Goal: Task Accomplishment & Management: Use online tool/utility

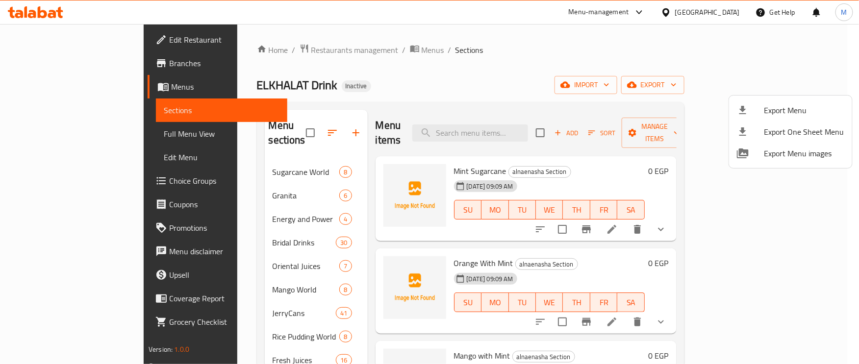
click at [415, 63] on div at bounding box center [429, 182] width 859 height 364
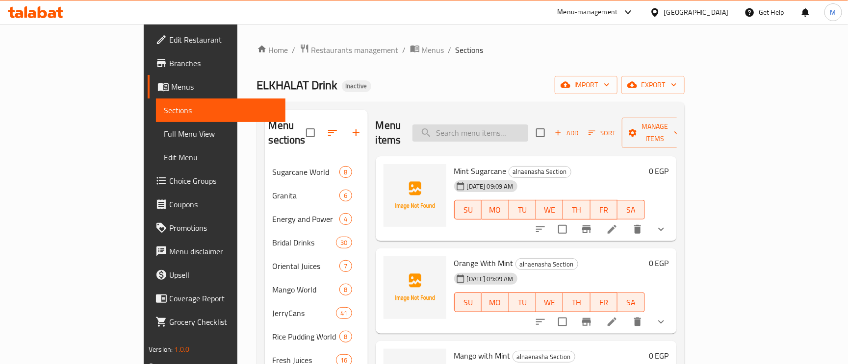
paste input "Berry Mojito"
click at [519, 129] on input "Berry Mojito" at bounding box center [470, 133] width 116 height 17
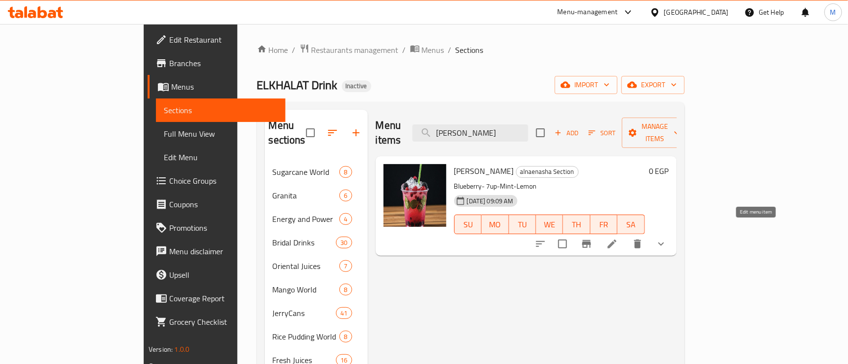
type input "Berry Mojito"
click at [616, 240] on icon at bounding box center [611, 244] width 9 height 9
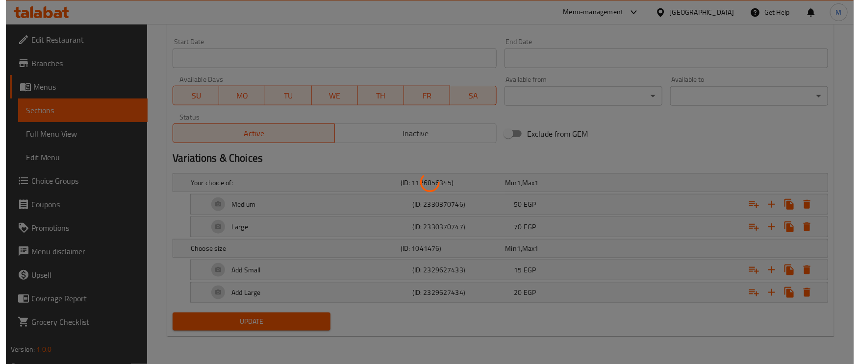
scroll to position [414, 0]
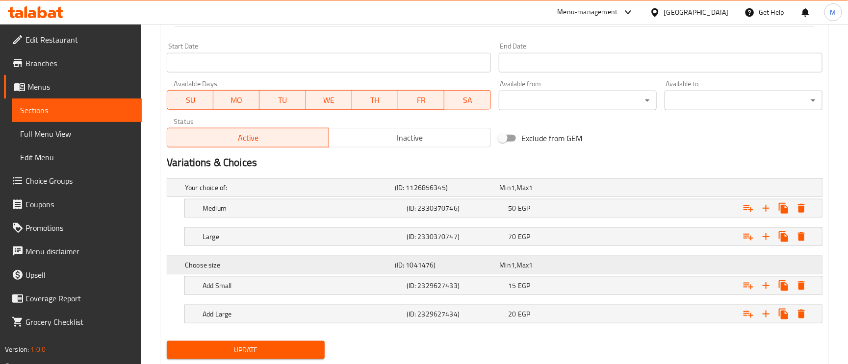
click at [318, 261] on h5 "Choose size" at bounding box center [288, 265] width 206 height 10
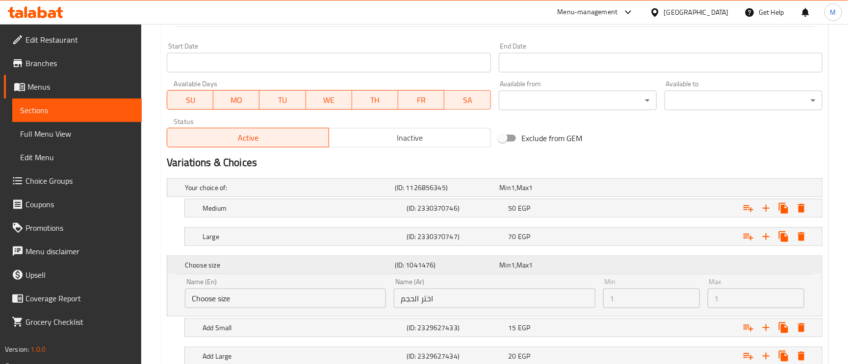
click at [319, 261] on h5 "Choose size" at bounding box center [288, 265] width 206 height 10
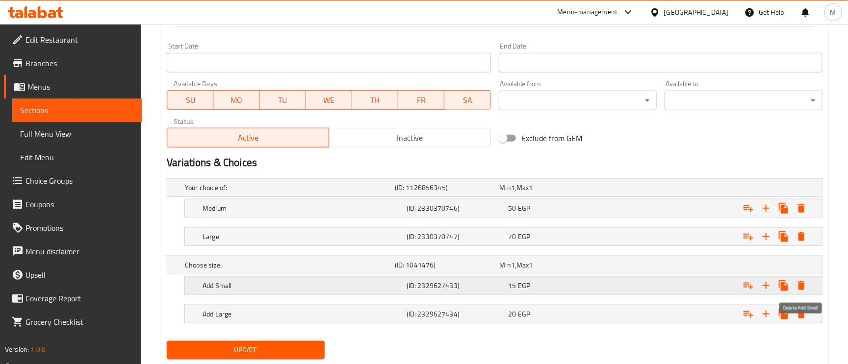
click at [796, 288] on icon "Expand" at bounding box center [801, 286] width 12 height 12
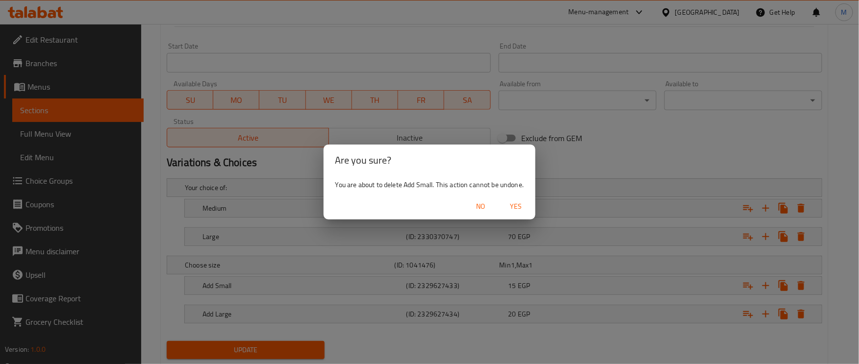
click at [511, 201] on span "Yes" at bounding box center [516, 207] width 24 height 12
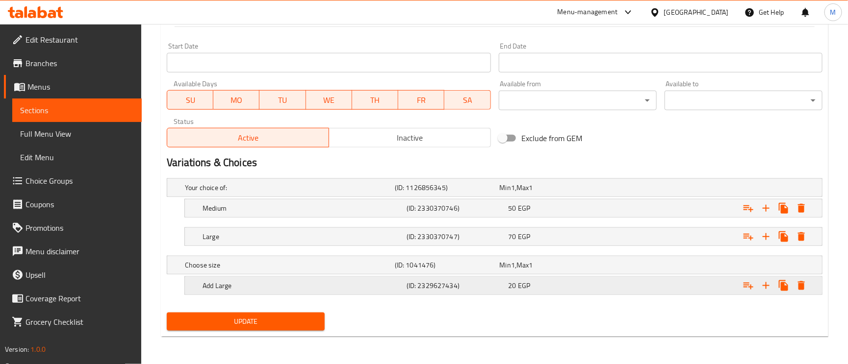
click at [799, 285] on icon "Expand" at bounding box center [801, 285] width 7 height 9
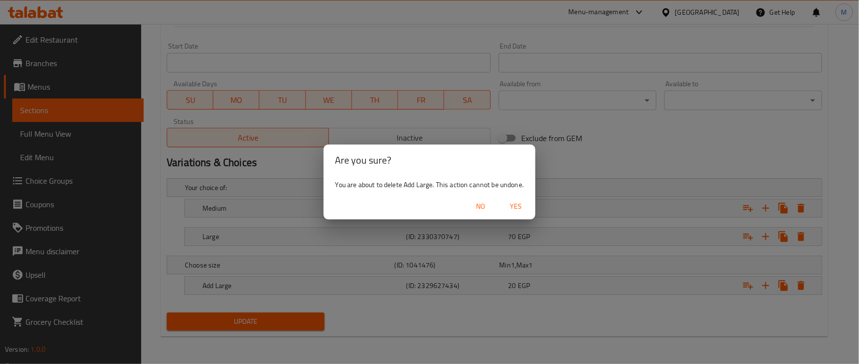
click at [520, 203] on span "Yes" at bounding box center [516, 207] width 24 height 12
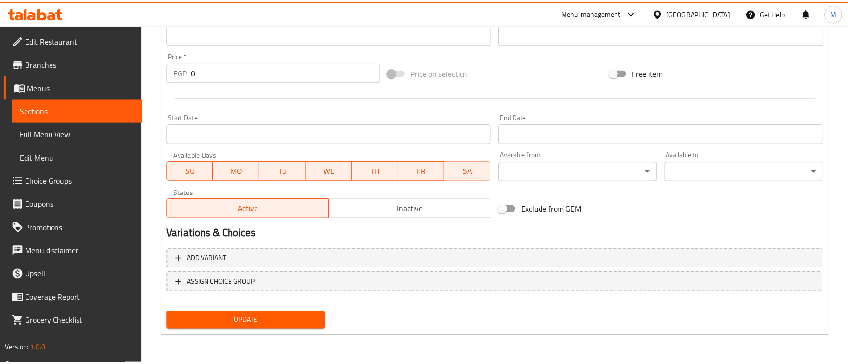
scroll to position [333, 0]
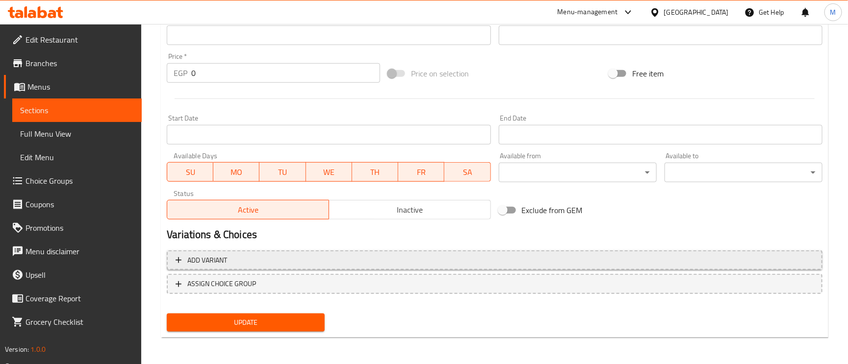
click at [275, 255] on span "Add variant" at bounding box center [495, 260] width 638 height 12
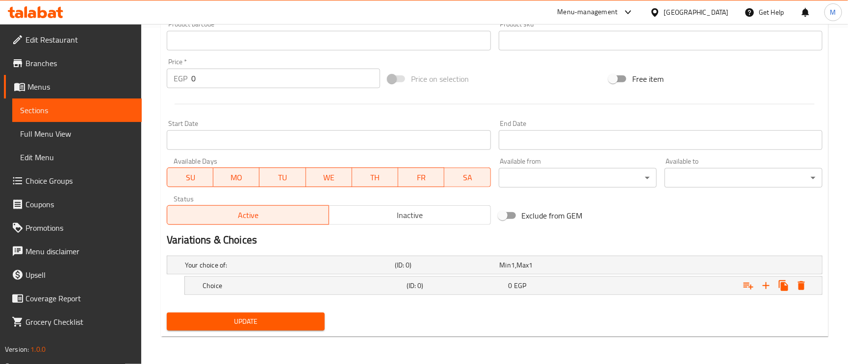
click at [275, 255] on div "Your choice of: (ID: 0) Min 1 , Max 1" at bounding box center [497, 265] width 629 height 22
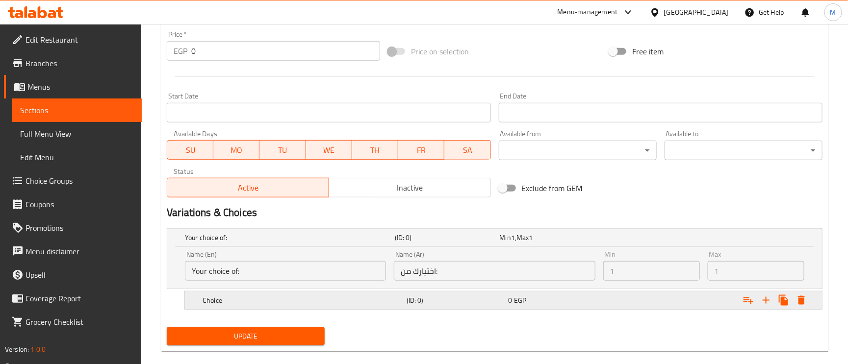
scroll to position [379, 0]
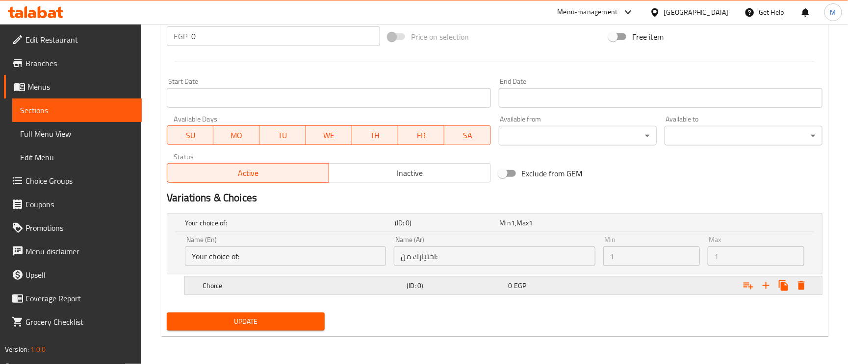
click at [260, 277] on div "Choice (ID: 0) 0 EGP" at bounding box center [506, 286] width 611 height 22
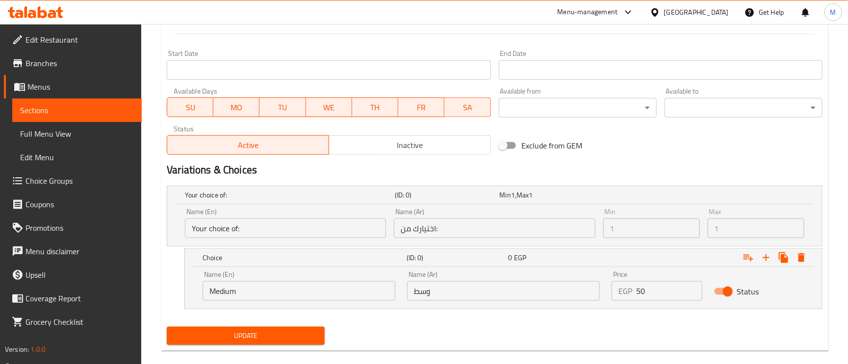
scroll to position [421, 0]
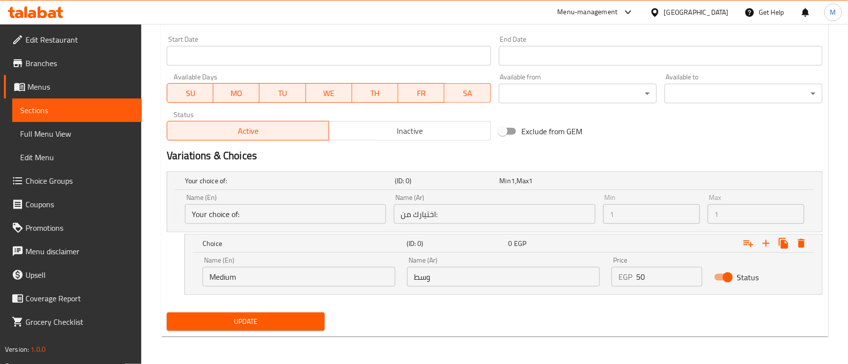
click at [259, 214] on input "Your choice of:" at bounding box center [285, 214] width 201 height 20
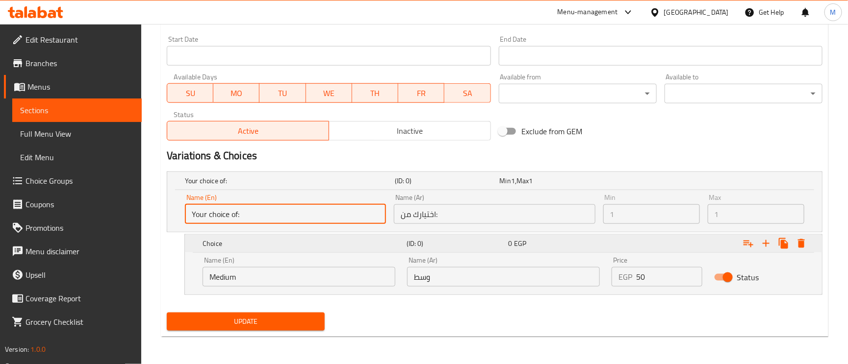
click at [811, 245] on div "Expand" at bounding box center [710, 244] width 204 height 22
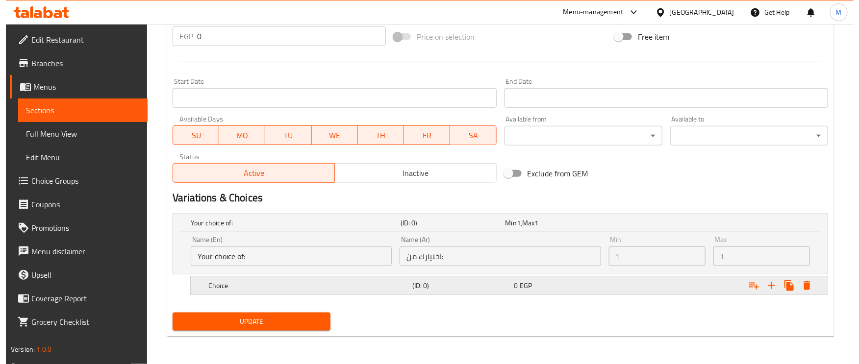
scroll to position [379, 0]
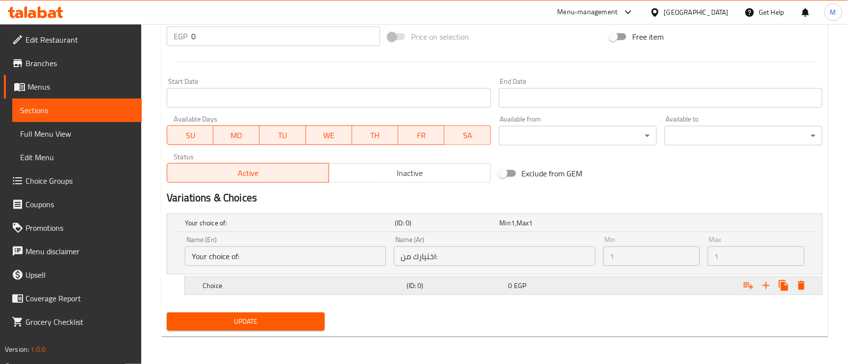
drag, startPoint x: 807, startPoint y: 276, endPoint x: 798, endPoint y: 283, distance: 11.6
click at [807, 277] on div "Expand" at bounding box center [774, 286] width 71 height 18
click at [797, 283] on icon "Expand" at bounding box center [801, 286] width 12 height 12
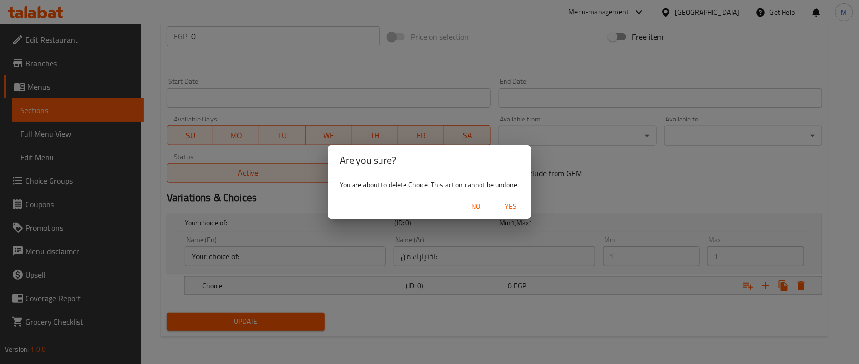
click at [495, 203] on div "No Yes" at bounding box center [429, 207] width 202 height 26
drag, startPoint x: 501, startPoint y: 209, endPoint x: 507, endPoint y: 207, distance: 7.3
click at [502, 209] on span "Yes" at bounding box center [512, 207] width 24 height 12
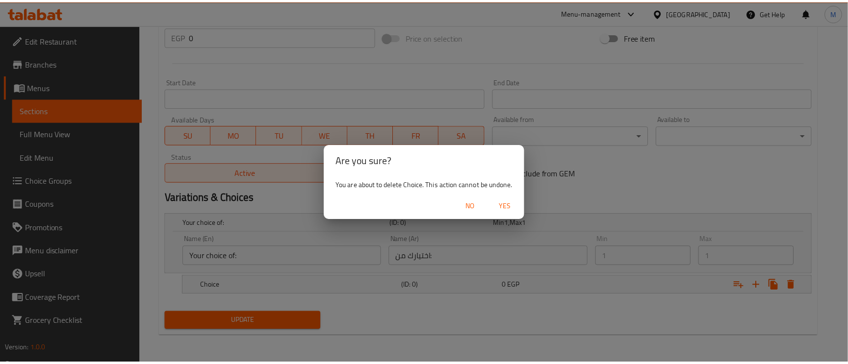
scroll to position [333, 0]
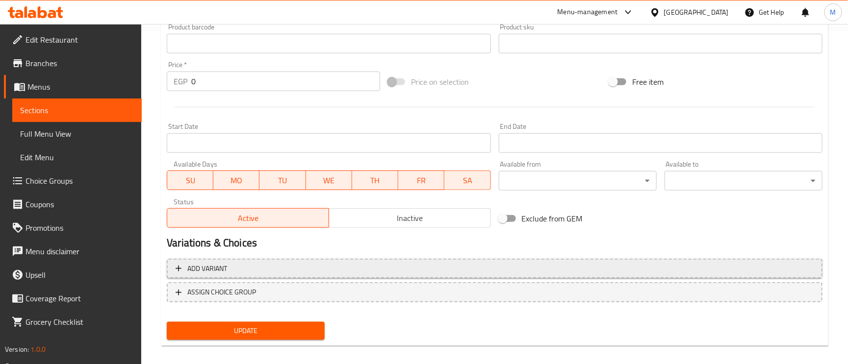
click at [244, 266] on span "Add variant" at bounding box center [495, 269] width 638 height 12
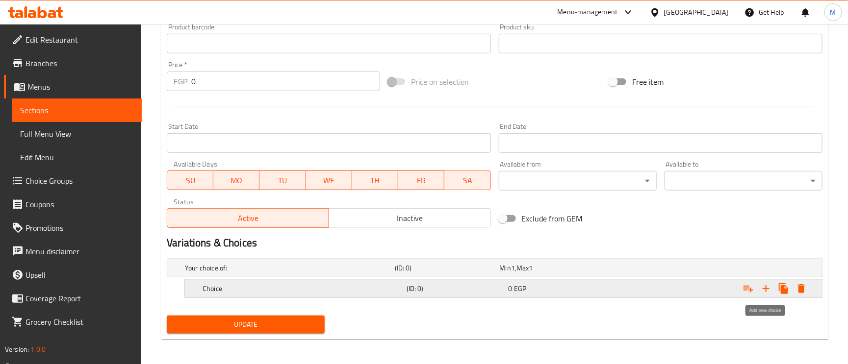
click at [764, 285] on icon "Expand" at bounding box center [766, 289] width 12 height 12
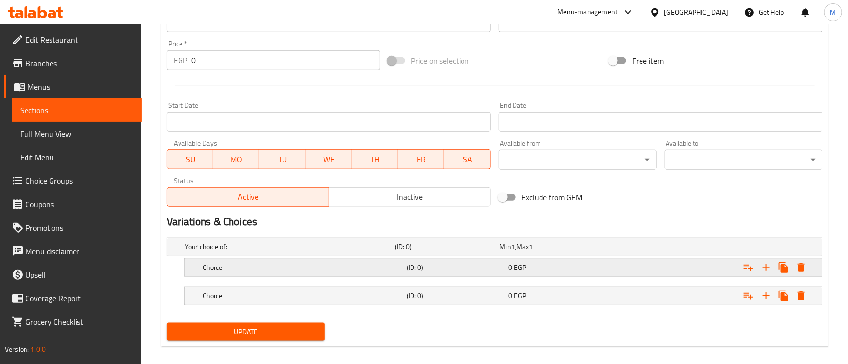
scroll to position [366, 0]
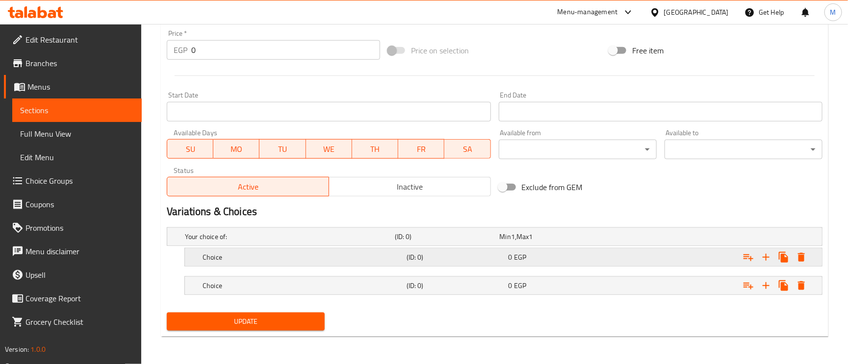
click at [243, 256] on h5 "Choice" at bounding box center [302, 257] width 200 height 10
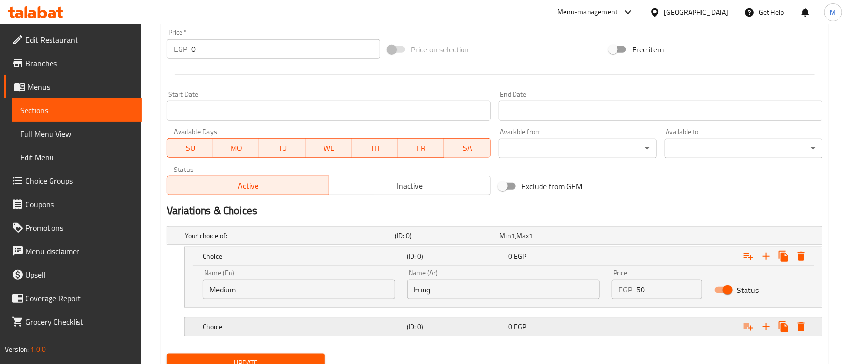
click at [290, 322] on div "Choice" at bounding box center [303, 327] width 204 height 14
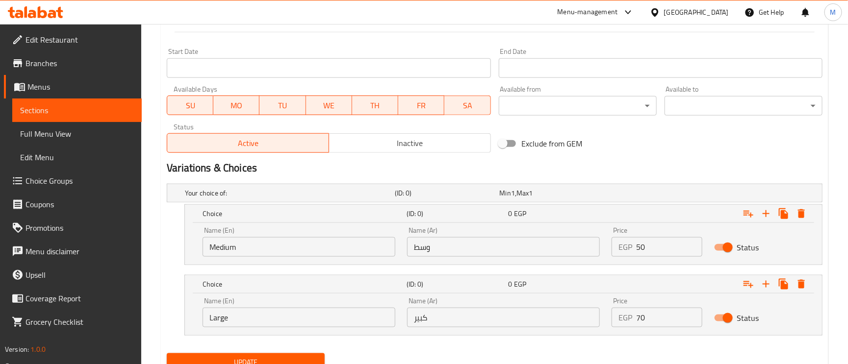
scroll to position [450, 0]
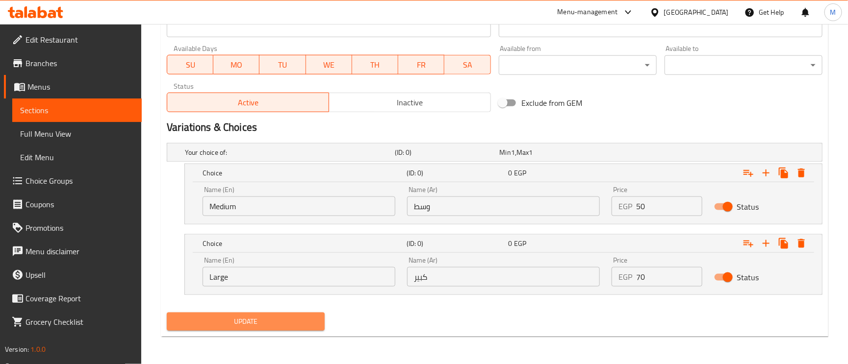
click at [244, 319] on span "Update" at bounding box center [246, 322] width 142 height 12
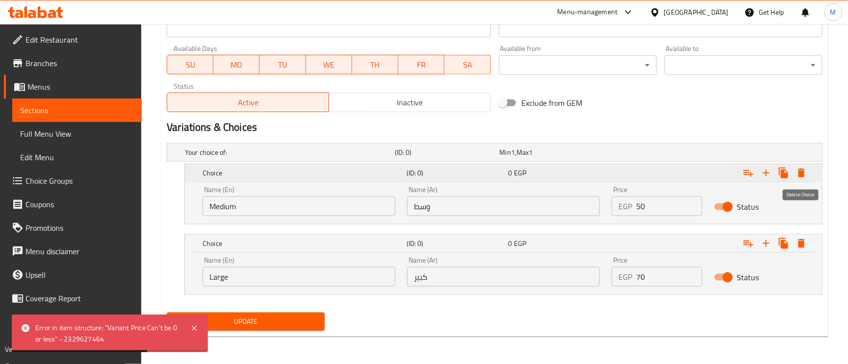
click at [804, 169] on icon "Expand" at bounding box center [801, 173] width 7 height 9
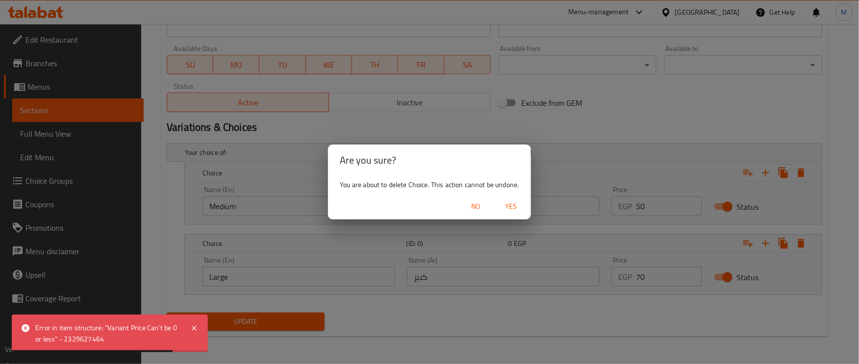
drag, startPoint x: 528, startPoint y: 202, endPoint x: 503, endPoint y: 217, distance: 29.2
click at [527, 202] on div "No Yes" at bounding box center [429, 207] width 202 height 26
click at [503, 217] on div "No Yes" at bounding box center [429, 207] width 202 height 26
click at [515, 204] on span "Yes" at bounding box center [512, 207] width 24 height 12
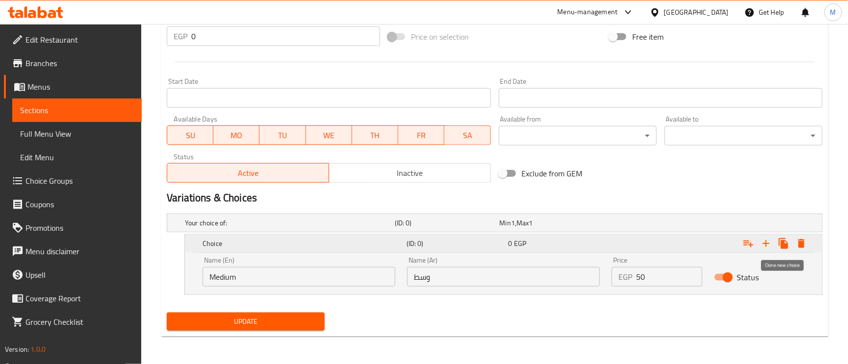
click at [792, 243] on button "Expand" at bounding box center [801, 244] width 18 height 18
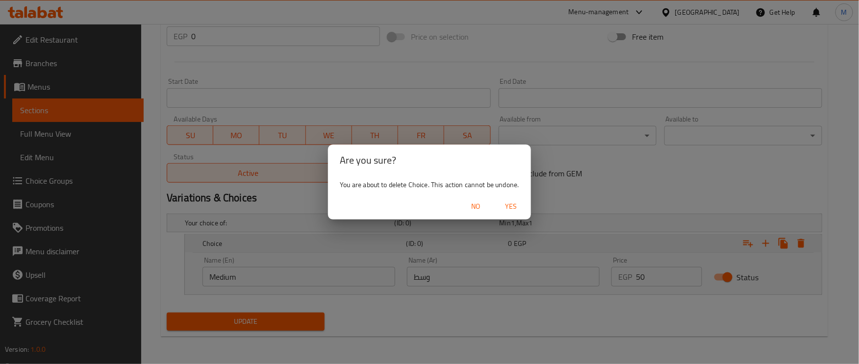
click at [801, 243] on div "Are you sure? You are about to delete Choice. This action cannot be undone. No …" at bounding box center [429, 182] width 859 height 364
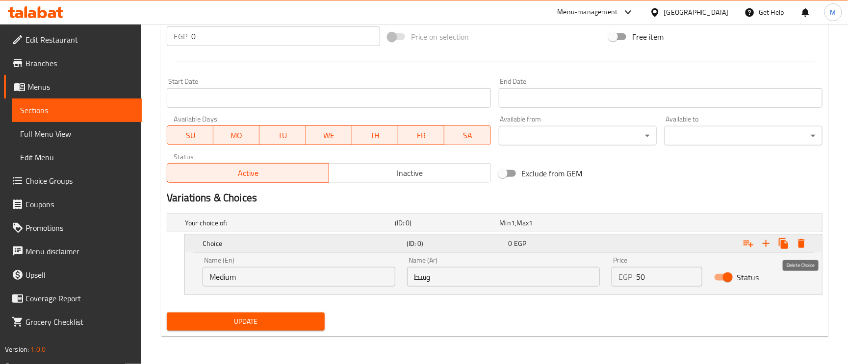
click at [809, 241] on button "Expand" at bounding box center [801, 244] width 18 height 18
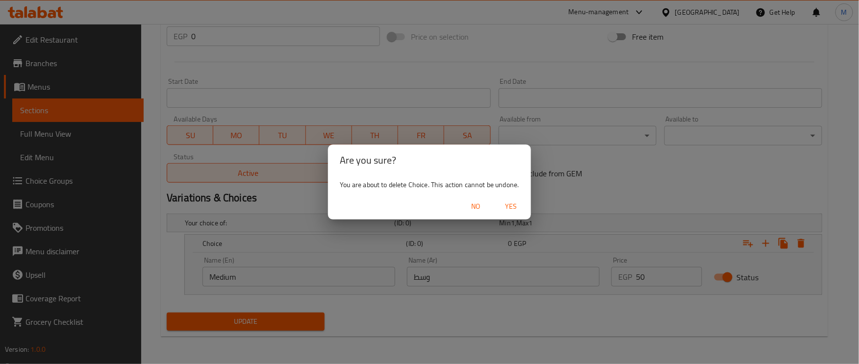
click at [505, 203] on span "Yes" at bounding box center [512, 207] width 24 height 12
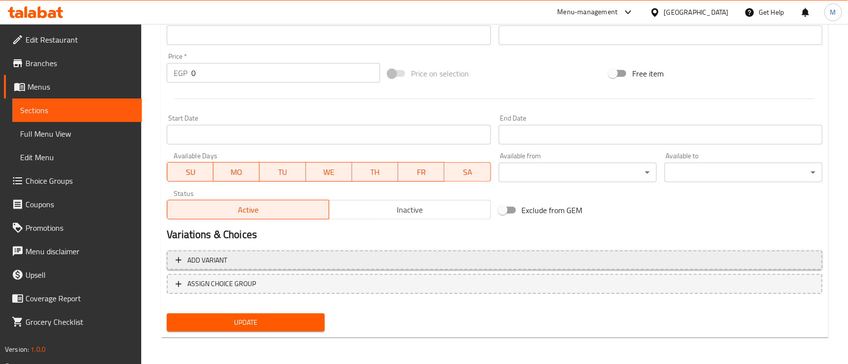
click at [306, 265] on span "Add variant" at bounding box center [495, 260] width 638 height 12
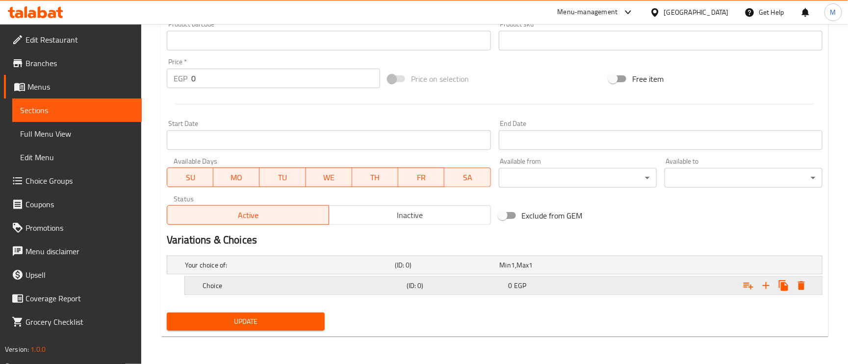
scroll to position [337, 0]
click at [764, 285] on icon "Expand" at bounding box center [766, 286] width 12 height 12
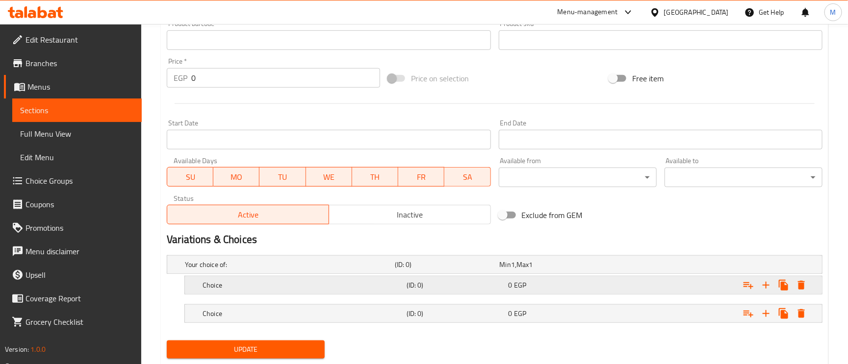
click at [315, 288] on h5 "Choice" at bounding box center [302, 285] width 200 height 10
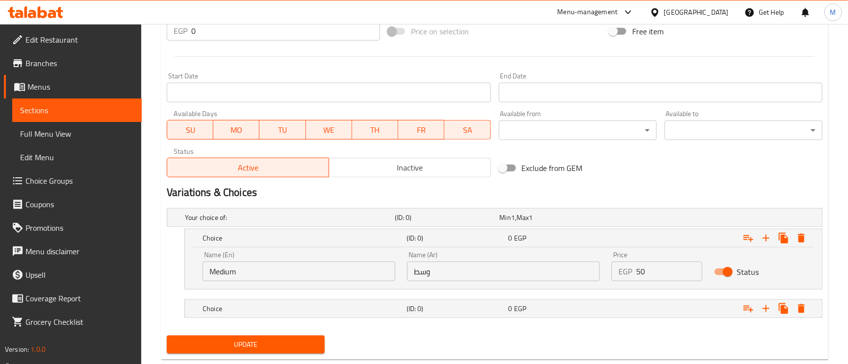
scroll to position [408, 0]
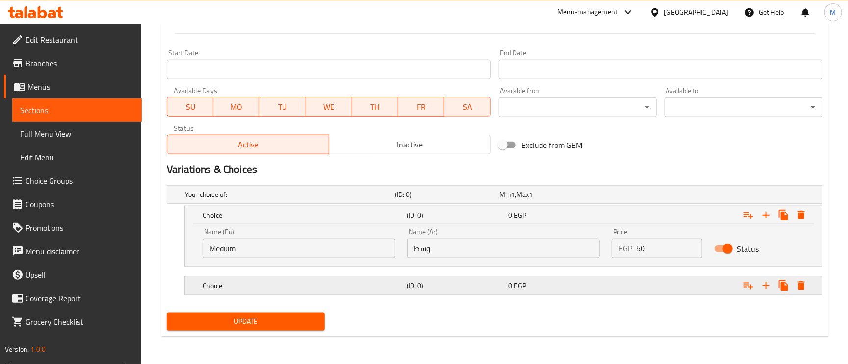
click at [321, 286] on h5 "Choice" at bounding box center [302, 286] width 200 height 10
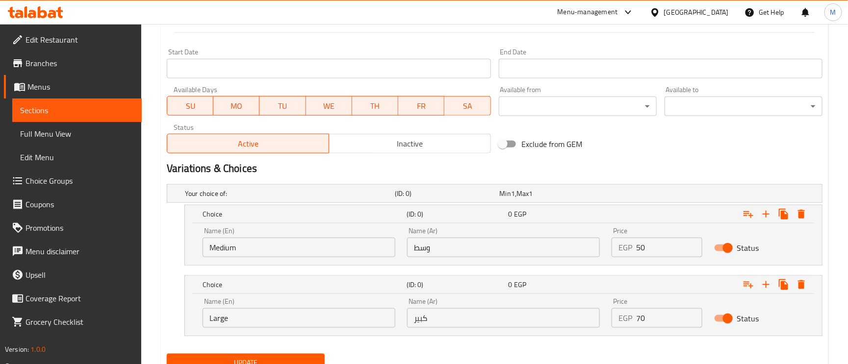
click at [293, 250] on input "Medium" at bounding box center [298, 248] width 193 height 20
click at [650, 248] on input "50" at bounding box center [669, 248] width 66 height 20
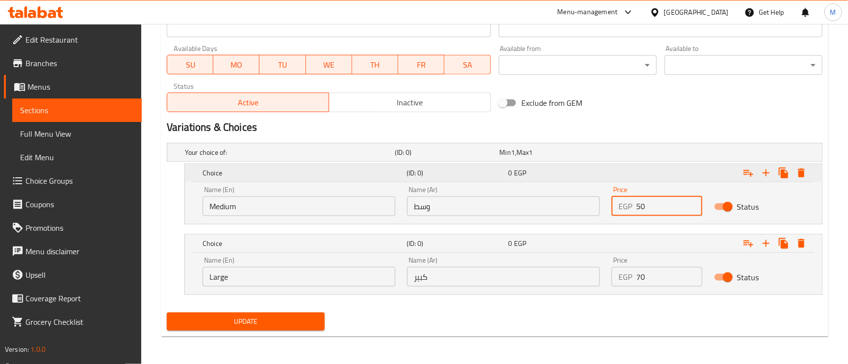
scroll to position [155, 0]
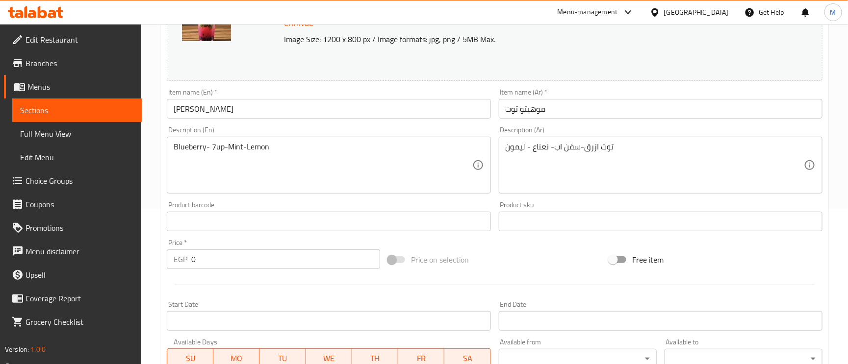
drag, startPoint x: 203, startPoint y: 267, endPoint x: 170, endPoint y: 264, distance: 33.0
click at [170, 264] on div "EGP 0 Price *" at bounding box center [273, 260] width 213 height 20
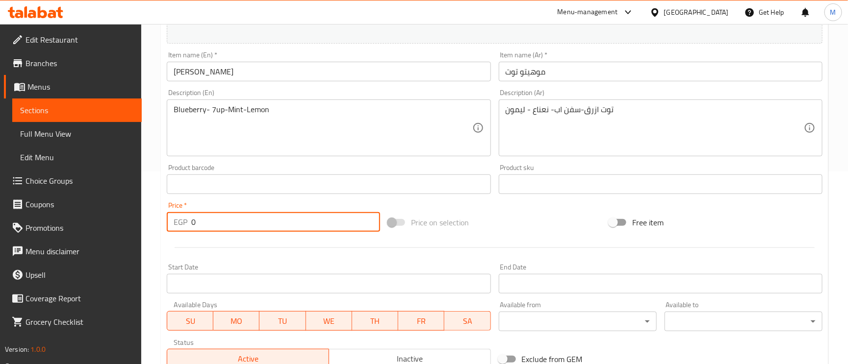
scroll to position [229, 0]
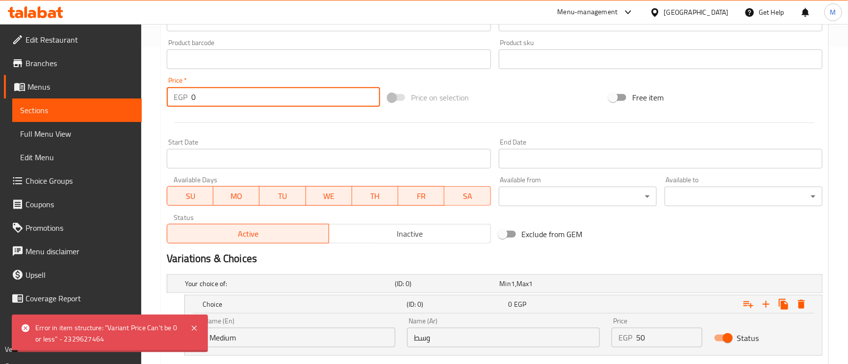
scroll to position [450, 0]
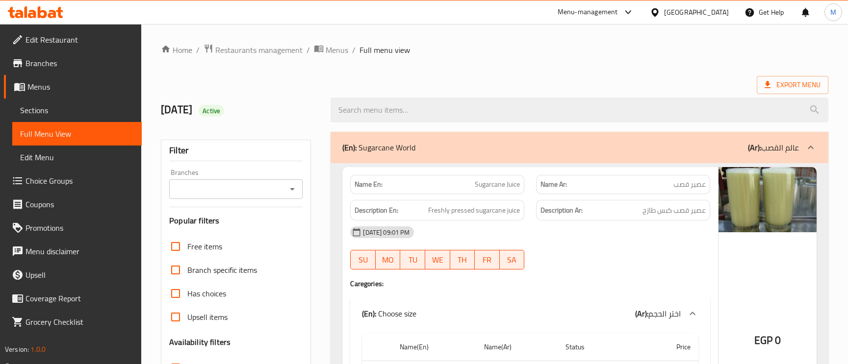
scroll to position [65009, 0]
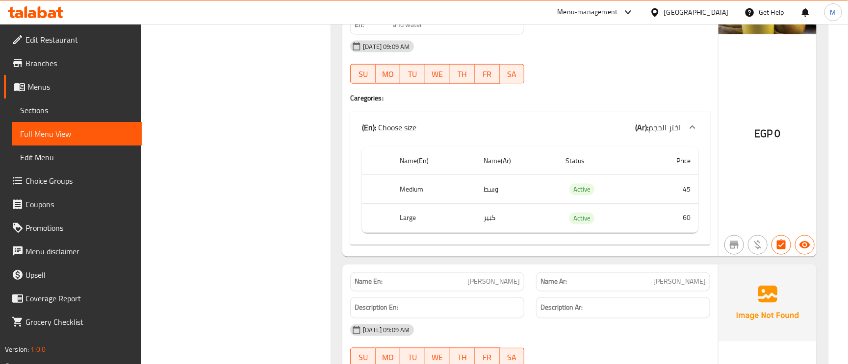
scroll to position [12932, 0]
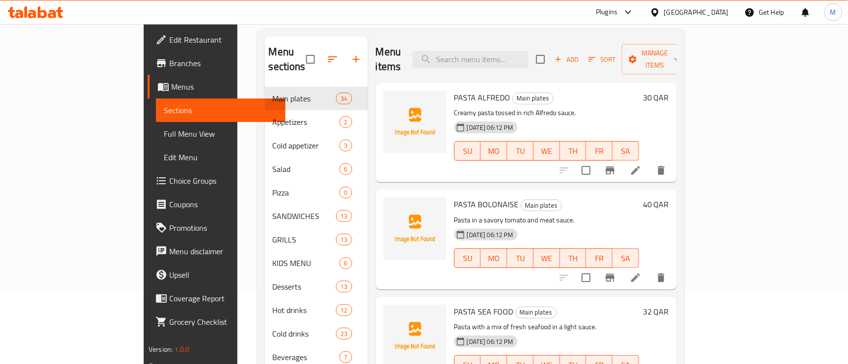
scroll to position [1250, 0]
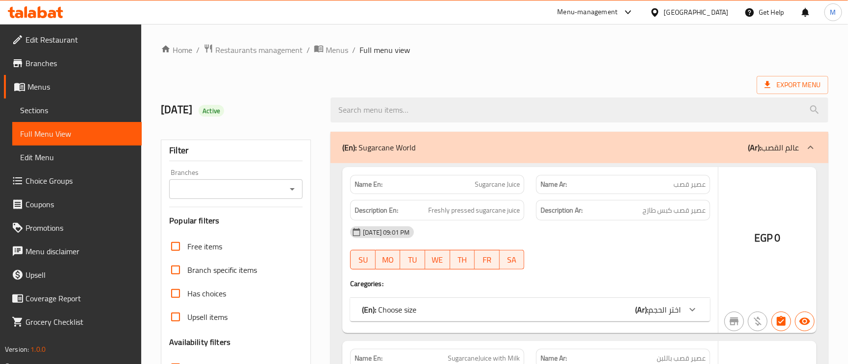
click at [477, 69] on div at bounding box center [424, 182] width 848 height 364
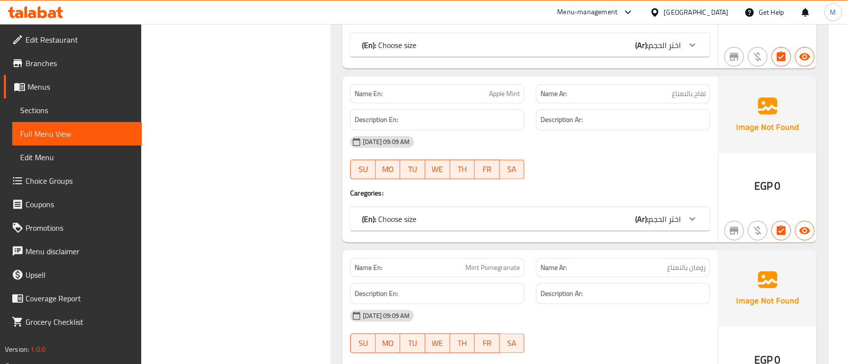
scroll to position [28528, 0]
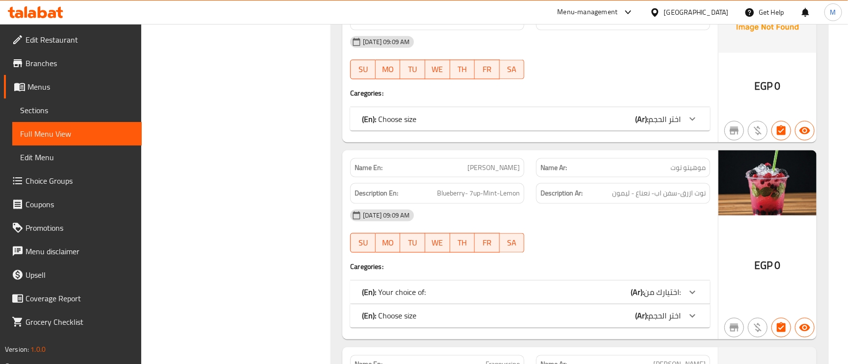
click at [488, 322] on div "(En): Choose size (Ar): اختر الحجم" at bounding box center [521, 316] width 319 height 12
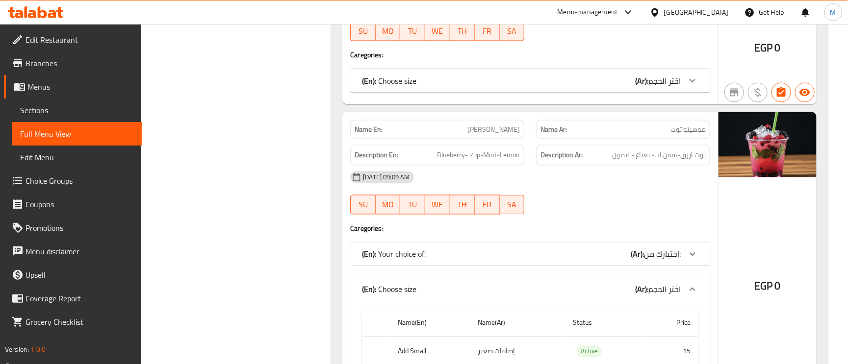
scroll to position [28675, 0]
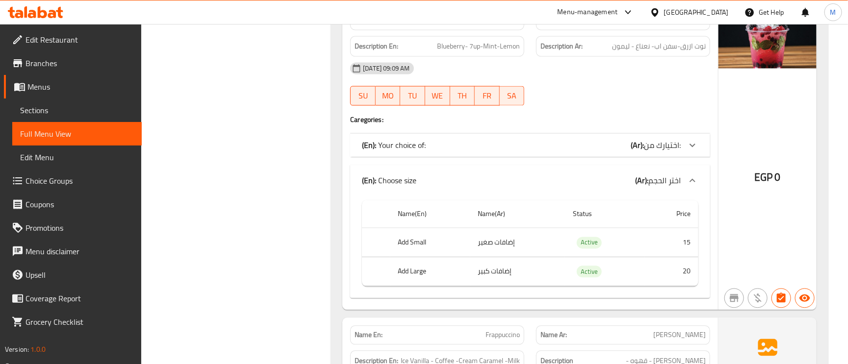
click at [689, 151] on icon at bounding box center [692, 146] width 12 height 12
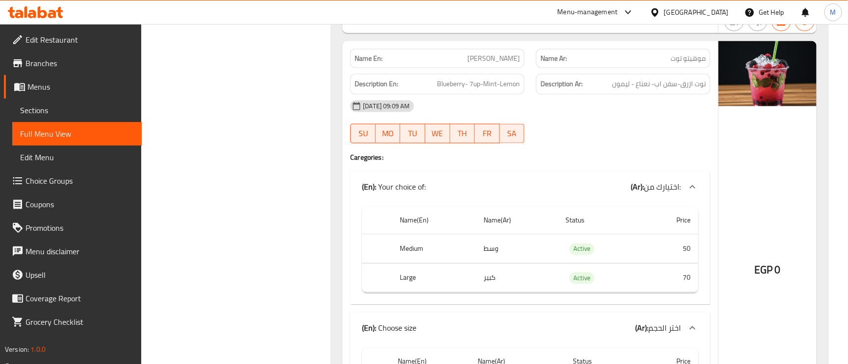
scroll to position [28454, 0]
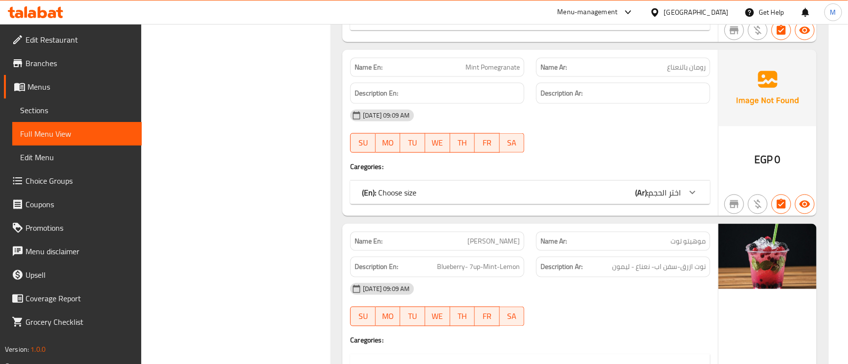
click at [498, 247] on span "[PERSON_NAME]" at bounding box center [493, 241] width 52 height 10
copy span "Berry"
click at [498, 247] on span "[PERSON_NAME]" at bounding box center [493, 241] width 52 height 10
copy span "[PERSON_NAME]"
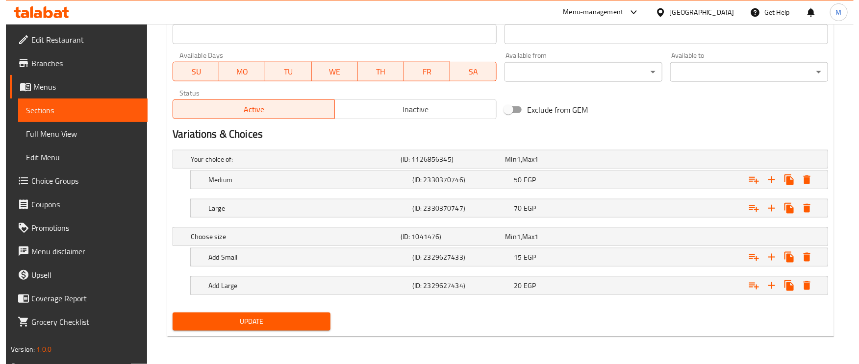
scroll to position [444, 0]
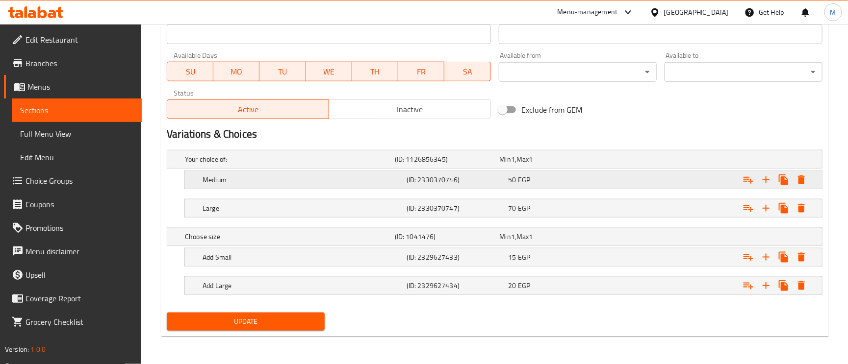
click at [805, 172] on button "Expand" at bounding box center [801, 180] width 18 height 18
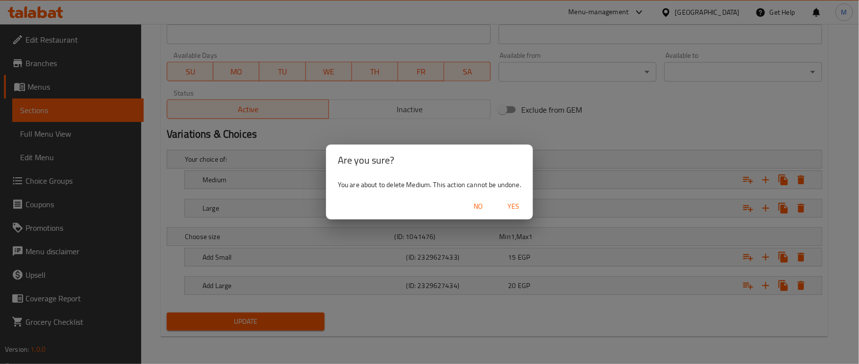
click at [803, 182] on div "Are you sure? You are about to delete Medium. This action cannot be undone. No …" at bounding box center [429, 182] width 859 height 364
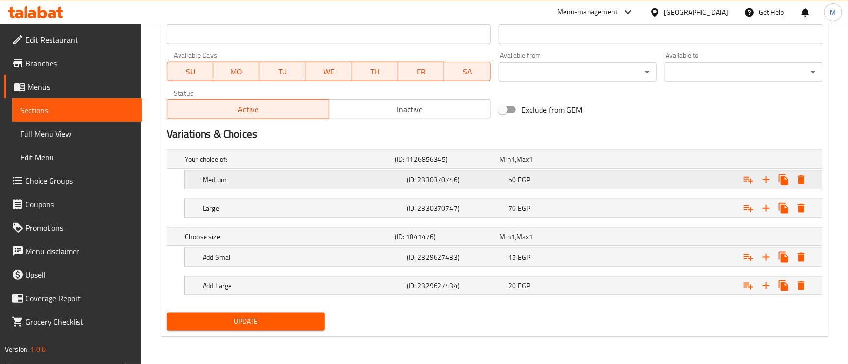
click at [798, 169] on div "Expand" at bounding box center [710, 180] width 204 height 22
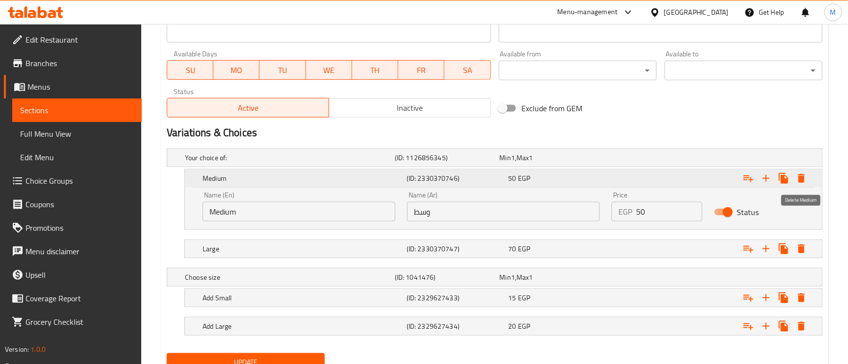
click at [801, 176] on icon "Expand" at bounding box center [801, 178] width 7 height 9
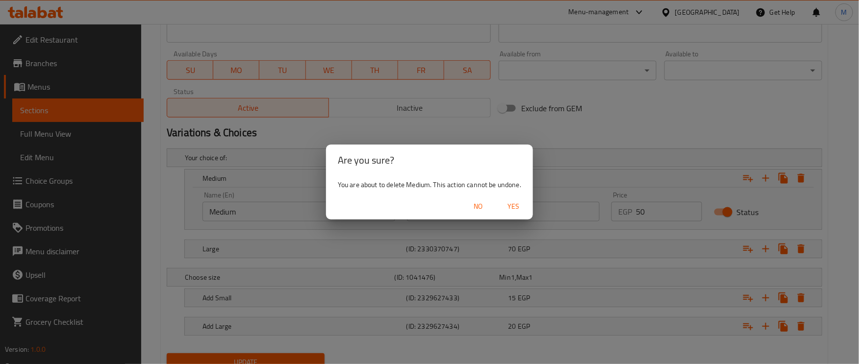
click at [518, 203] on span "Yes" at bounding box center [514, 207] width 24 height 12
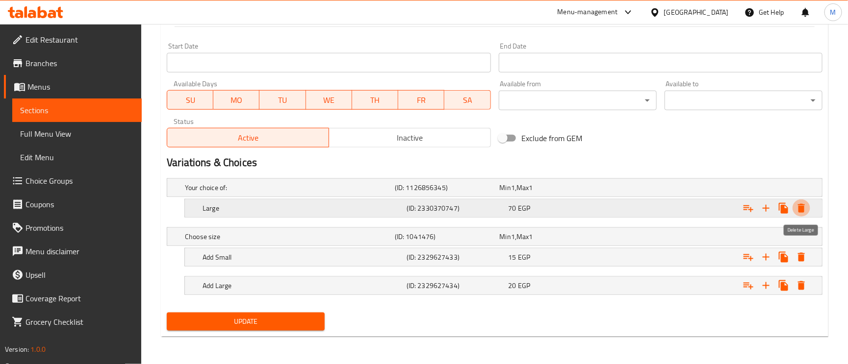
click at [798, 205] on icon "Expand" at bounding box center [801, 208] width 7 height 9
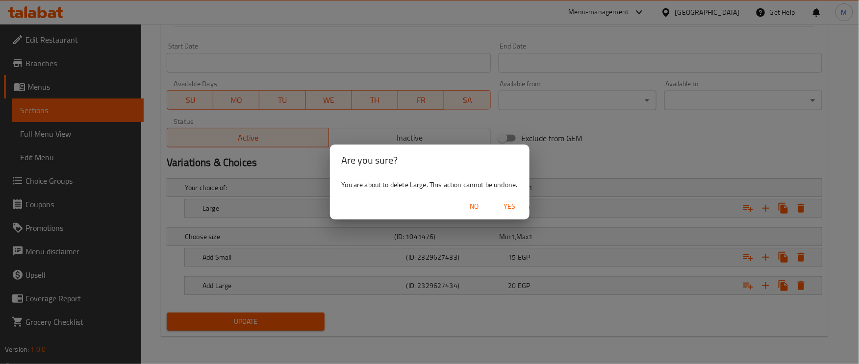
click at [515, 205] on span "Yes" at bounding box center [510, 207] width 24 height 12
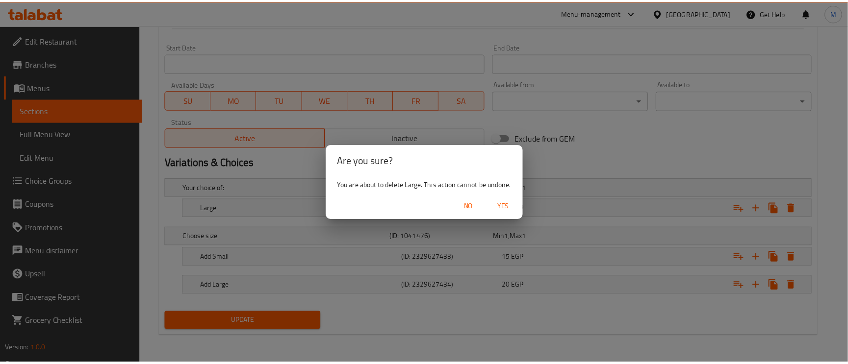
scroll to position [342, 0]
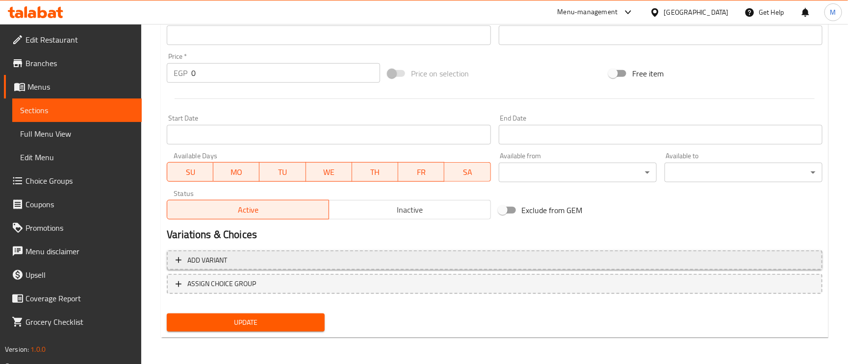
click at [330, 262] on span "Add variant" at bounding box center [495, 260] width 638 height 12
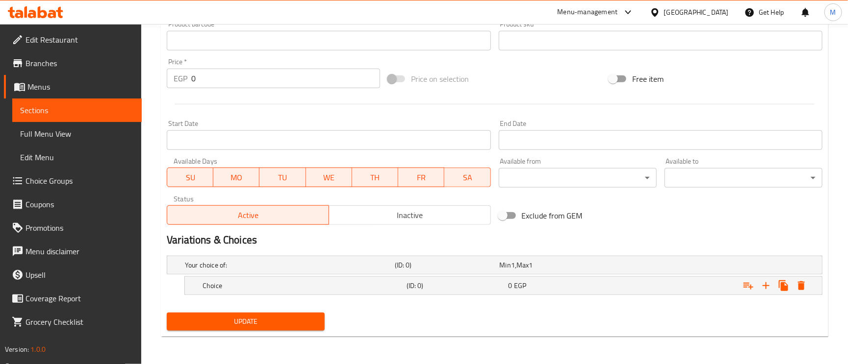
scroll to position [337, 0]
click at [770, 288] on icon "Expand" at bounding box center [766, 286] width 12 height 12
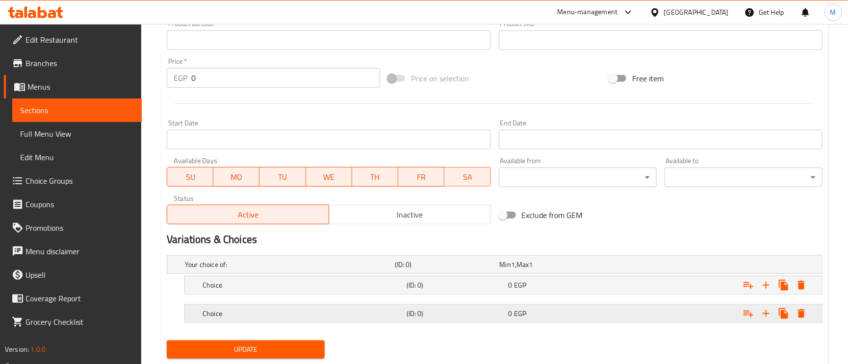
click at [418, 305] on div "Choice (ID: 0) 0 EGP" at bounding box center [506, 314] width 611 height 22
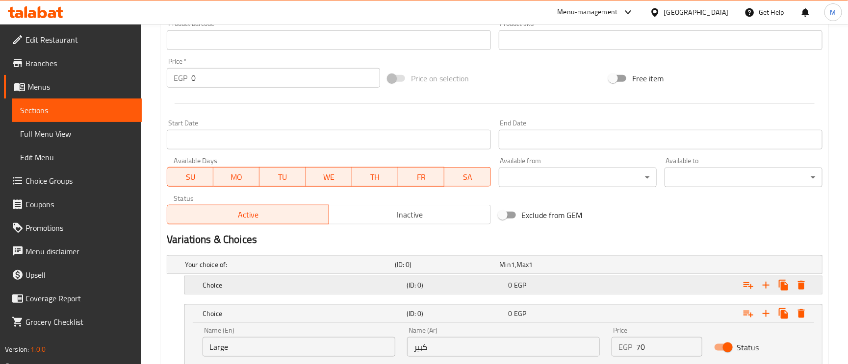
click at [410, 294] on div "Choice (ID: 0) 0 EGP" at bounding box center [506, 286] width 611 height 22
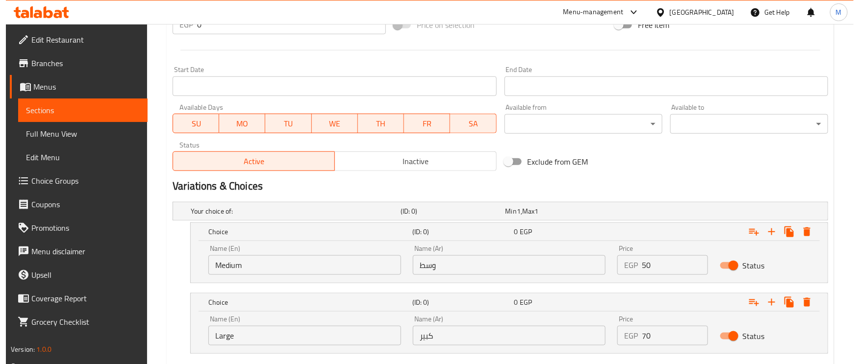
scroll to position [450, 0]
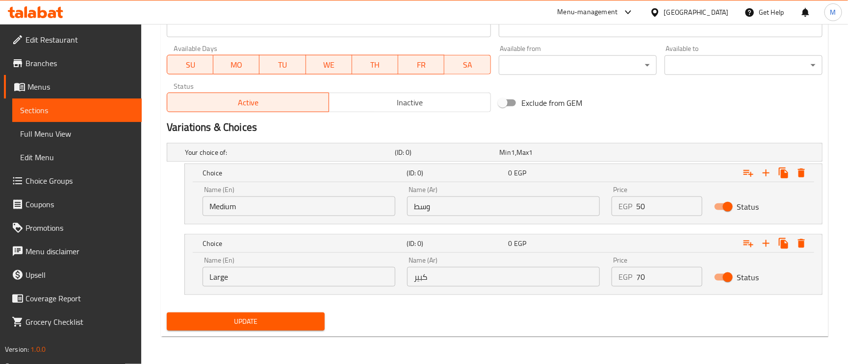
click at [302, 309] on div "Update" at bounding box center [246, 322] width 166 height 26
drag, startPoint x: 300, startPoint y: 312, endPoint x: 300, endPoint y: 317, distance: 4.9
click at [300, 313] on div "Update" at bounding box center [246, 322] width 166 height 26
click at [300, 320] on span "Update" at bounding box center [246, 322] width 142 height 12
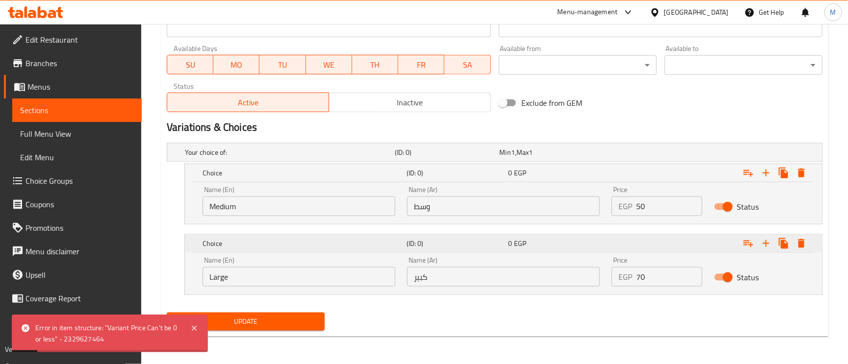
click at [803, 245] on icon "Expand" at bounding box center [801, 243] width 7 height 9
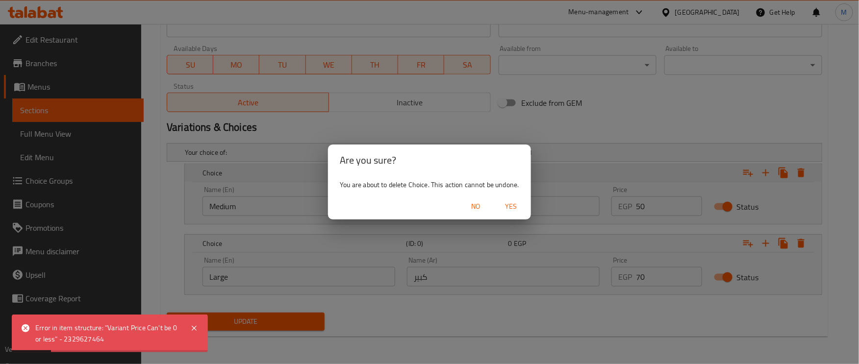
click at [802, 172] on div "Are you sure? You are about to delete Choice. This action cannot be undone. No …" at bounding box center [429, 182] width 859 height 364
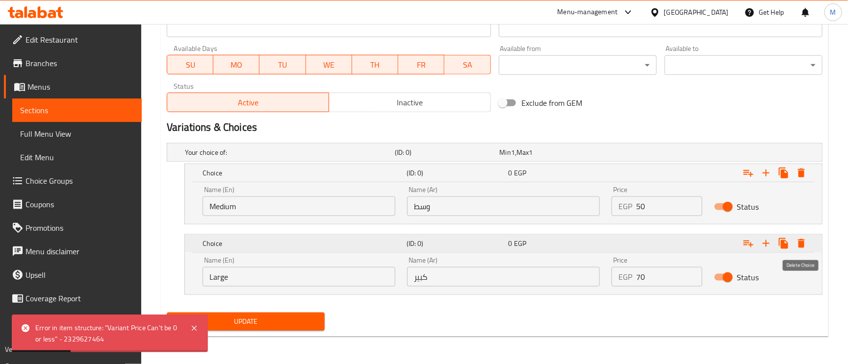
click at [797, 246] on icon "Expand" at bounding box center [801, 244] width 12 height 12
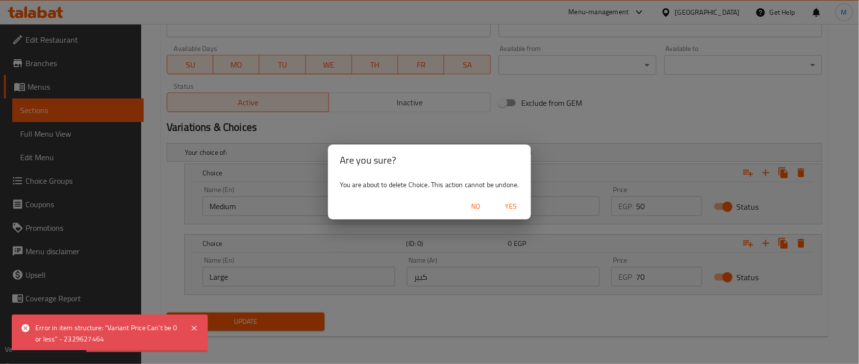
click at [522, 206] on span "Yes" at bounding box center [512, 207] width 24 height 12
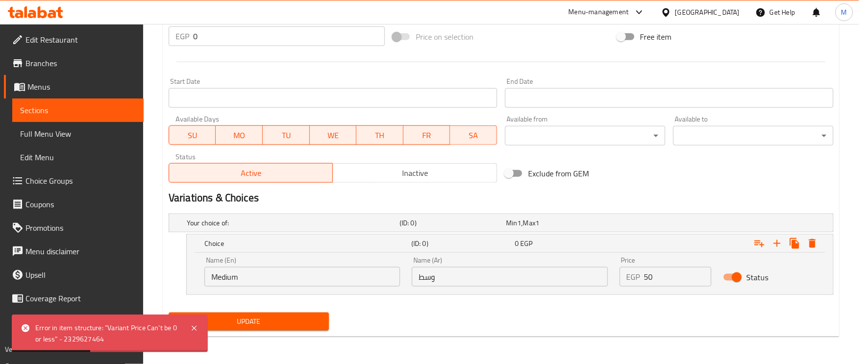
scroll to position [379, 0]
click at [806, 248] on icon "Expand" at bounding box center [801, 244] width 12 height 12
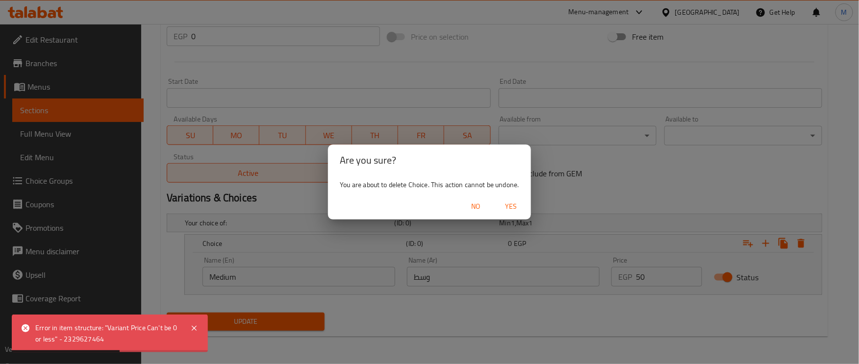
click at [509, 204] on span "Yes" at bounding box center [512, 207] width 24 height 12
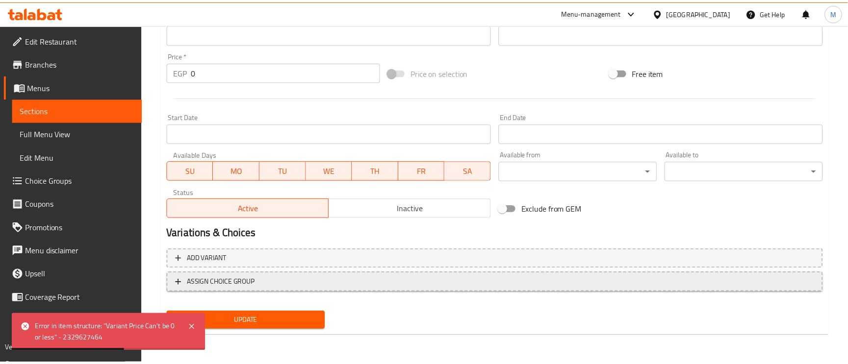
scroll to position [342, 0]
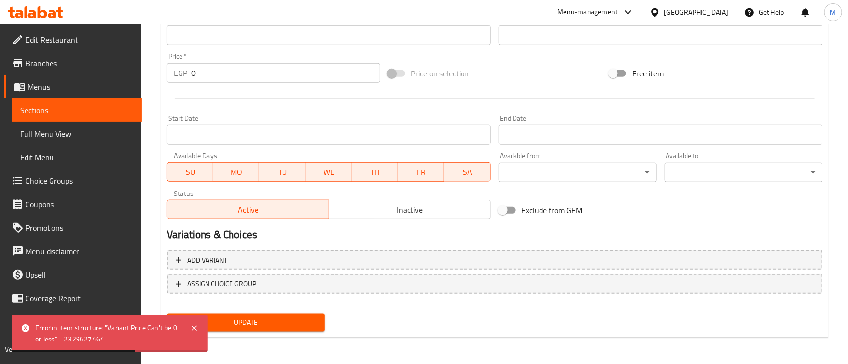
click at [305, 324] on span "Update" at bounding box center [246, 323] width 142 height 12
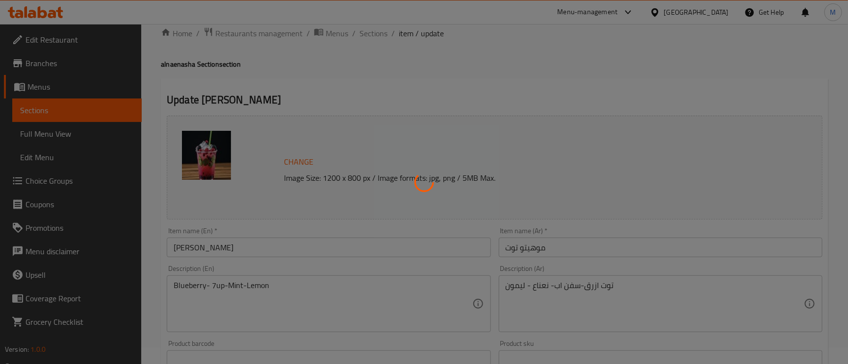
scroll to position [0, 0]
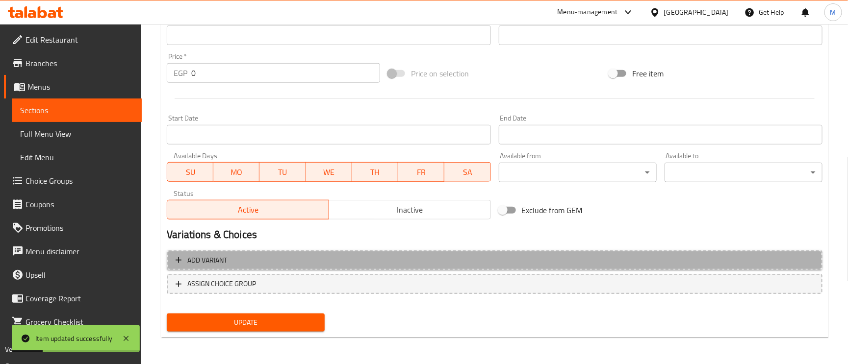
click at [362, 263] on span "Add variant" at bounding box center [495, 260] width 638 height 12
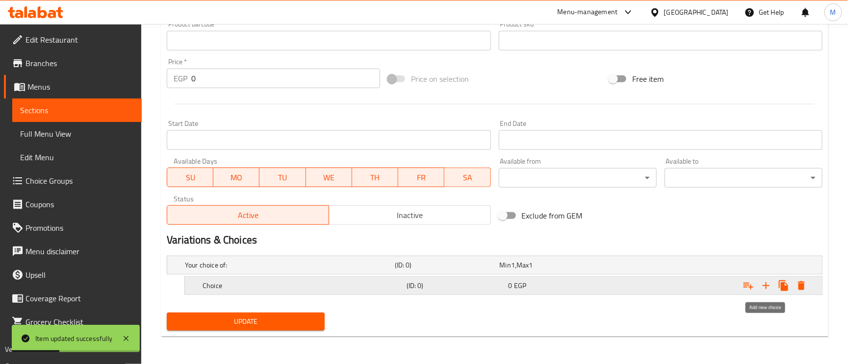
click at [768, 285] on icon "Expand" at bounding box center [765, 285] width 7 height 7
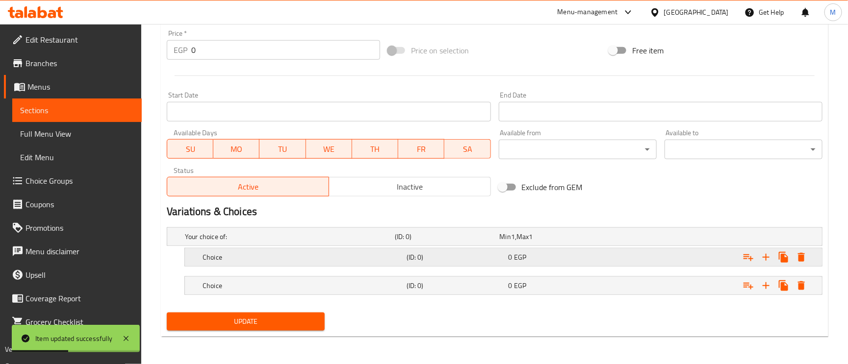
click at [277, 263] on div "Choice" at bounding box center [303, 258] width 204 height 14
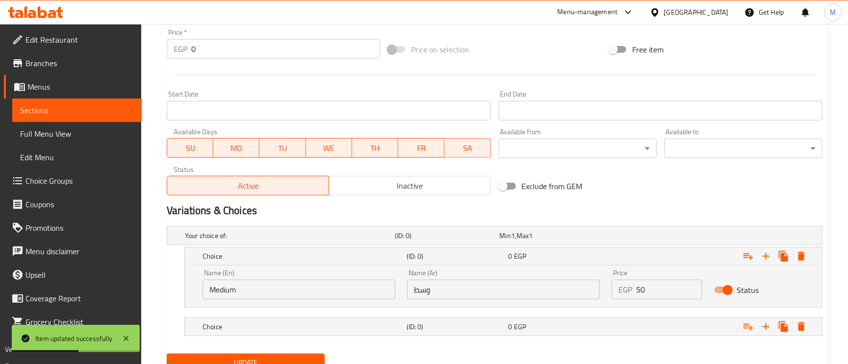
scroll to position [408, 0]
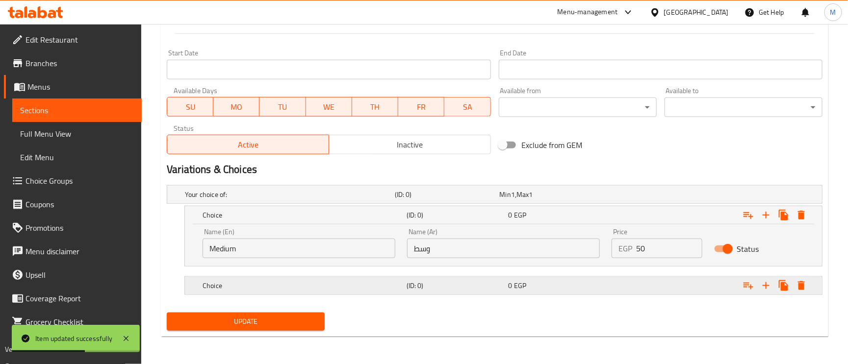
click at [334, 283] on h5 "Choice" at bounding box center [302, 286] width 200 height 10
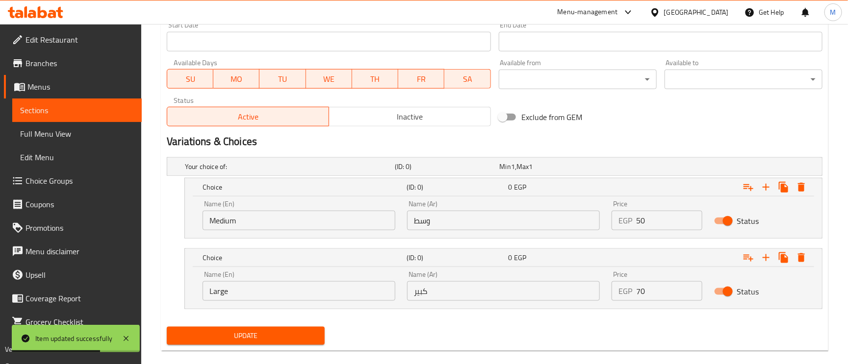
scroll to position [450, 0]
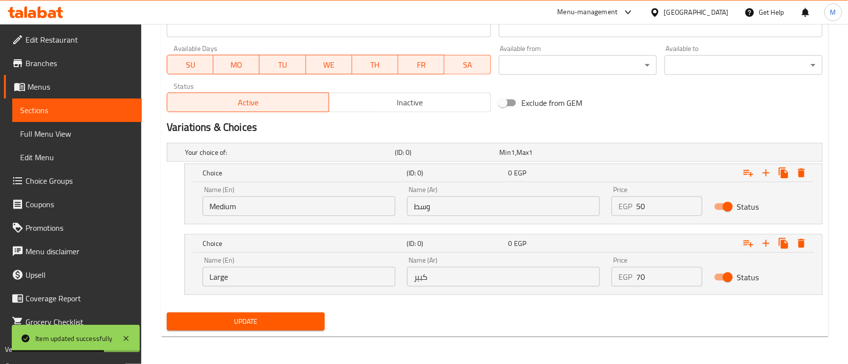
click at [297, 317] on span "Update" at bounding box center [246, 322] width 142 height 12
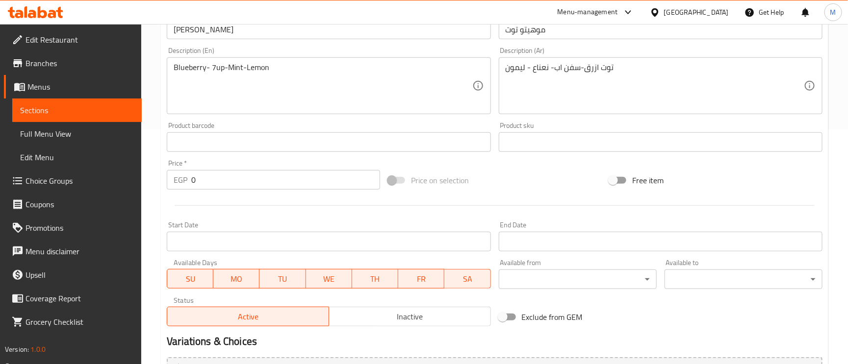
scroll to position [359, 0]
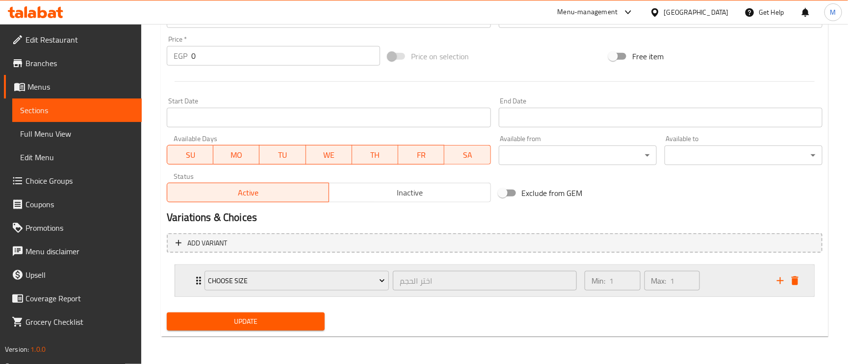
click at [181, 276] on div "Choose size اختر الحجم ​ Min: 1 ​ Max: 1 ​" at bounding box center [494, 280] width 639 height 31
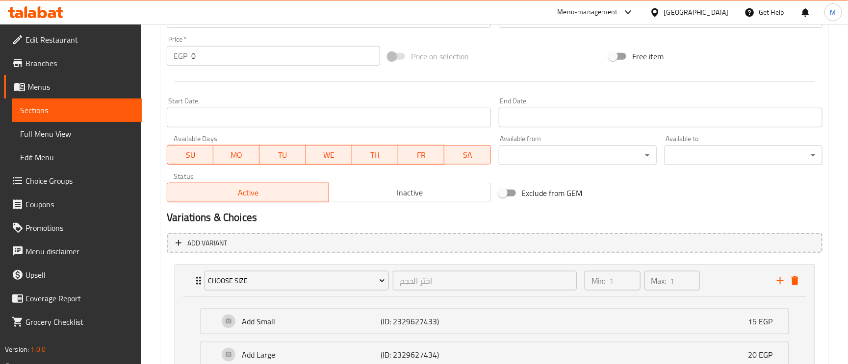
scroll to position [446, 0]
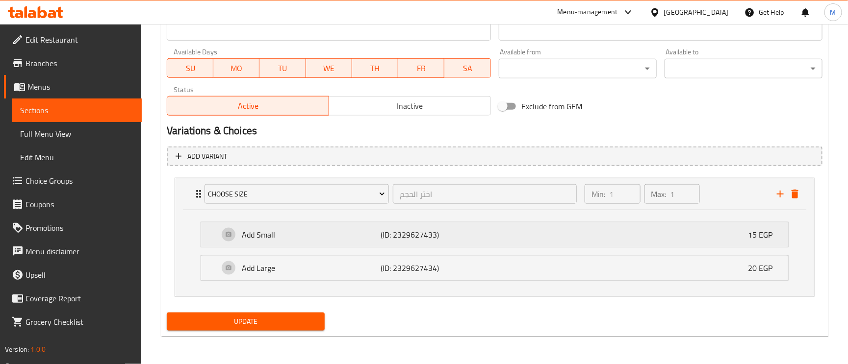
click at [644, 226] on div "Add Small (ID: 2329627433) 15 EGP" at bounding box center [497, 235] width 557 height 25
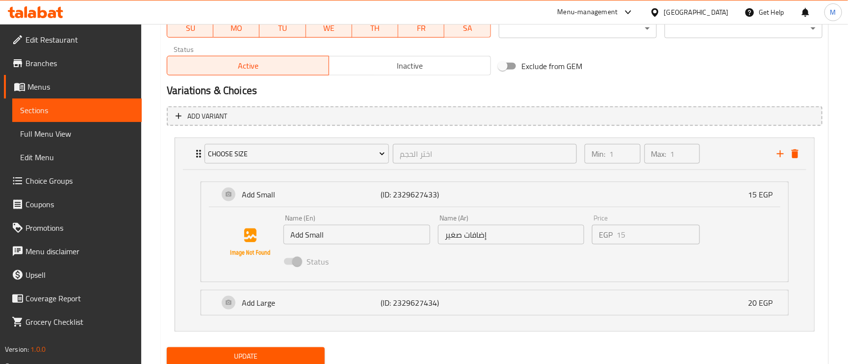
scroll to position [522, 0]
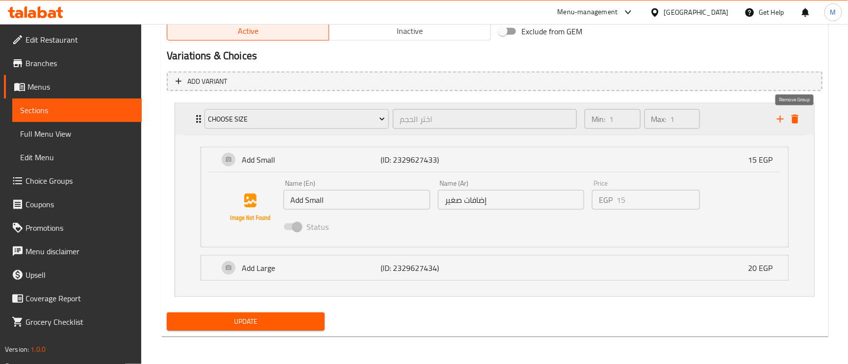
click at [799, 115] on icon "delete" at bounding box center [795, 119] width 12 height 12
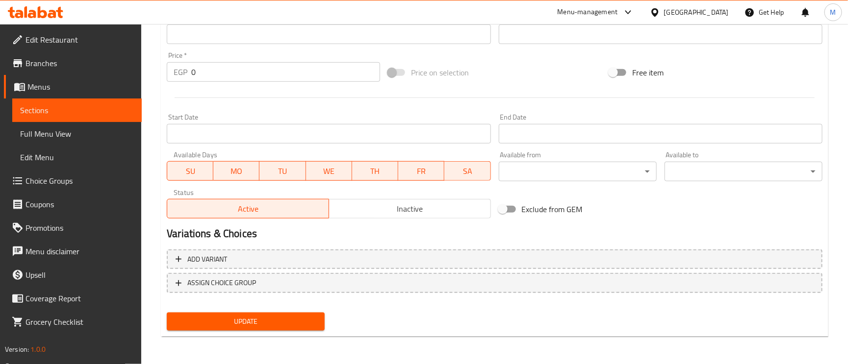
scroll to position [342, 0]
click at [297, 330] on button "Update" at bounding box center [246, 323] width 158 height 18
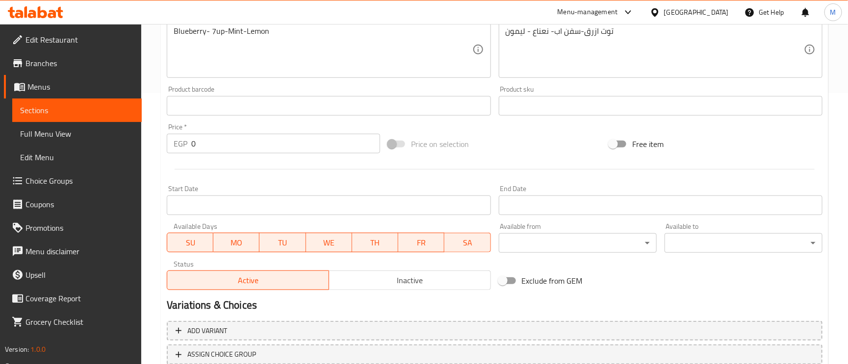
scroll to position [342, 0]
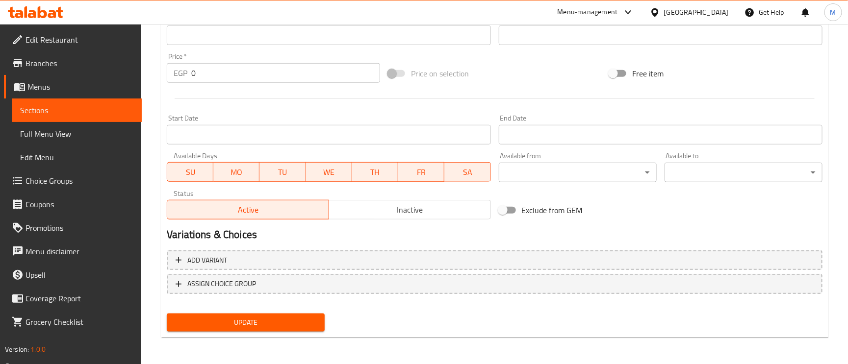
click at [66, 138] on span "Full Menu View" at bounding box center [77, 134] width 114 height 12
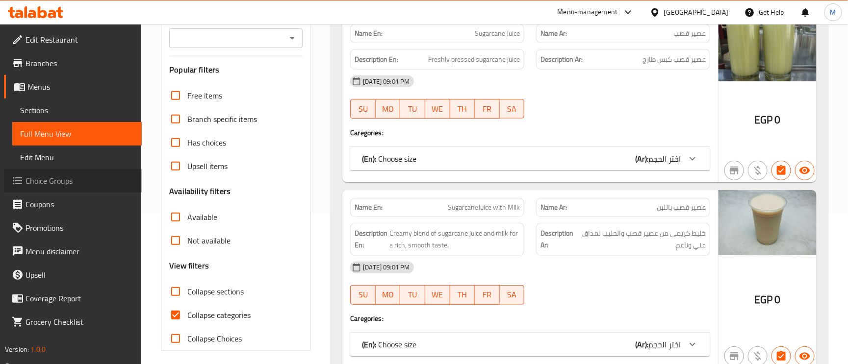
click at [59, 185] on span "Choice Groups" at bounding box center [79, 181] width 108 height 12
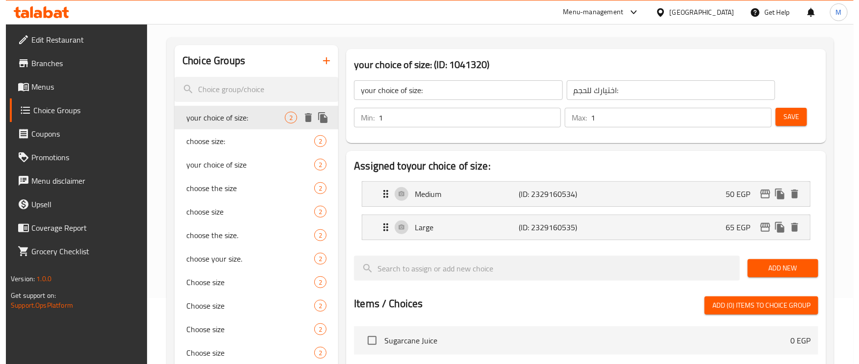
scroll to position [66, 0]
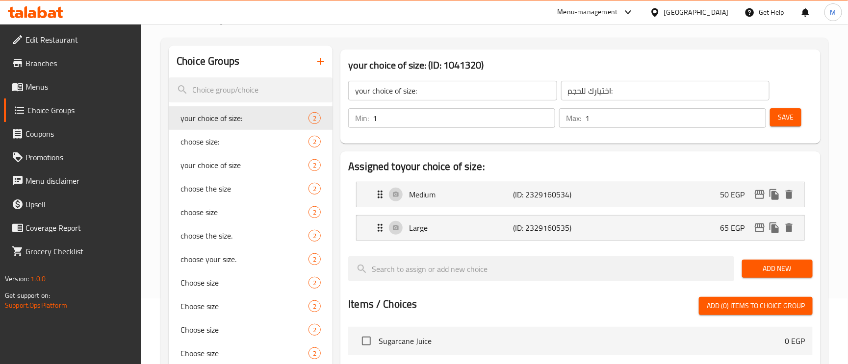
click at [321, 58] on icon "button" at bounding box center [320, 61] width 7 height 7
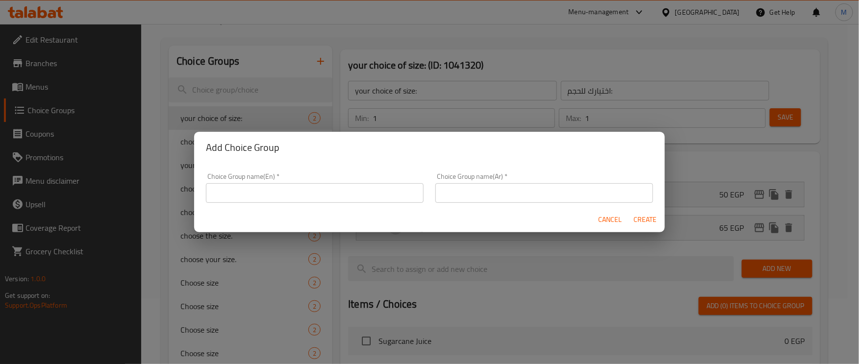
drag, startPoint x: 259, startPoint y: 192, endPoint x: 259, endPoint y: 198, distance: 6.4
click at [259, 192] on input "text" at bounding box center [315, 193] width 218 height 20
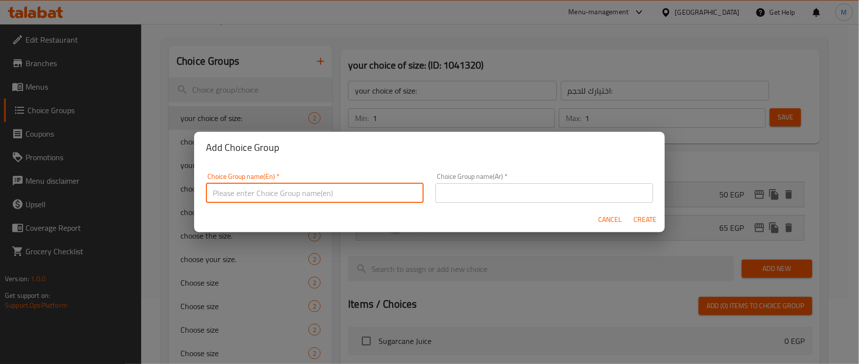
type input "Your choice of:"
click at [507, 190] on input "text" at bounding box center [544, 193] width 218 height 20
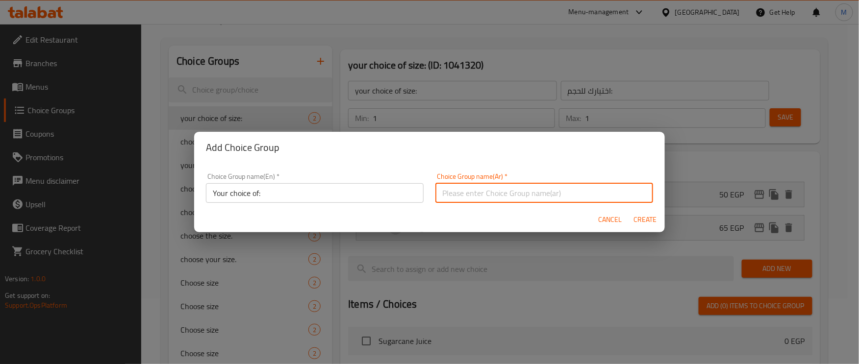
type input "اختيارك من"
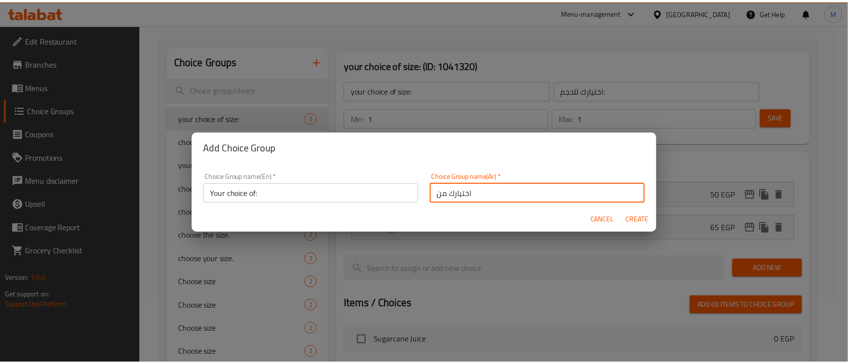
scroll to position [2, 0]
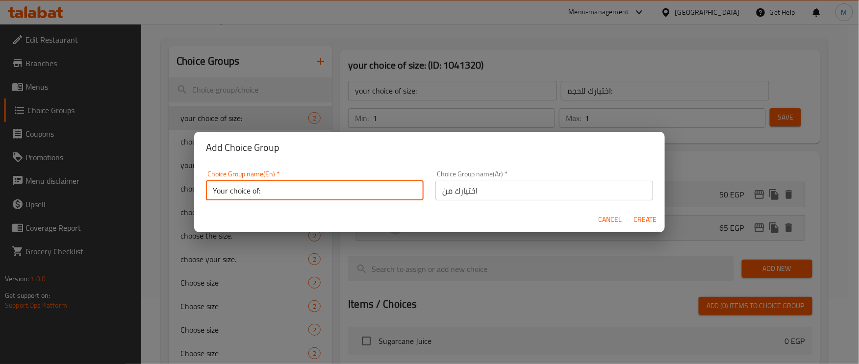
click at [218, 198] on input "Your choice of:" at bounding box center [315, 191] width 218 height 20
type input "YOUR choice of:"
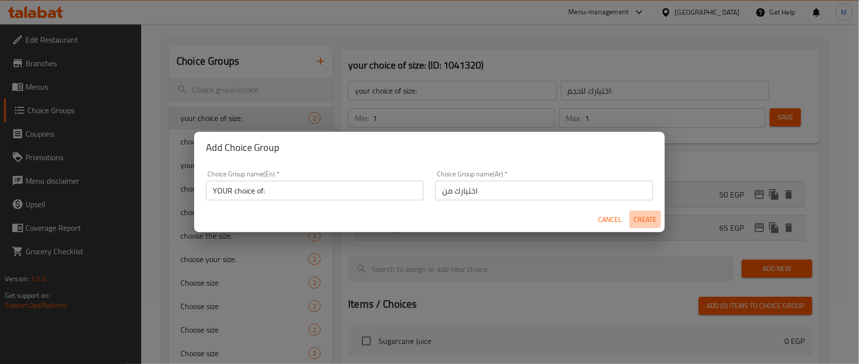
click at [646, 224] on span "Create" at bounding box center [645, 220] width 24 height 12
type input "YOUR choice of:"
type input "اختيارك من"
type input "0"
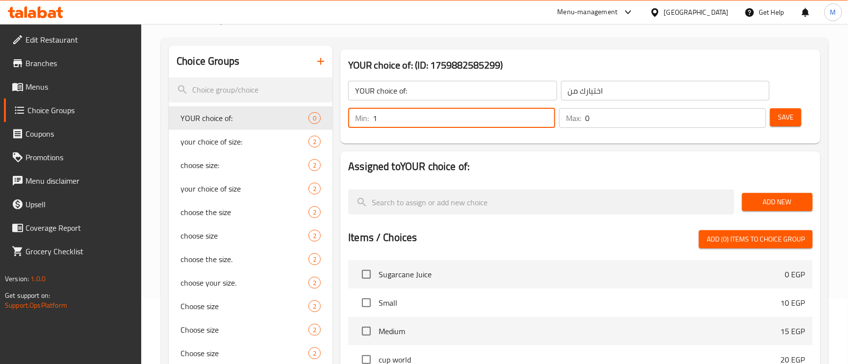
click at [544, 113] on input "1" at bounding box center [464, 118] width 182 height 20
click at [548, 115] on input "2" at bounding box center [464, 118] width 182 height 20
type input "1"
click at [543, 122] on input "1" at bounding box center [464, 118] width 182 height 20
type input "1"
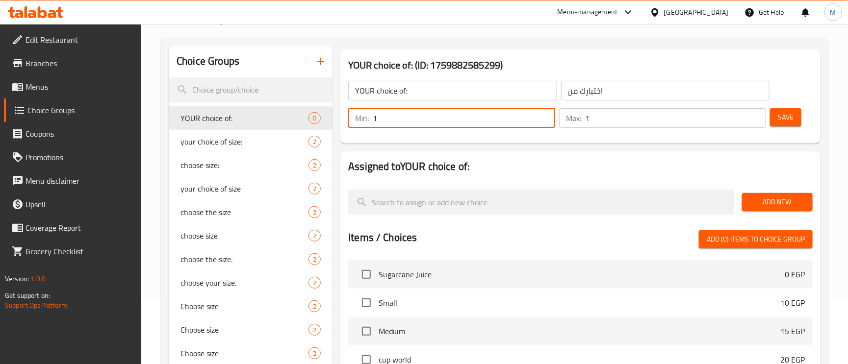
click at [753, 114] on input "1" at bounding box center [675, 118] width 181 height 20
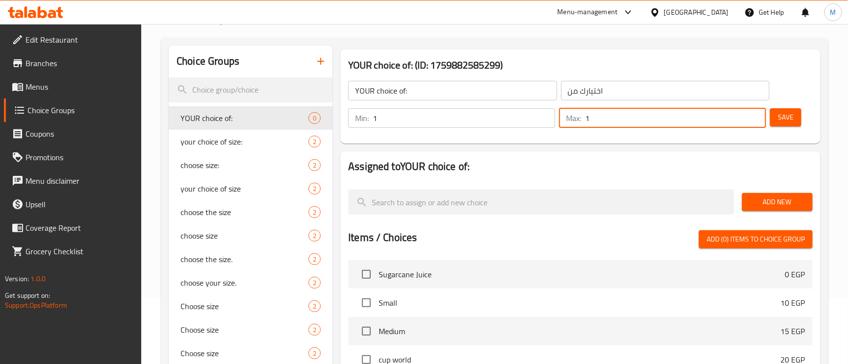
click at [777, 209] on button "Add New" at bounding box center [777, 202] width 71 height 18
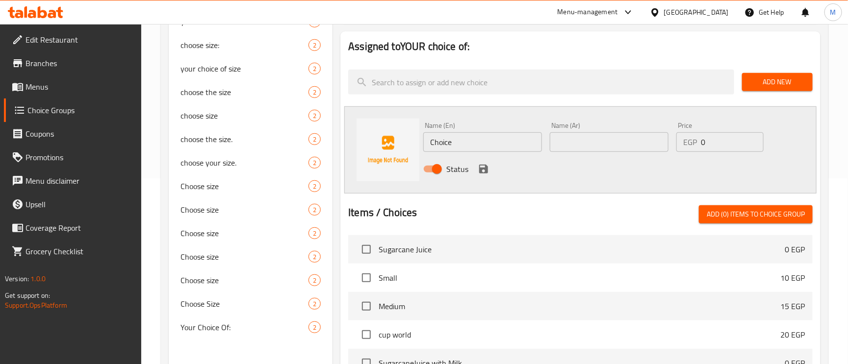
scroll to position [286, 0]
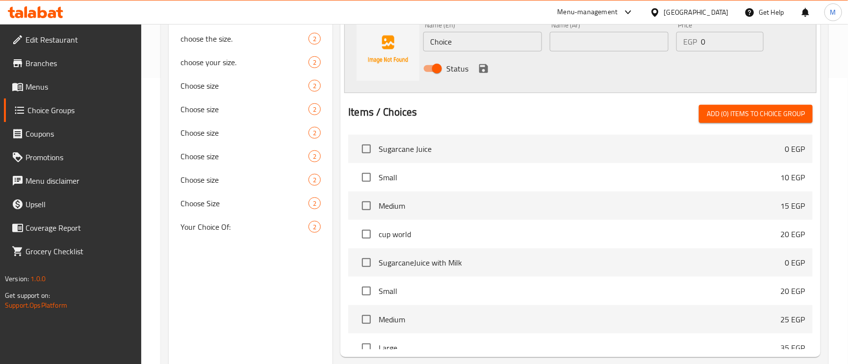
click at [471, 33] on input "Choice" at bounding box center [482, 42] width 119 height 20
type input "Medium"
click at [616, 44] on input "text" at bounding box center [609, 42] width 119 height 20
type input "وسط"
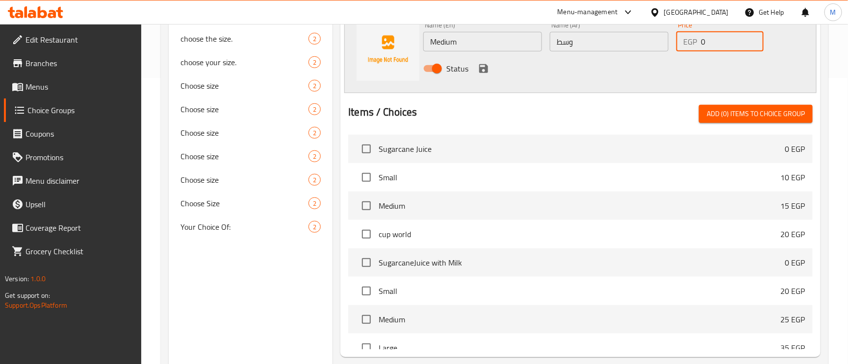
drag, startPoint x: 721, startPoint y: 51, endPoint x: 678, endPoint y: 44, distance: 43.2
click at [678, 44] on div "EGP 0 Price" at bounding box center [719, 42] width 87 height 20
type input "50"
click at [484, 65] on icon "save" at bounding box center [483, 68] width 9 height 9
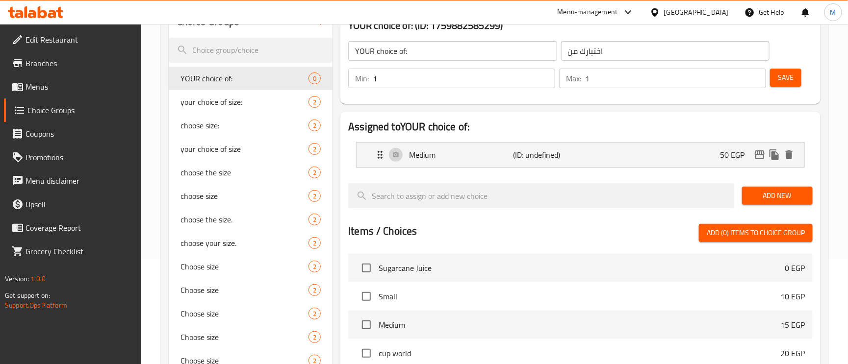
scroll to position [66, 0]
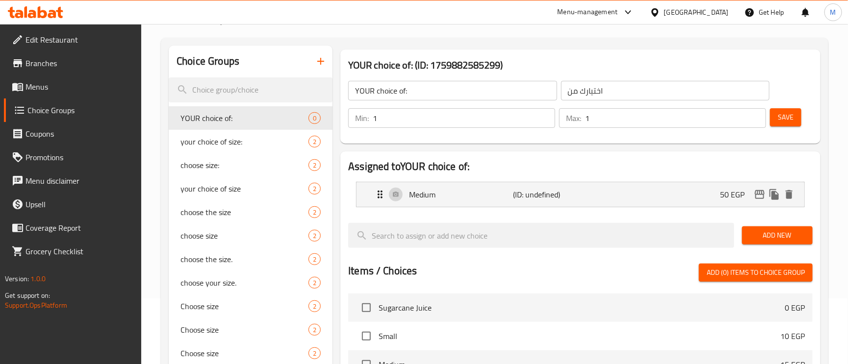
click at [780, 232] on span "Add New" at bounding box center [777, 235] width 55 height 12
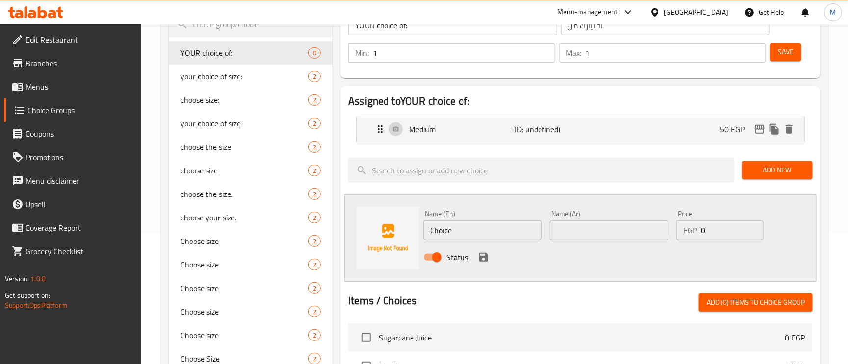
scroll to position [213, 0]
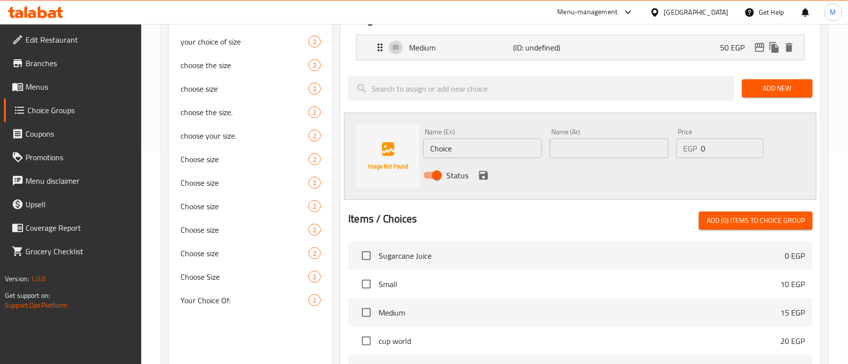
click at [475, 147] on input "Choice" at bounding box center [482, 149] width 119 height 20
click at [543, 137] on div "Name (En) Choice Name (En)" at bounding box center [482, 144] width 126 height 38
click at [573, 147] on input "text" at bounding box center [609, 149] width 119 height 20
type input "كبير"
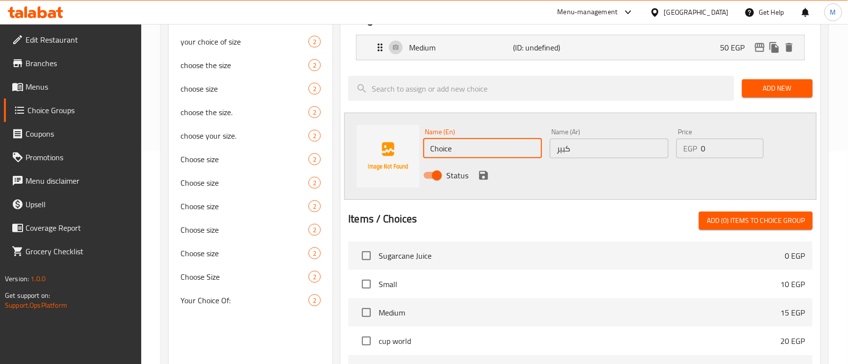
click at [501, 149] on input "Choice" at bounding box center [482, 149] width 119 height 20
type input "Large"
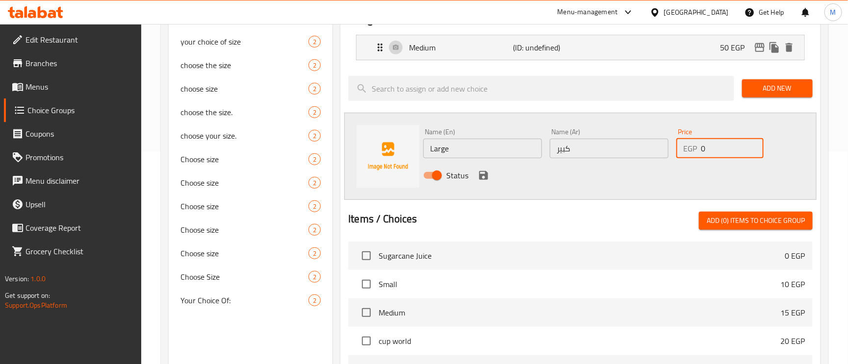
drag, startPoint x: 712, startPoint y: 152, endPoint x: 694, endPoint y: 149, distance: 18.4
click at [694, 149] on div "EGP 0 Price" at bounding box center [719, 149] width 87 height 20
type input "70"
click at [481, 173] on icon "save" at bounding box center [483, 176] width 12 height 12
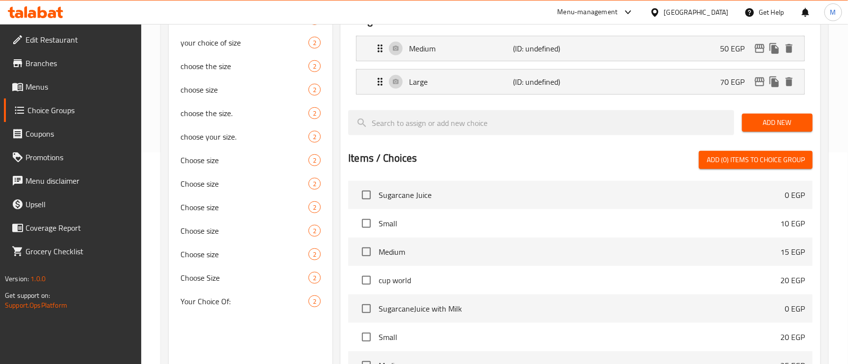
scroll to position [66, 0]
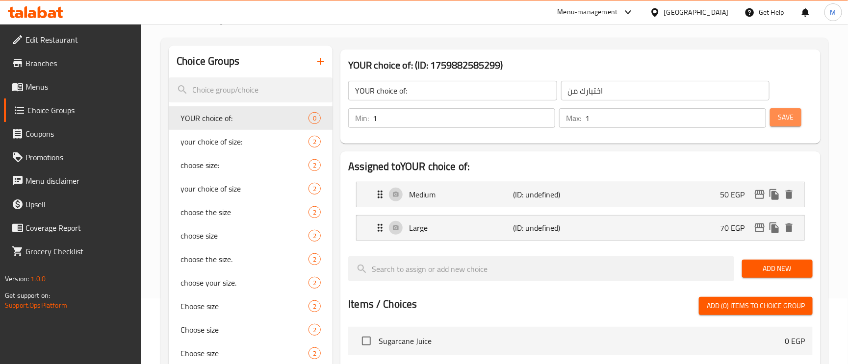
click at [784, 121] on span "Save" at bounding box center [786, 117] width 16 height 12
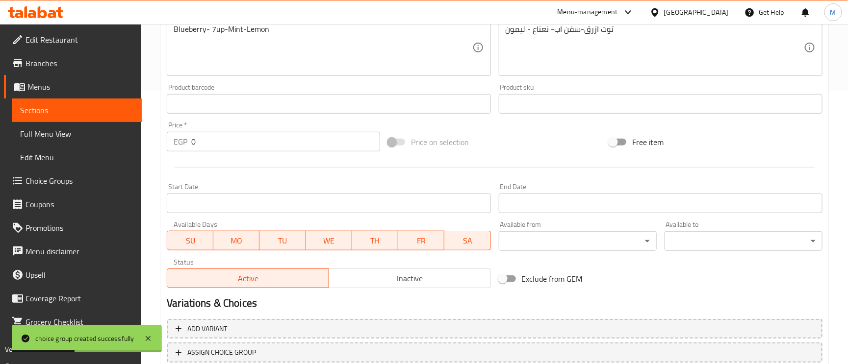
scroll to position [342, 0]
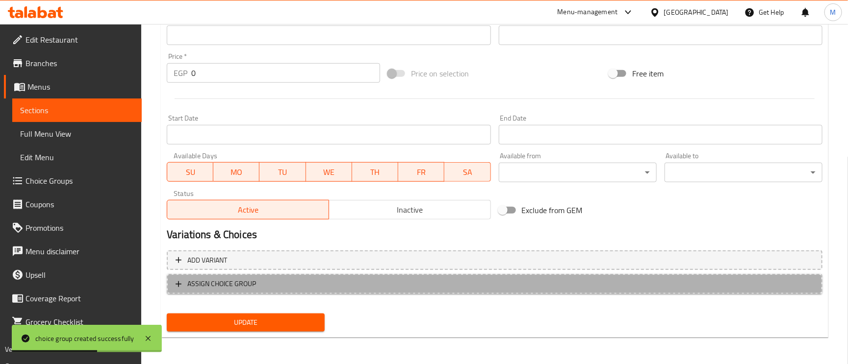
click at [217, 281] on span "ASSIGN CHOICE GROUP" at bounding box center [221, 284] width 69 height 12
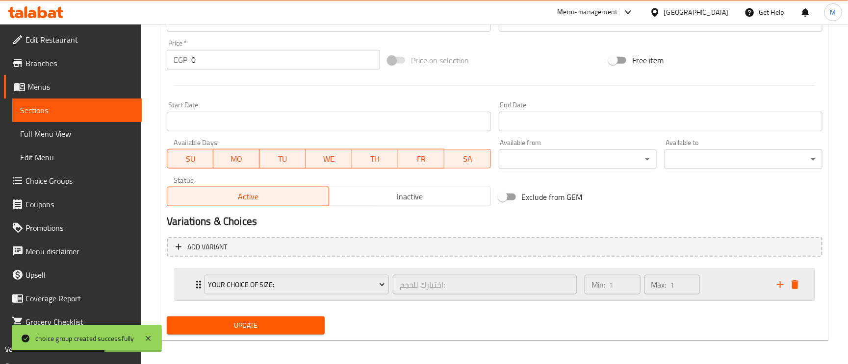
scroll to position [359, 0]
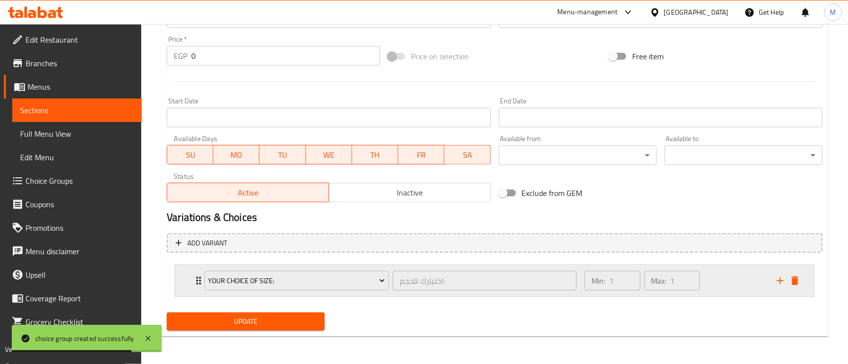
click at [200, 278] on div "your choice of size: اختيارك للحجم: ​" at bounding box center [391, 280] width 384 height 31
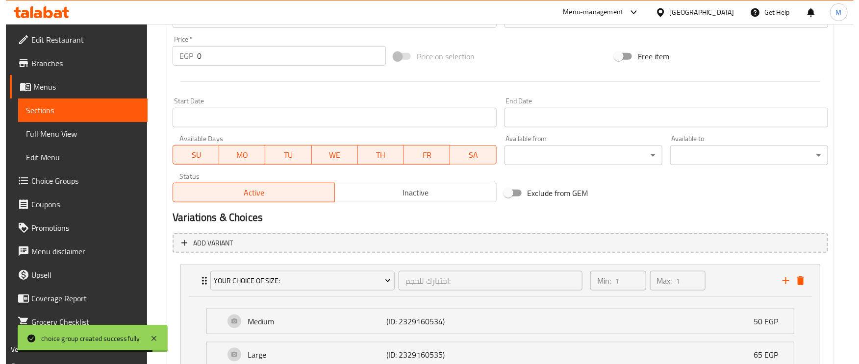
scroll to position [432, 0]
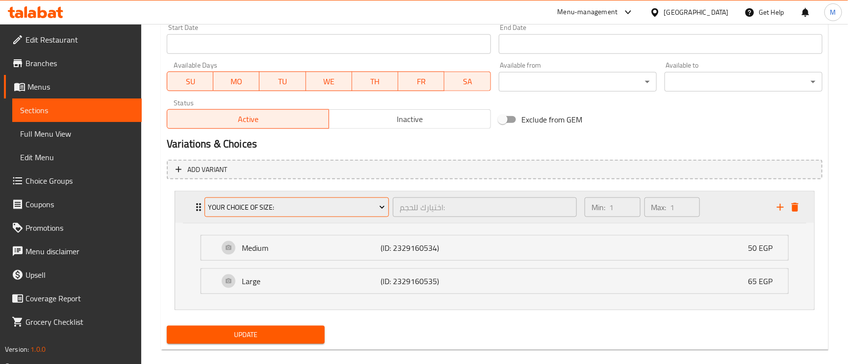
click at [239, 211] on span "your choice of size:" at bounding box center [296, 207] width 177 height 12
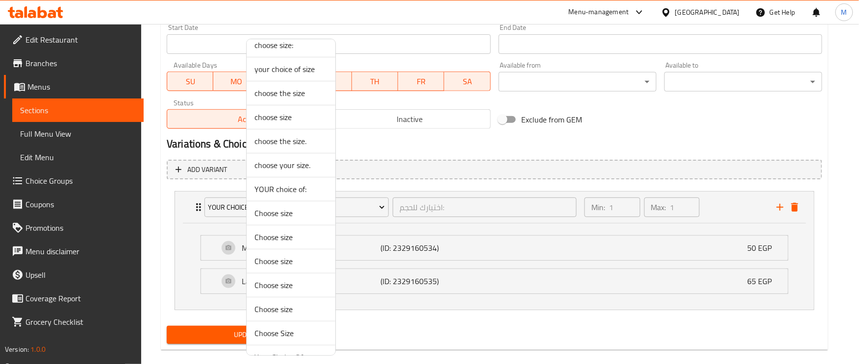
scroll to position [52, 0]
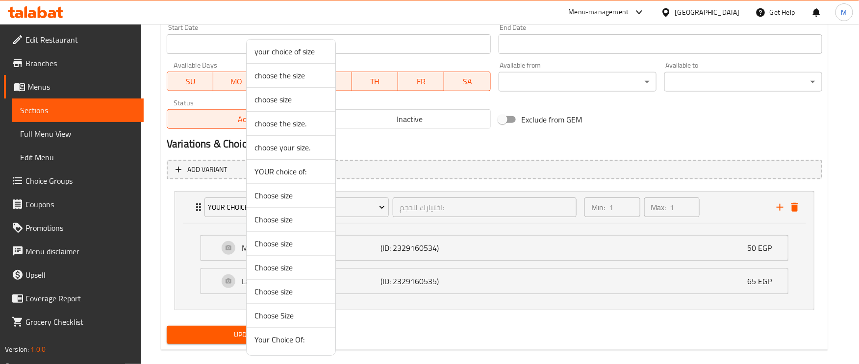
click at [282, 343] on span "Your Choice Of:" at bounding box center [290, 340] width 73 height 12
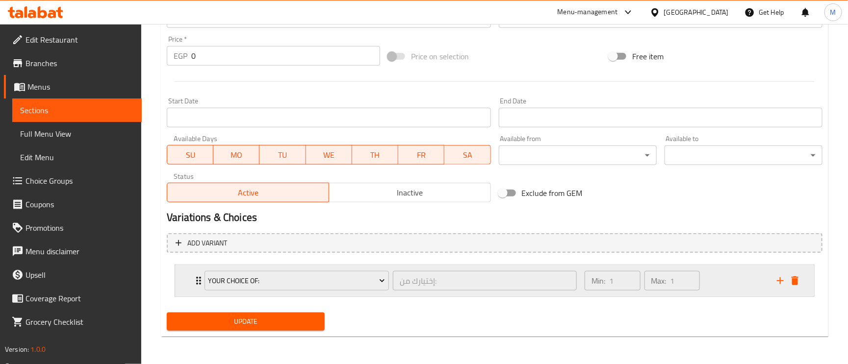
click at [194, 273] on div "Your Choice Of: إختيارك من: ​ Min: 1 ​ Max: 1 ​" at bounding box center [497, 280] width 609 height 31
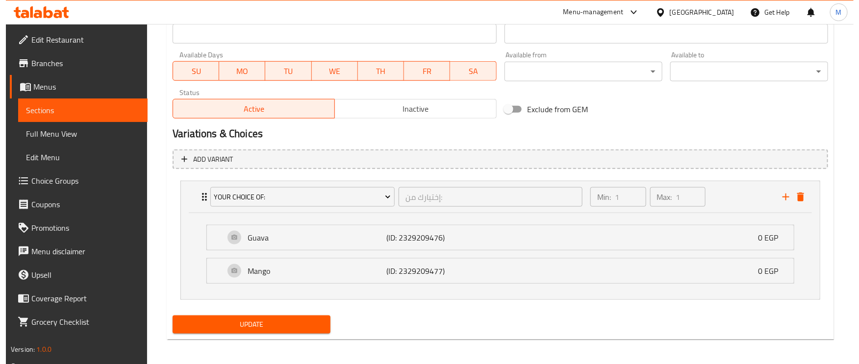
scroll to position [446, 0]
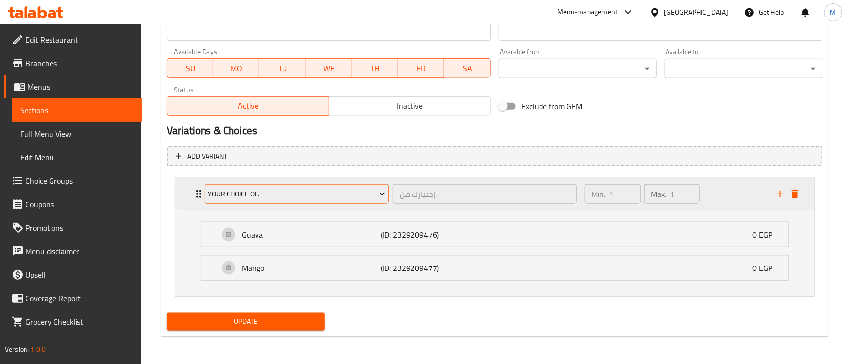
click at [231, 191] on span "Your Choice Of:" at bounding box center [296, 194] width 177 height 12
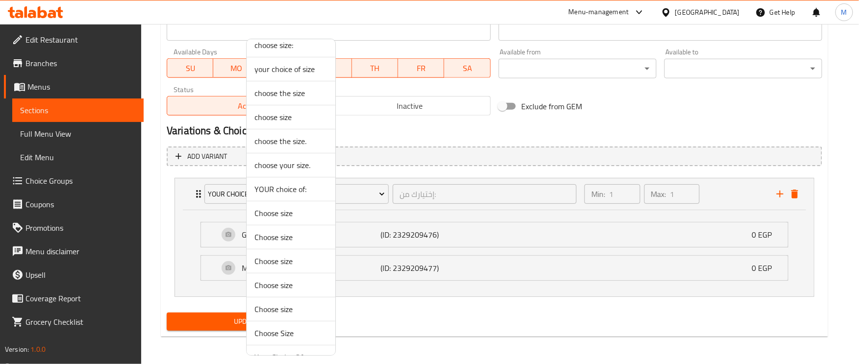
scroll to position [52, 0]
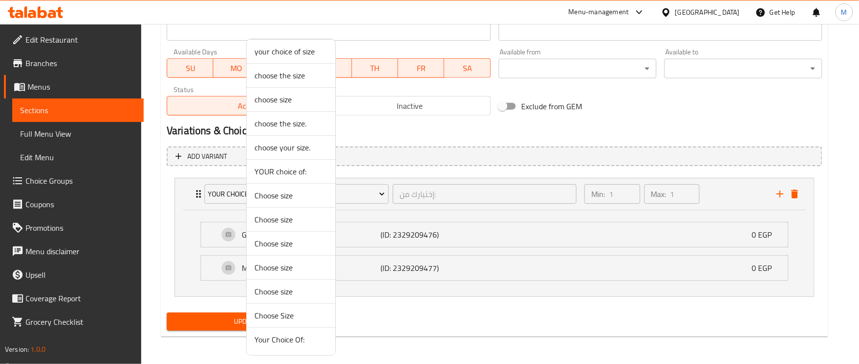
click at [288, 173] on span "YOUR choice of:" at bounding box center [290, 172] width 73 height 12
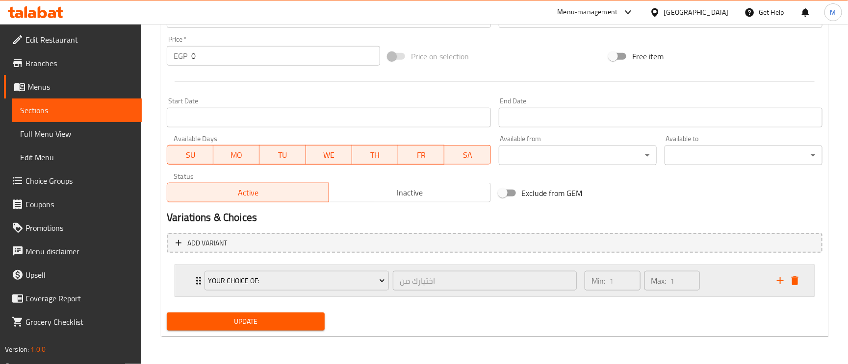
click at [195, 269] on div "YOUR choice of: اختيارك من ​ Min: 1 ​ Max: 1 ​" at bounding box center [497, 280] width 609 height 31
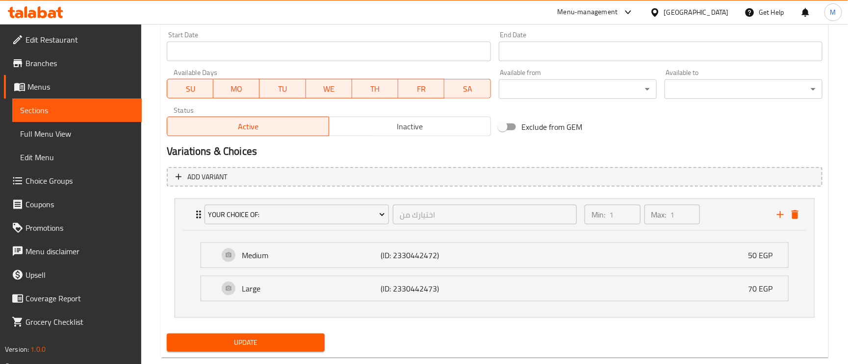
scroll to position [446, 0]
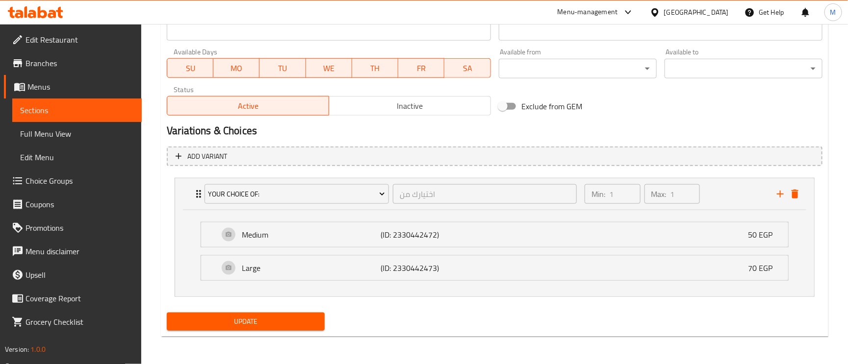
click at [247, 324] on span "Update" at bounding box center [246, 322] width 142 height 12
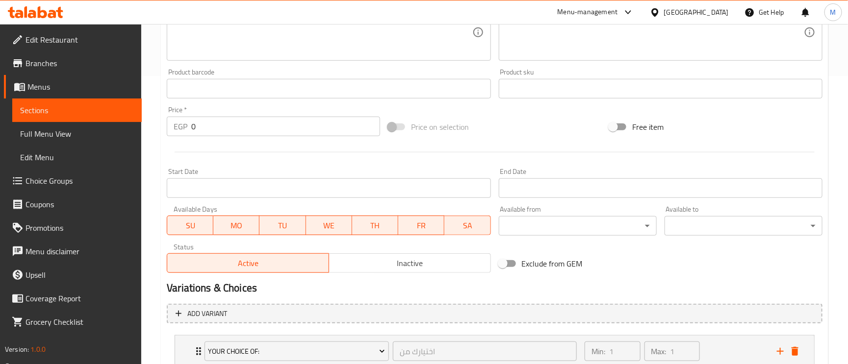
scroll to position [359, 0]
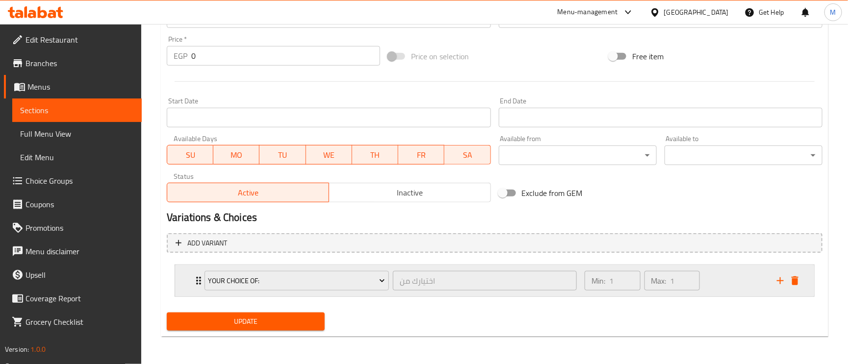
drag, startPoint x: 192, startPoint y: 278, endPoint x: 222, endPoint y: 292, distance: 32.7
click at [193, 278] on icon "Expand" at bounding box center [199, 281] width 12 height 12
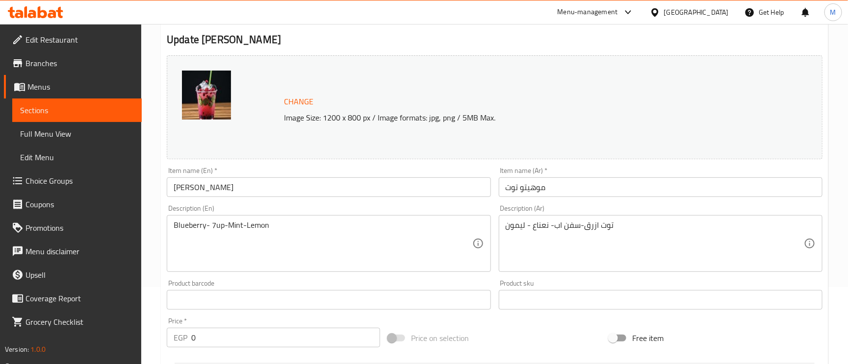
scroll to position [0, 0]
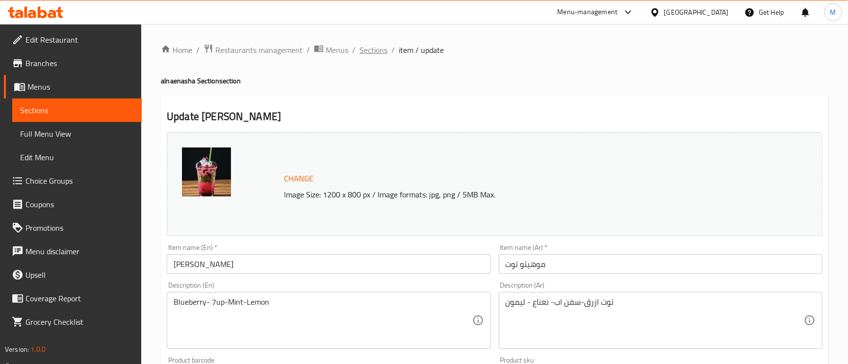
click at [370, 47] on span "Sections" at bounding box center [373, 50] width 28 height 12
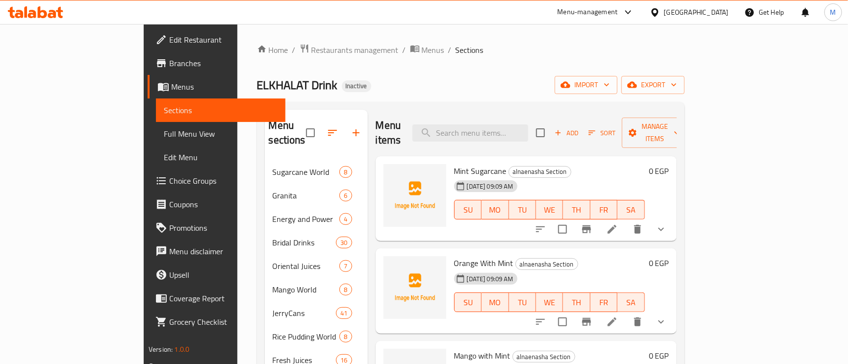
click at [684, 97] on div "Home / Restaurants management / Menus / Sections ELKHALAT Drink Inactive import…" at bounding box center [470, 355] width 427 height 623
click at [502, 125] on input "search" at bounding box center [470, 133] width 116 height 17
paste input "Dates with Milk"
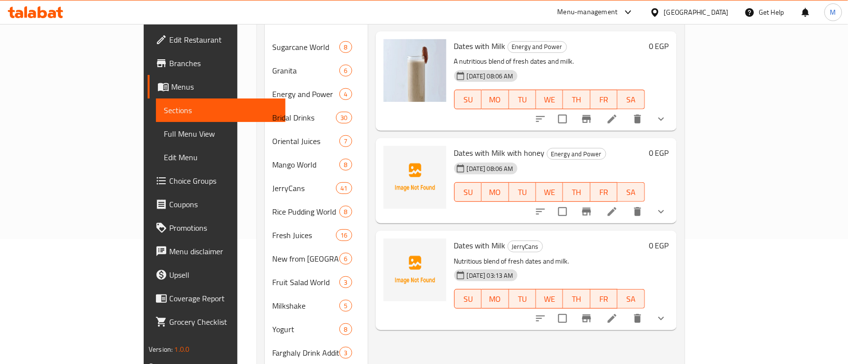
scroll to position [147, 0]
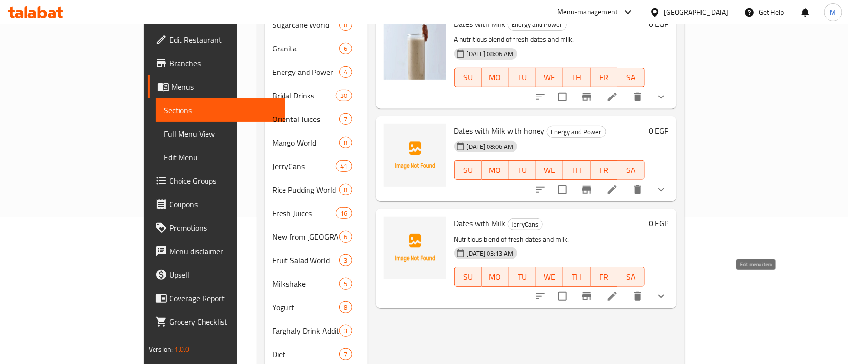
type input "Dates with Milk"
click at [618, 291] on icon at bounding box center [612, 297] width 12 height 12
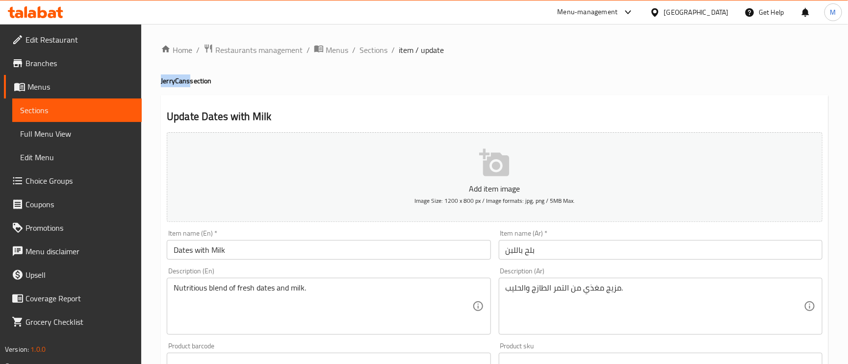
drag, startPoint x: 188, startPoint y: 82, endPoint x: 158, endPoint y: 81, distance: 29.5
click at [158, 81] on div "Home / Restaurants management / Menus / Sections / item / update JerryCans sect…" at bounding box center [494, 358] width 706 height 669
copy h4 "JerryCans"
click at [237, 252] on input "Dates with Milk" at bounding box center [329, 250] width 324 height 20
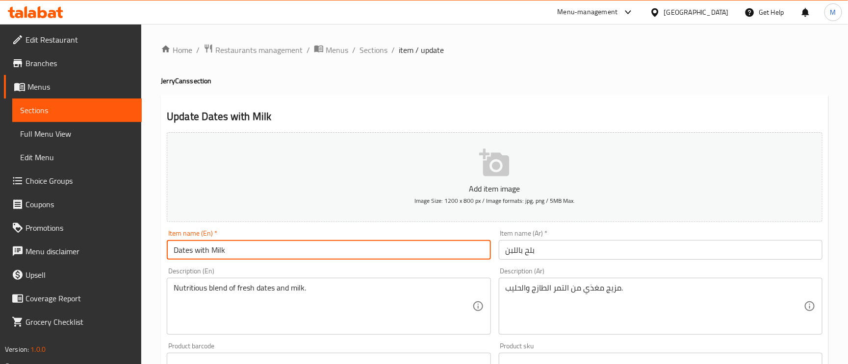
paste input "JerryCans"
type input "Dates with Milk JerryCans"
click at [574, 250] on input "بلح باللبن" at bounding box center [661, 250] width 324 height 20
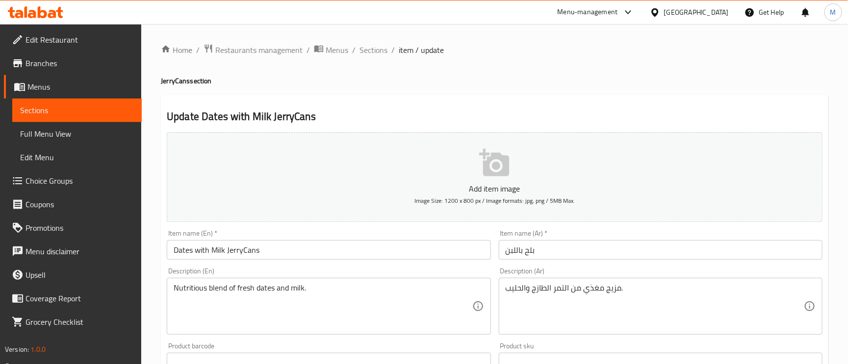
click at [496, 252] on div "Item name (Ar)   * بلح باللبن Item name (Ar) *" at bounding box center [660, 245] width 331 height 38
click at [500, 253] on input "بلح باللبن" at bounding box center [661, 250] width 324 height 20
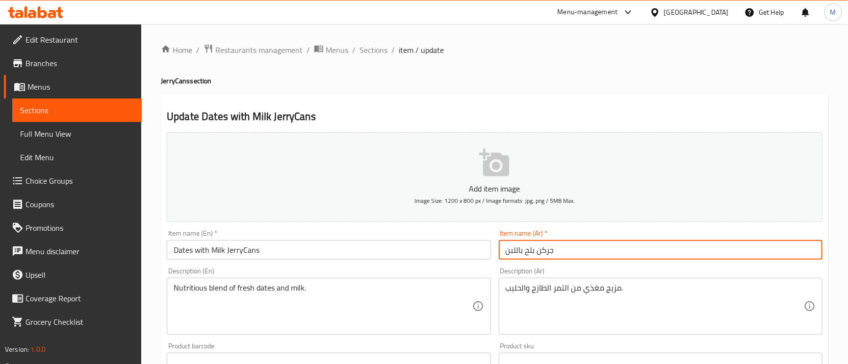
type input "جركن بلح باللبن"
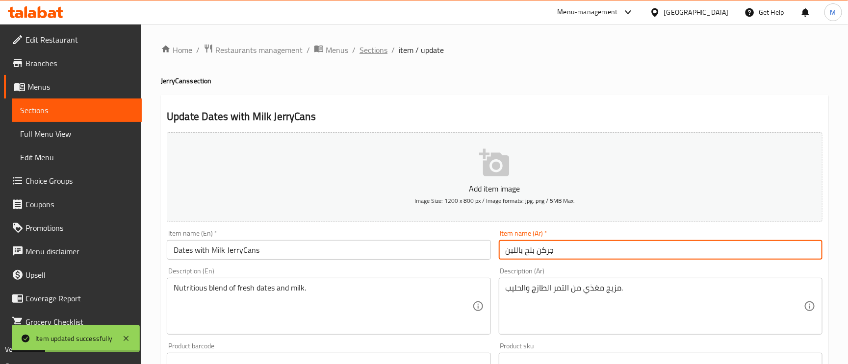
click at [368, 47] on span "Sections" at bounding box center [373, 50] width 28 height 12
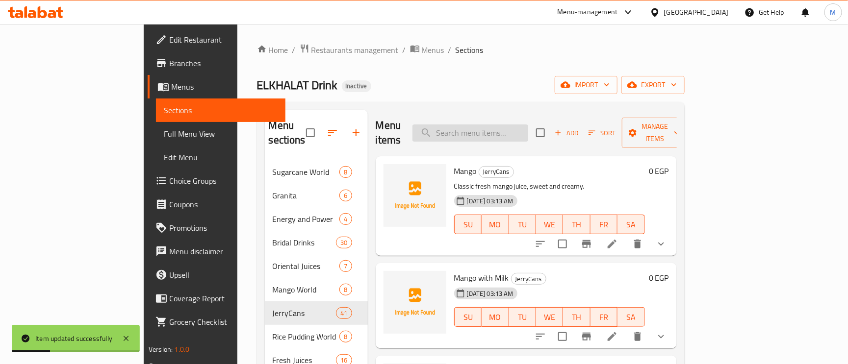
click at [511, 127] on input "search" at bounding box center [470, 133] width 116 height 17
paste input "Sobia"
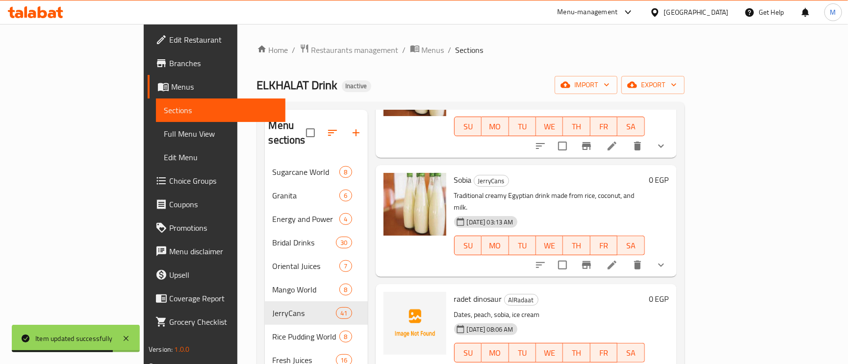
scroll to position [221, 0]
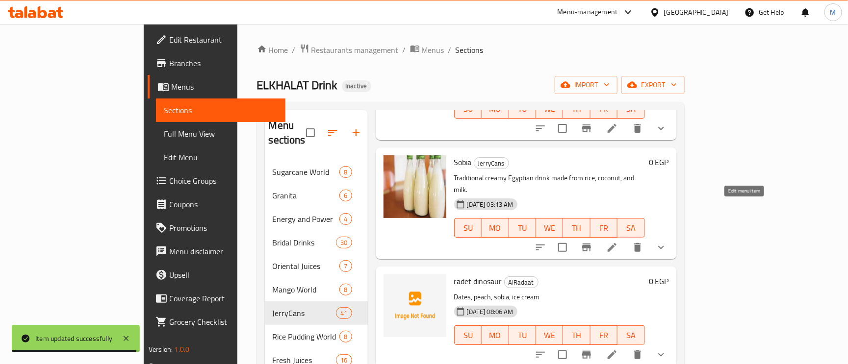
type input "Sobia"
click at [618, 242] on icon at bounding box center [612, 248] width 12 height 12
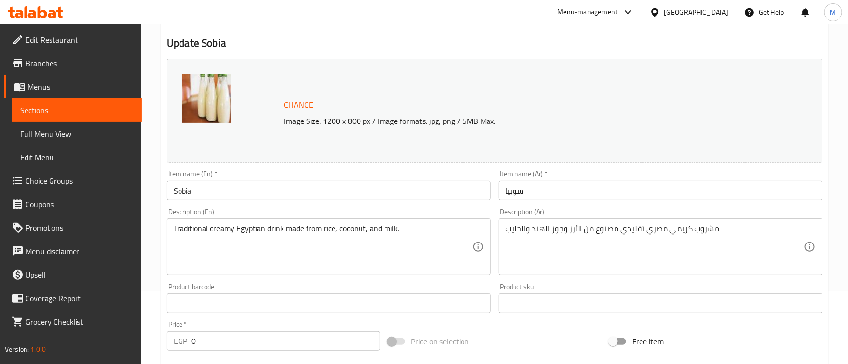
click at [240, 185] on input "Sobia" at bounding box center [329, 191] width 324 height 20
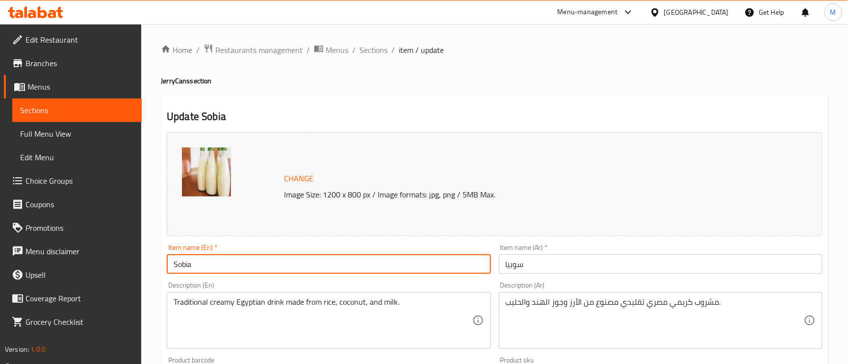
click at [278, 260] on input "Sobia" at bounding box center [329, 264] width 324 height 20
paste input "Sobia"
drag, startPoint x: 189, startPoint y: 81, endPoint x: 164, endPoint y: 80, distance: 24.5
click at [188, 81] on h4 "JerryCans section" at bounding box center [494, 81] width 667 height 10
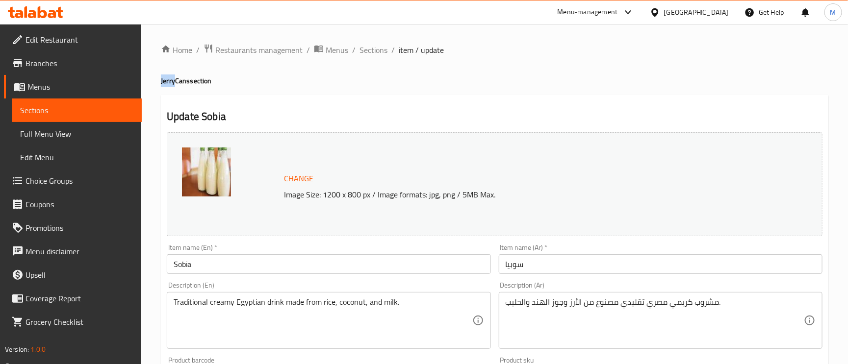
drag, startPoint x: 164, startPoint y: 80, endPoint x: 149, endPoint y: 78, distance: 15.9
click at [149, 78] on div "Home / Restaurants management / Menus / Sections / item / update JerryCans sect…" at bounding box center [494, 365] width 706 height 683
drag, startPoint x: 189, startPoint y: 80, endPoint x: 159, endPoint y: 78, distance: 29.5
click at [159, 78] on div "Home / Restaurants management / Menus / Sections / item / update JerryCans sect…" at bounding box center [494, 365] width 706 height 683
copy h4 "JerryCans"
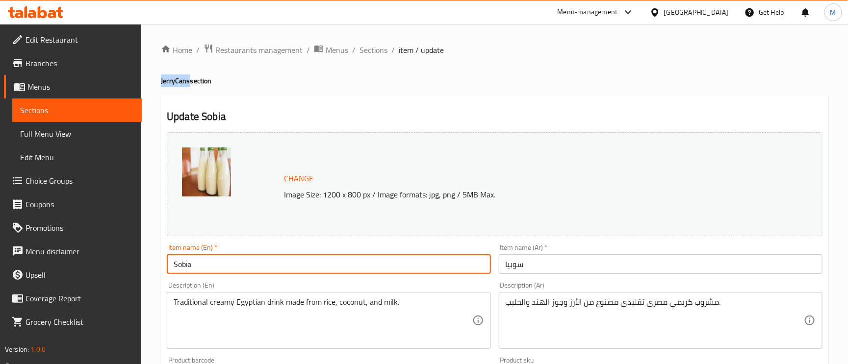
click at [202, 274] on input "Sobia" at bounding box center [329, 264] width 324 height 20
paste input "JerryCans"
type input "Sobia JerryCans"
click at [501, 263] on input "سوبيا" at bounding box center [661, 264] width 324 height 20
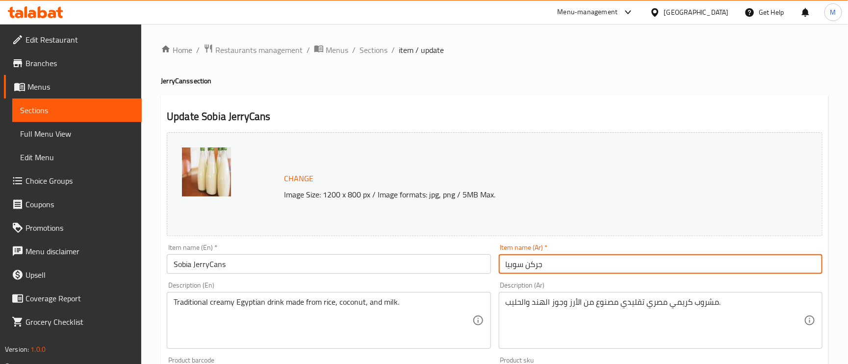
type input "جركن سوبيا"
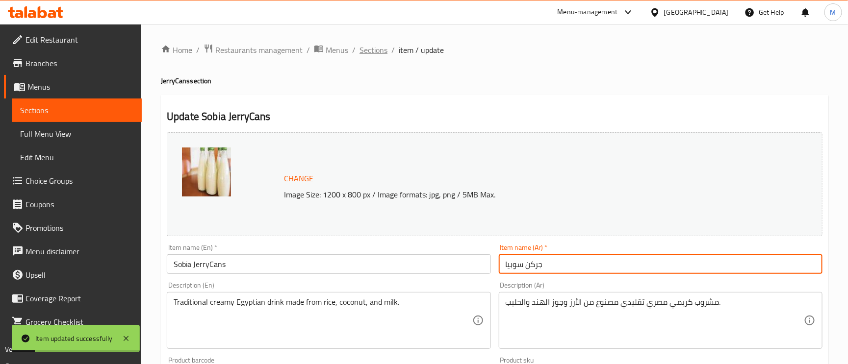
drag, startPoint x: 351, startPoint y: 50, endPoint x: 358, endPoint y: 49, distance: 7.1
click at [352, 50] on li "/" at bounding box center [353, 50] width 3 height 12
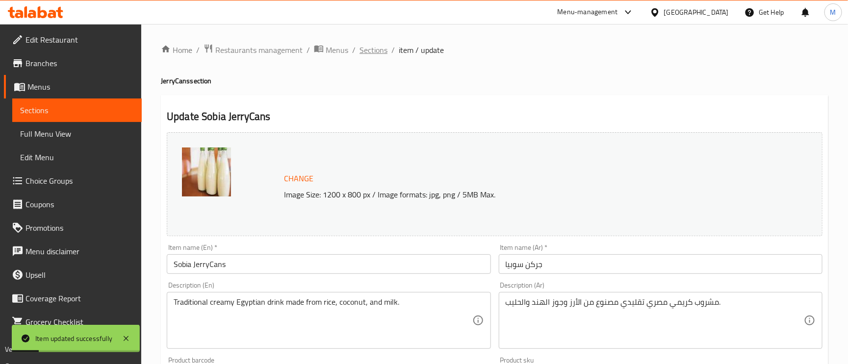
click at [359, 48] on span "Sections" at bounding box center [373, 50] width 28 height 12
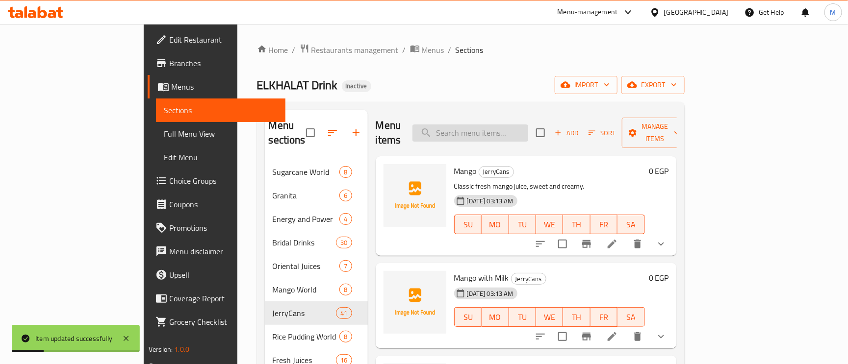
drag, startPoint x: 517, startPoint y: 141, endPoint x: 516, endPoint y: 127, distance: 13.3
click at [516, 139] on div "Menu items Add Sort Manage items" at bounding box center [526, 133] width 301 height 47
paste input "Tamarind"
click at [516, 127] on input "search" at bounding box center [470, 133] width 116 height 17
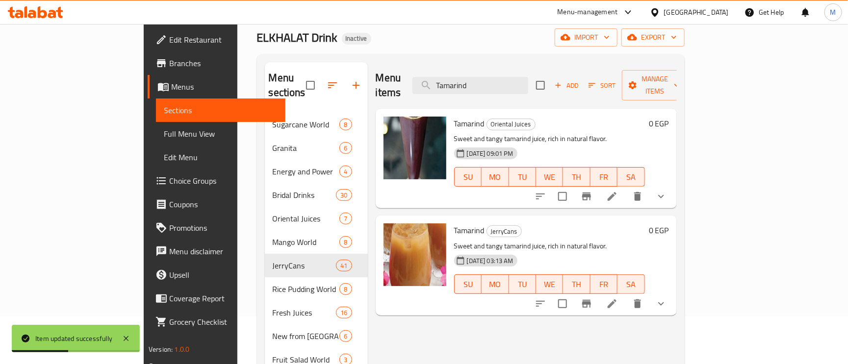
scroll to position [74, 0]
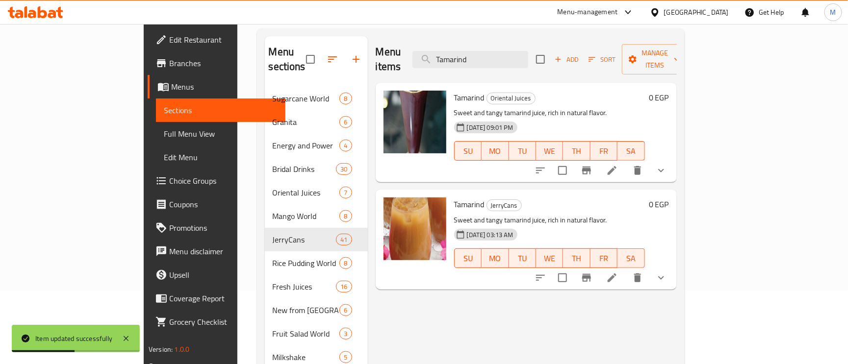
type input "Tamarind"
drag, startPoint x: 747, startPoint y: 267, endPoint x: 753, endPoint y: 265, distance: 7.0
click at [618, 272] on icon at bounding box center [612, 278] width 12 height 12
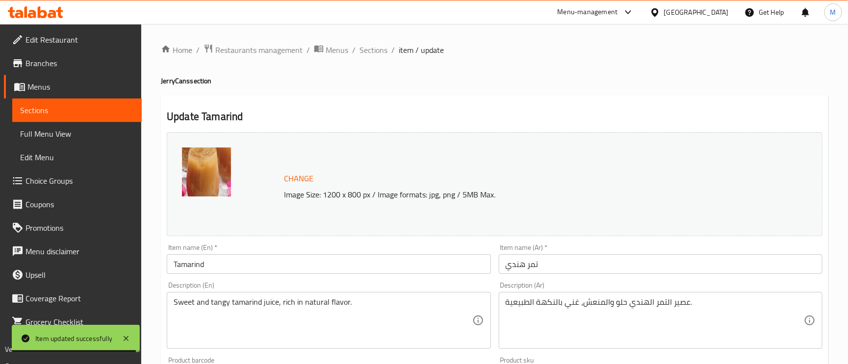
drag, startPoint x: 189, startPoint y: 78, endPoint x: 166, endPoint y: 82, distance: 23.0
click at [166, 82] on h4 "JerryCans section" at bounding box center [494, 81] width 667 height 10
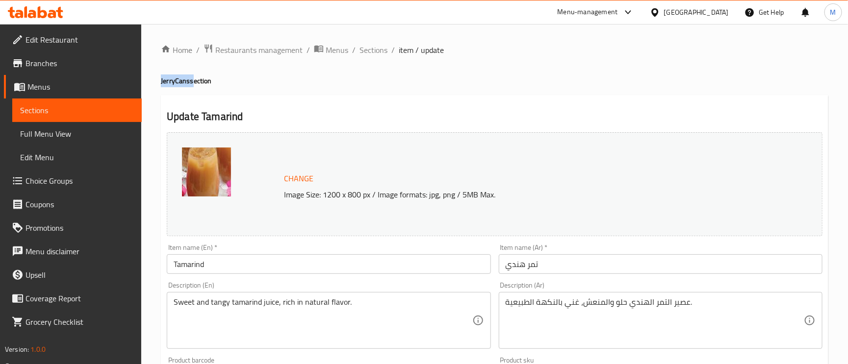
copy h4 "JerryCans"
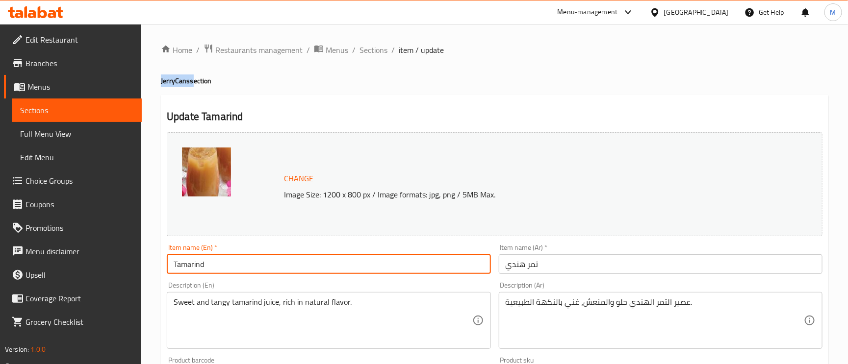
click at [207, 266] on input "Tamarind" at bounding box center [329, 264] width 324 height 20
type input "Tamarind"
click at [230, 267] on input "Tamarind" at bounding box center [329, 264] width 324 height 20
paste input "Tamarind"
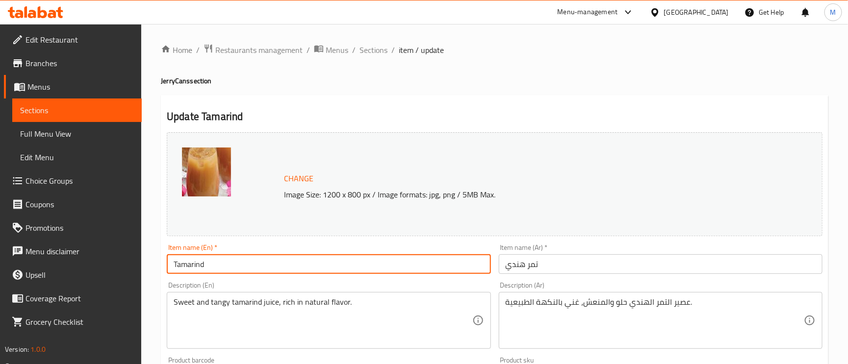
click at [170, 78] on h4 "JerryCans section" at bounding box center [494, 81] width 667 height 10
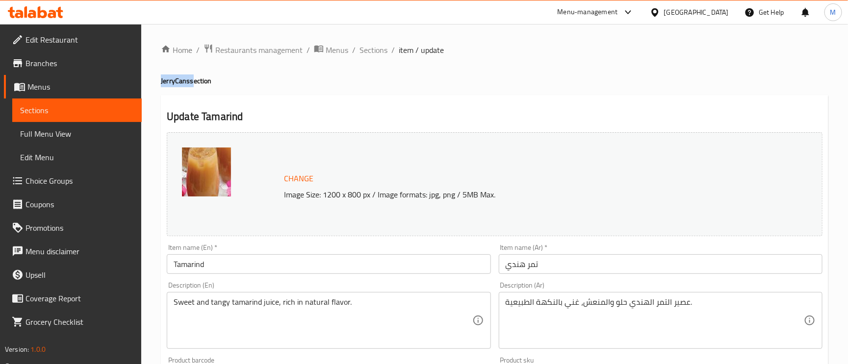
click at [170, 78] on h4 "JerryCans section" at bounding box center [494, 81] width 667 height 10
copy h4 "JerryCans"
click at [212, 280] on div "Description (En) Sweet and tangy tamarind juice, rich in natural flavor. Descri…" at bounding box center [328, 315] width 331 height 75
click at [220, 260] on input "Tamarind" at bounding box center [329, 264] width 324 height 20
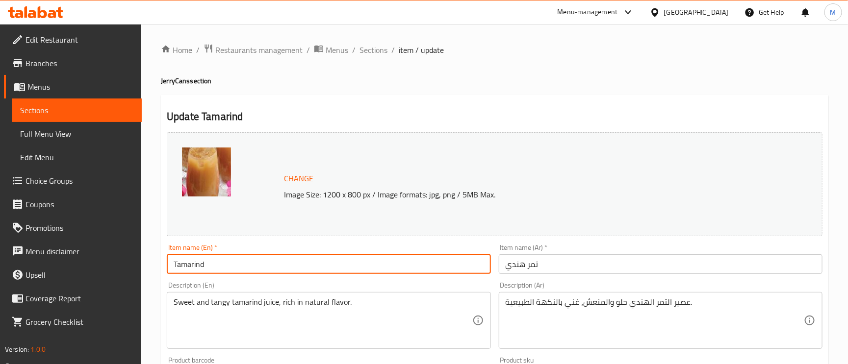
paste input "JerryCans"
type input "Tamarind JerryCans"
click at [504, 267] on input "تمر هندي" at bounding box center [661, 264] width 324 height 20
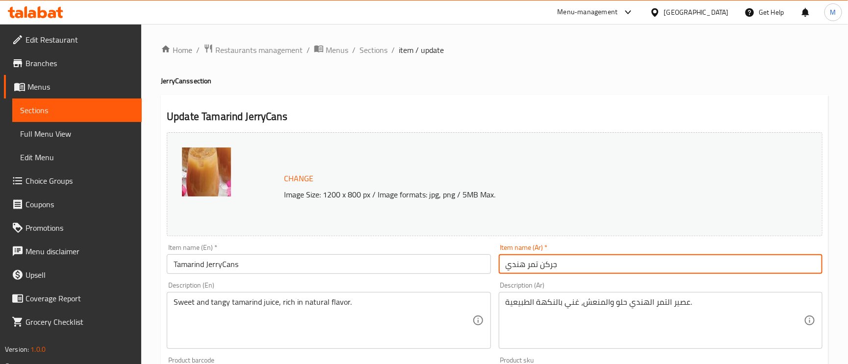
type input "جركن تمر هندي"
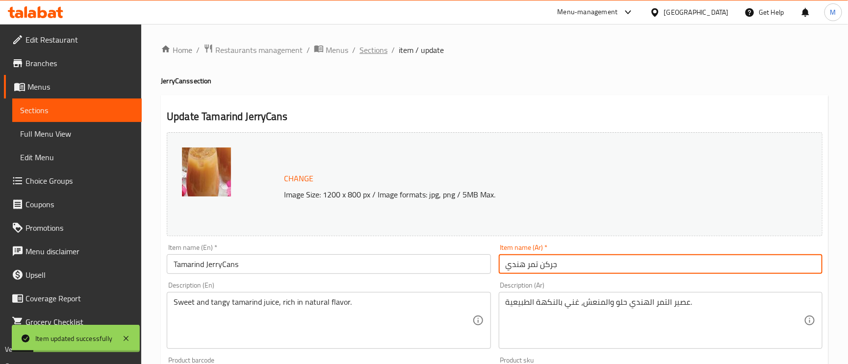
click at [367, 50] on span "Sections" at bounding box center [373, 50] width 28 height 12
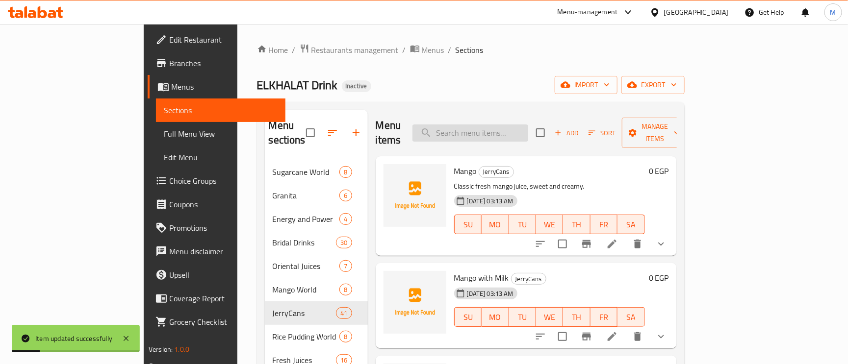
click at [487, 133] on input "search" at bounding box center [470, 133] width 116 height 17
paste input "Carob"
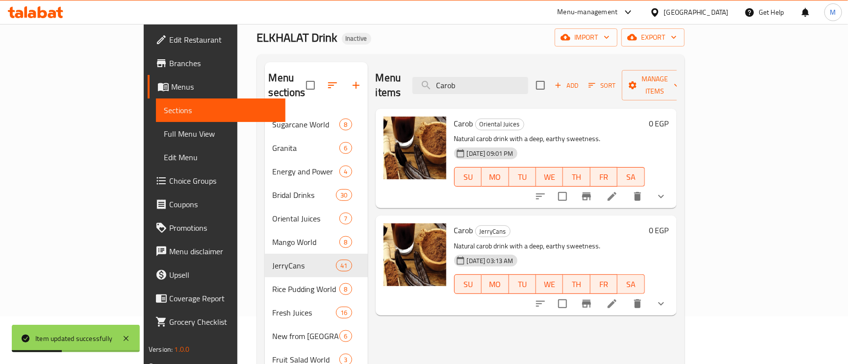
scroll to position [74, 0]
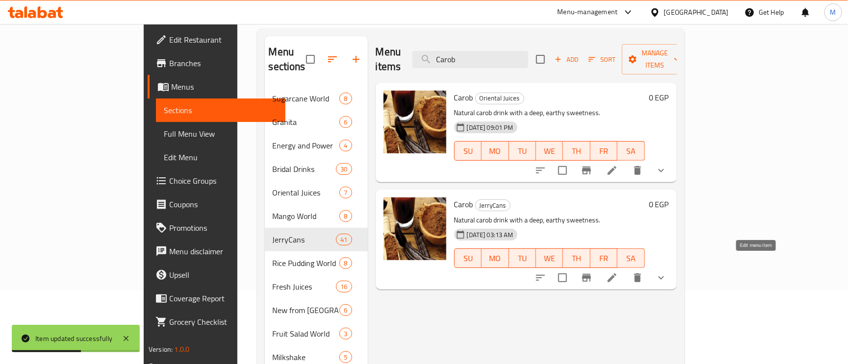
type input "Carob"
click at [618, 272] on icon at bounding box center [612, 278] width 12 height 12
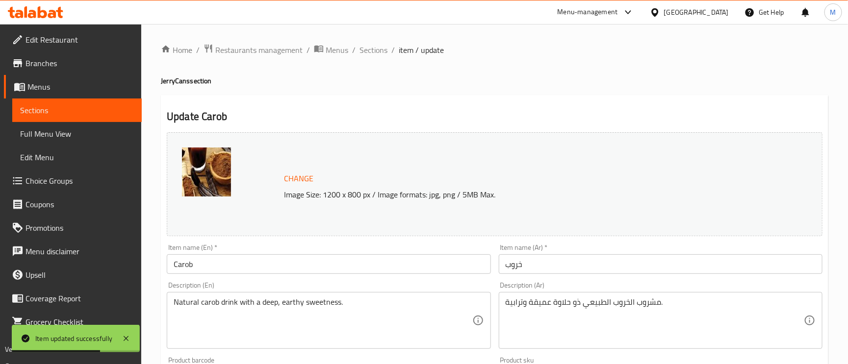
click at [177, 81] on h4 "JerryCans section" at bounding box center [494, 81] width 667 height 10
copy h4 "JerryCans"
click at [226, 263] on input "Carob" at bounding box center [329, 264] width 324 height 20
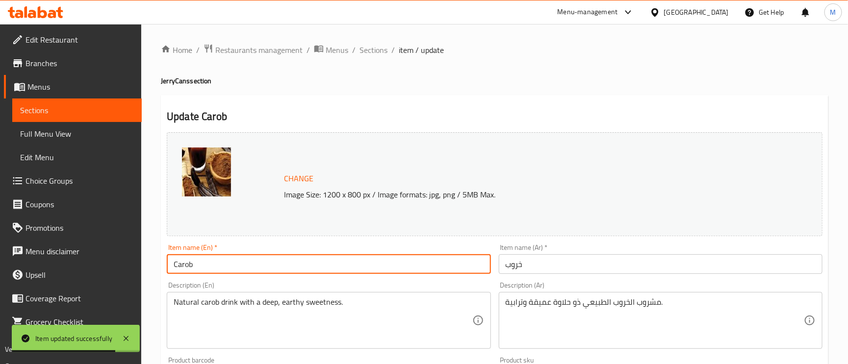
paste input "JerryCans"
type input "Carob JerryCans"
click at [504, 265] on input "خروب" at bounding box center [661, 264] width 324 height 20
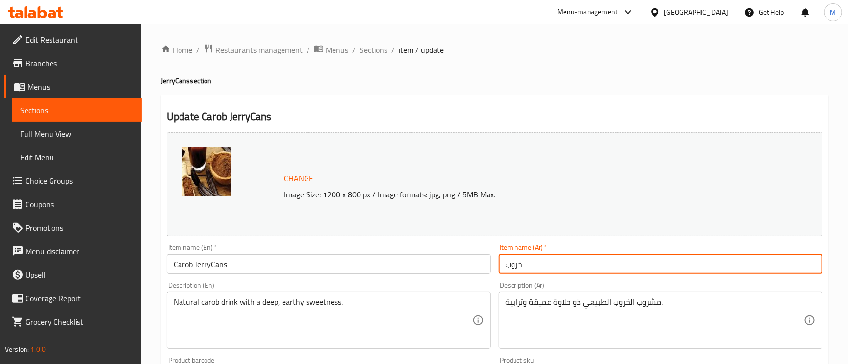
click at [504, 266] on input "خروب" at bounding box center [661, 264] width 324 height 20
type input "جركن خروب"
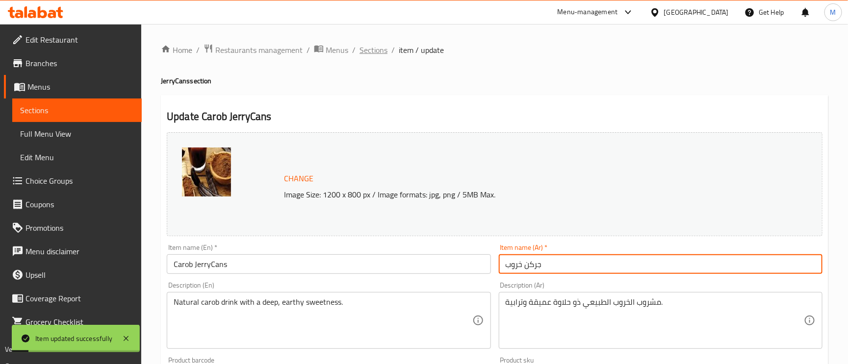
drag, startPoint x: 364, startPoint y: 42, endPoint x: 371, endPoint y: 53, distance: 13.2
click at [364, 42] on div "Home / Restaurants management / Menus / Sections / item / update JerryCans sect…" at bounding box center [494, 365] width 706 height 683
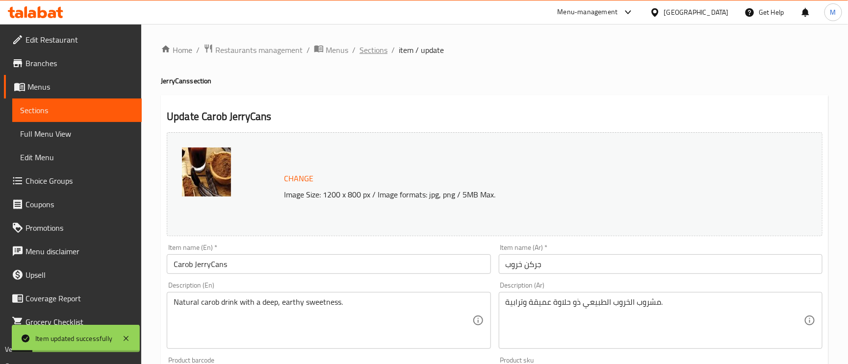
click at [371, 53] on span "Sections" at bounding box center [373, 50] width 28 height 12
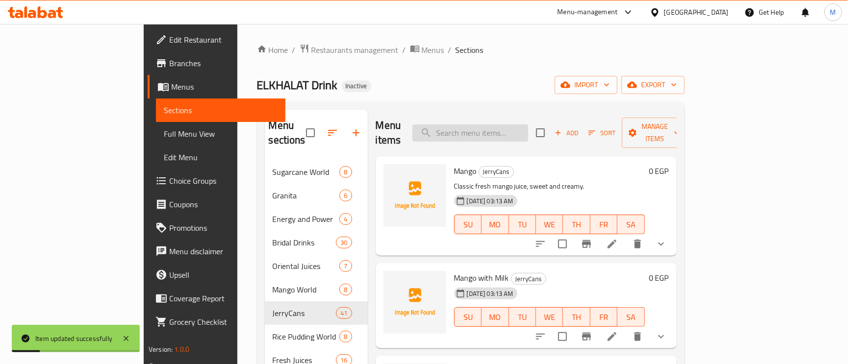
click at [486, 126] on input "search" at bounding box center [470, 133] width 116 height 17
paste input "Grapefruit"
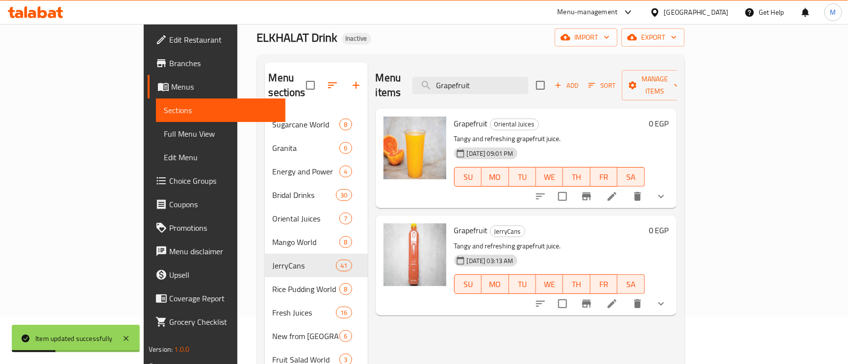
scroll to position [74, 0]
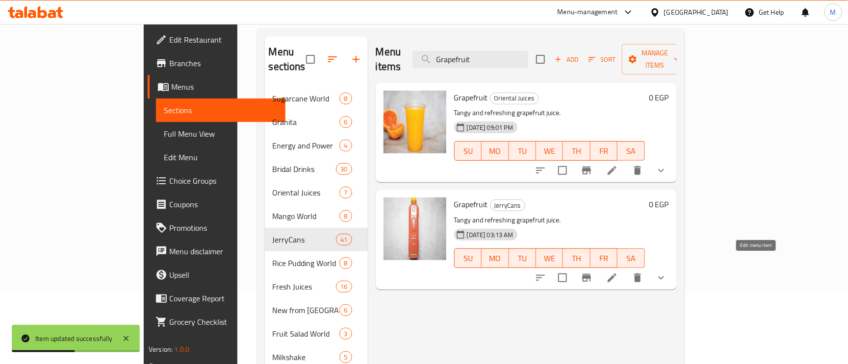
type input "Grapefruit"
click at [618, 272] on icon at bounding box center [612, 278] width 12 height 12
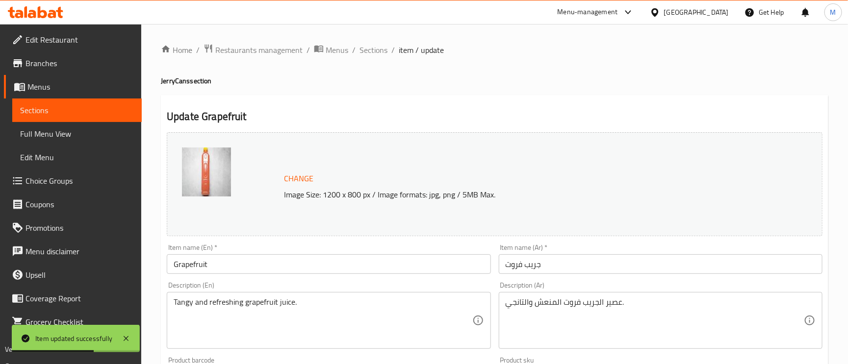
click at [178, 84] on h4 "JerryCans section" at bounding box center [494, 81] width 667 height 10
copy h4 "JerryCans"
drag, startPoint x: 239, startPoint y: 255, endPoint x: 239, endPoint y: 261, distance: 5.4
click at [239, 255] on input "Grapefruit" at bounding box center [329, 264] width 324 height 20
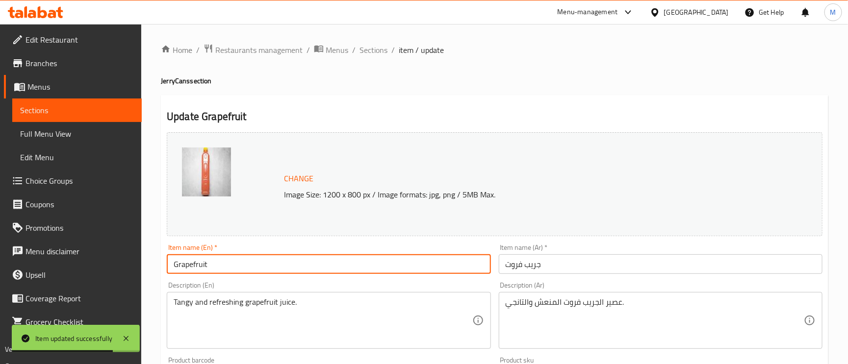
paste input "JerryCans"
type input "Grapefruit JerryCans"
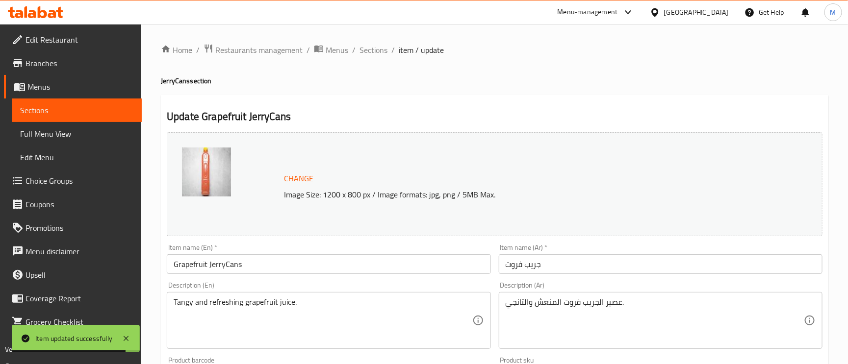
click at [497, 264] on div "Item name (Ar)   * جريب فروت Item name (Ar) *" at bounding box center [660, 259] width 331 height 38
click at [503, 261] on input "جريب فروت" at bounding box center [661, 264] width 324 height 20
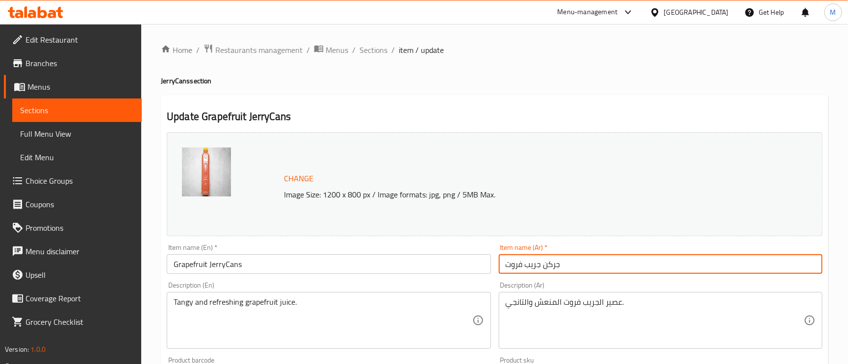
type input "جركن جريب فروت"
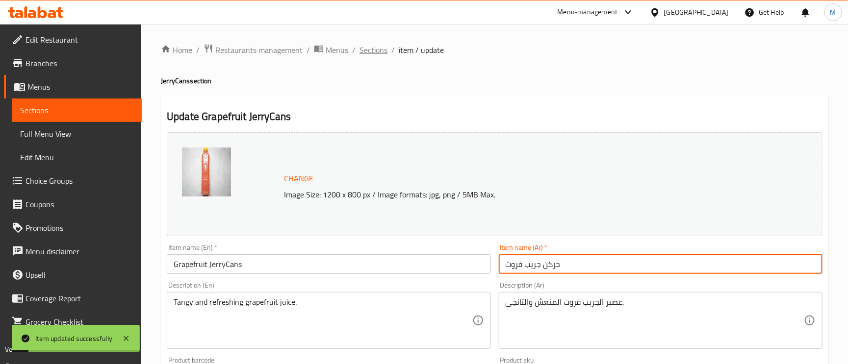
click at [366, 50] on span "Sections" at bounding box center [373, 50] width 28 height 12
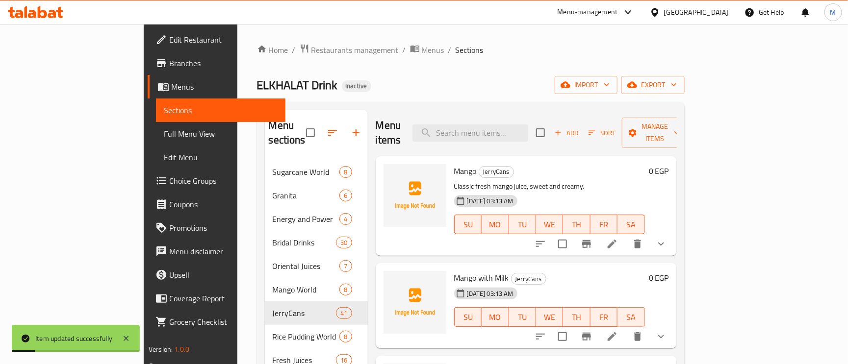
click at [516, 137] on div "Menu items Add Sort Manage items" at bounding box center [526, 133] width 301 height 47
click at [515, 127] on input "search" at bounding box center [470, 133] width 116 height 17
paste input "mango"
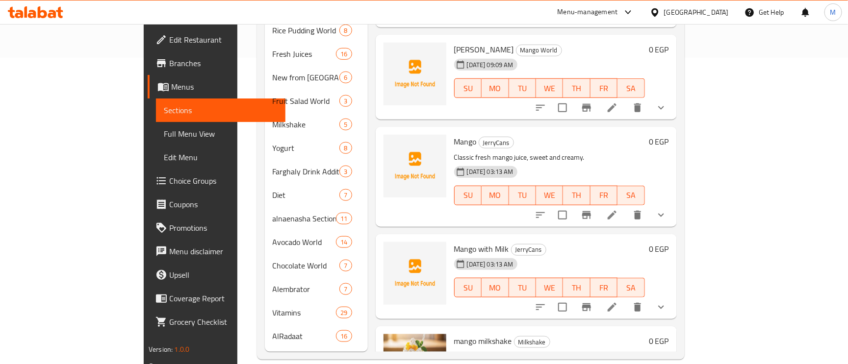
scroll to position [1258, 0]
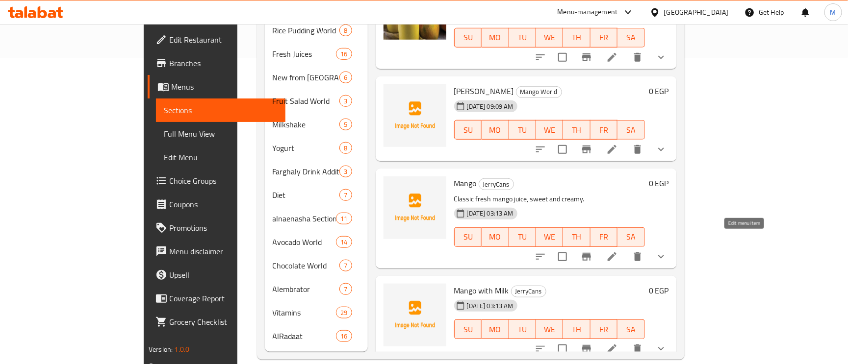
type input "mango"
click at [618, 251] on icon at bounding box center [612, 257] width 12 height 12
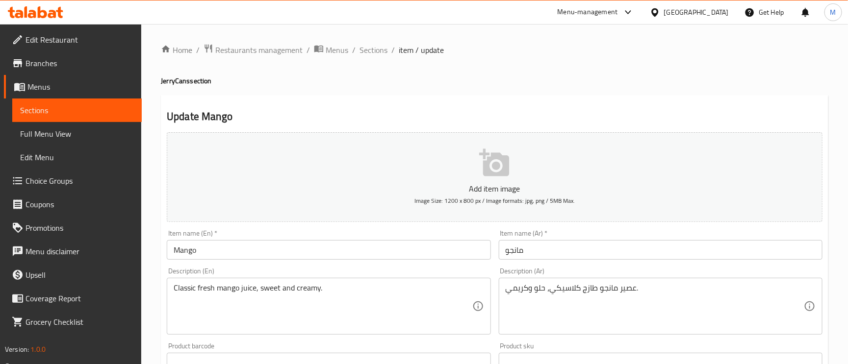
click at [181, 82] on h4 "JerryCans section" at bounding box center [494, 81] width 667 height 10
copy h4 "JerryCans"
click at [225, 242] on input "Mango" at bounding box center [329, 250] width 324 height 20
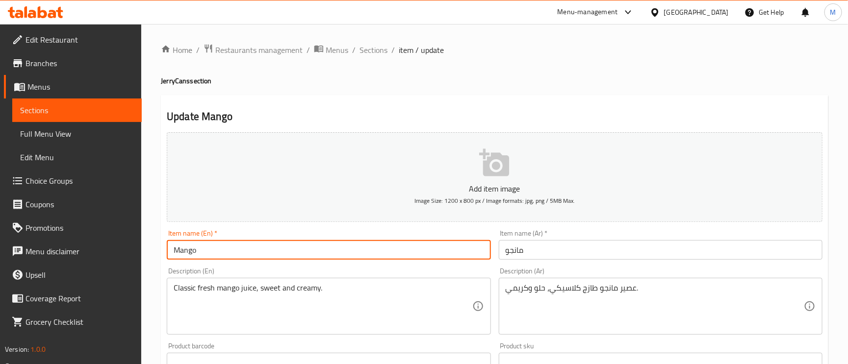
paste input "JerryCans"
type input "Mango JerryCans"
click at [497, 248] on div "Item name (Ar)   * مانجو Item name (Ar) *" at bounding box center [660, 245] width 331 height 38
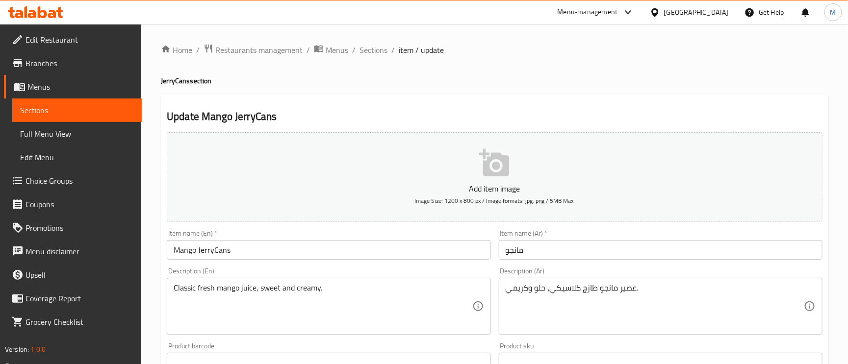
click at [501, 250] on input "مانجو" at bounding box center [661, 250] width 324 height 20
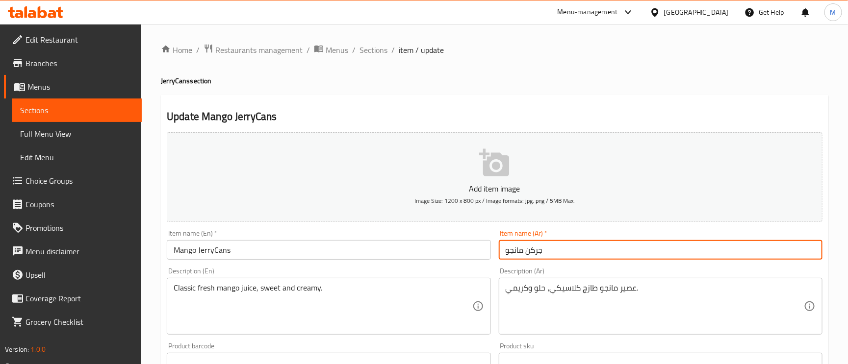
type input "جركن مانجو"
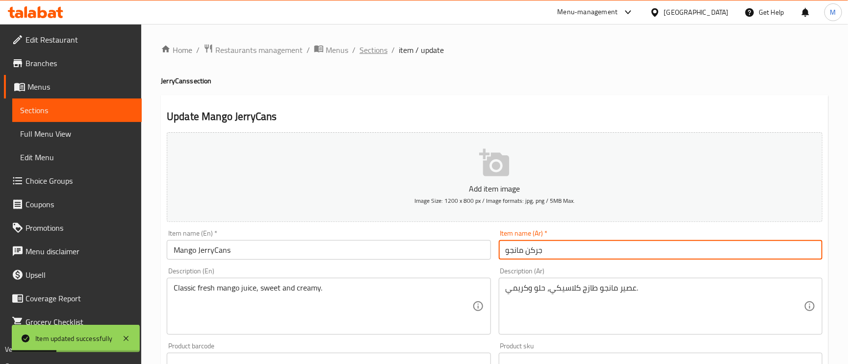
click at [368, 49] on span "Sections" at bounding box center [373, 50] width 28 height 12
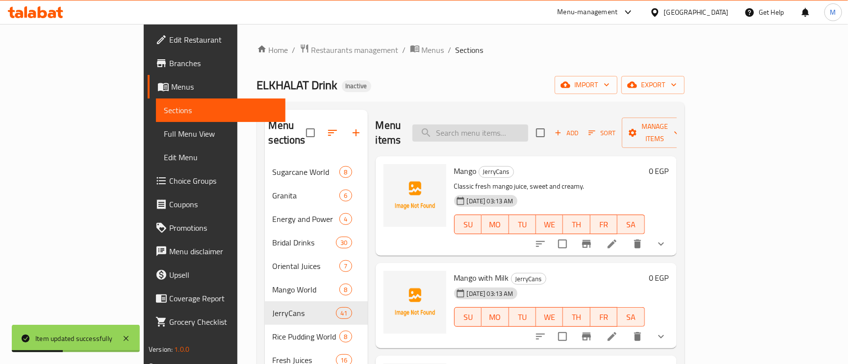
click at [528, 126] on input "search" at bounding box center [470, 133] width 116 height 17
paste input "Dates with Milk"
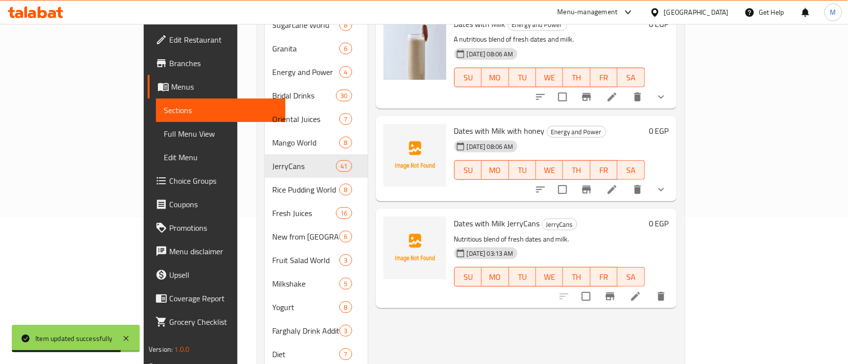
scroll to position [294, 0]
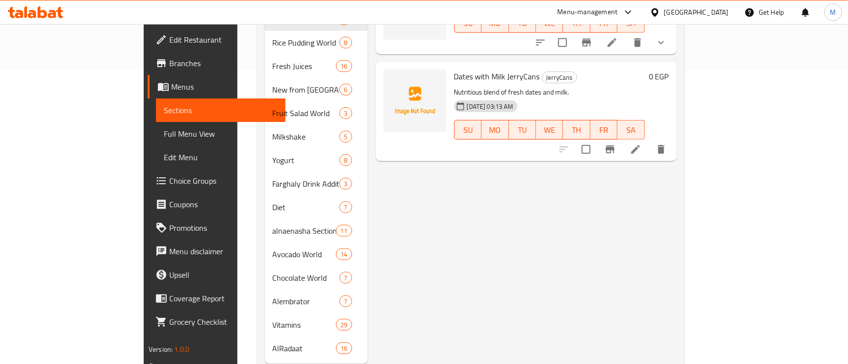
type input "Dates with Milk"
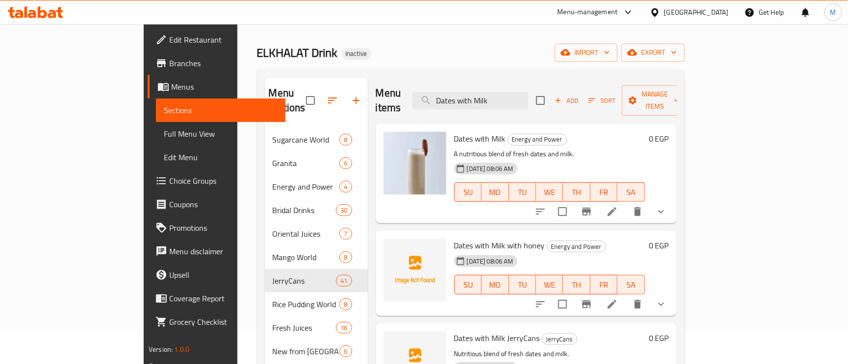
scroll to position [0, 0]
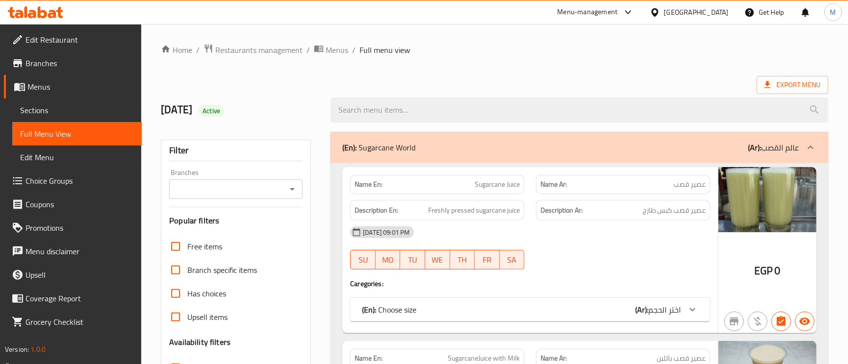
click at [553, 76] on div "Export Menu" at bounding box center [494, 85] width 667 height 18
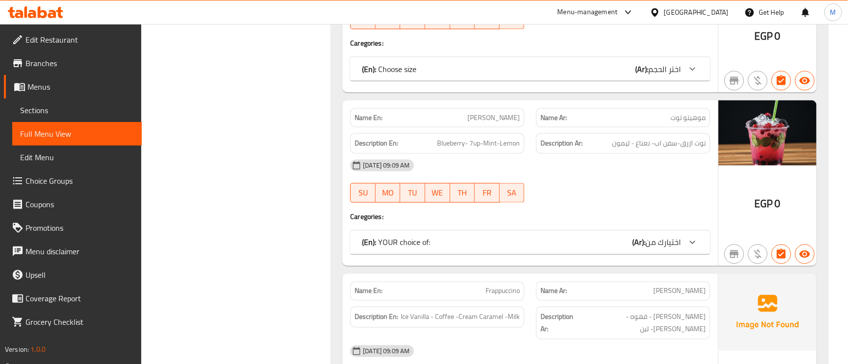
scroll to position [28601, 0]
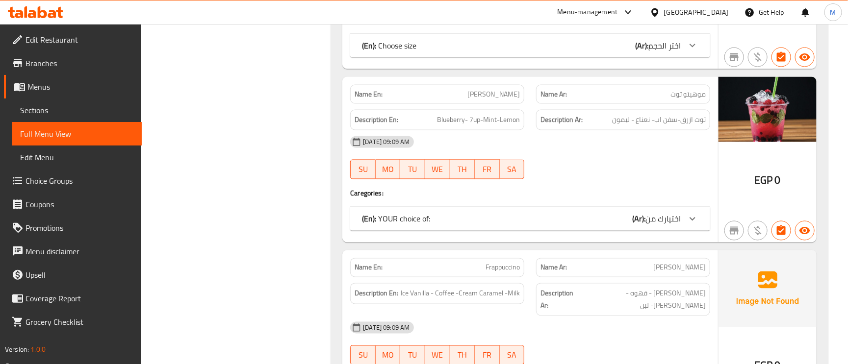
click at [680, 226] on span "اختيارك من" at bounding box center [662, 219] width 35 height 15
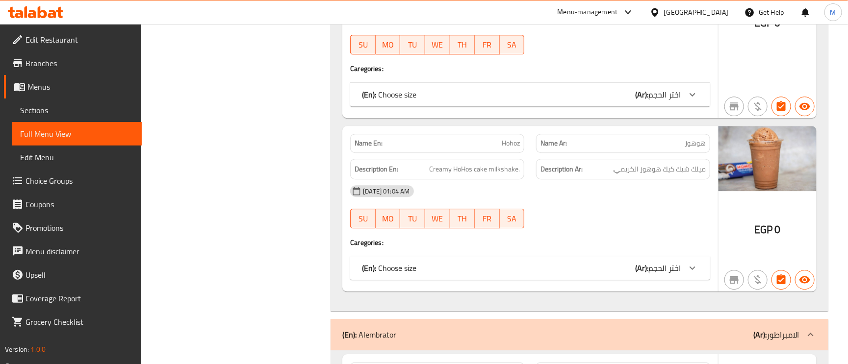
scroll to position [34474, 0]
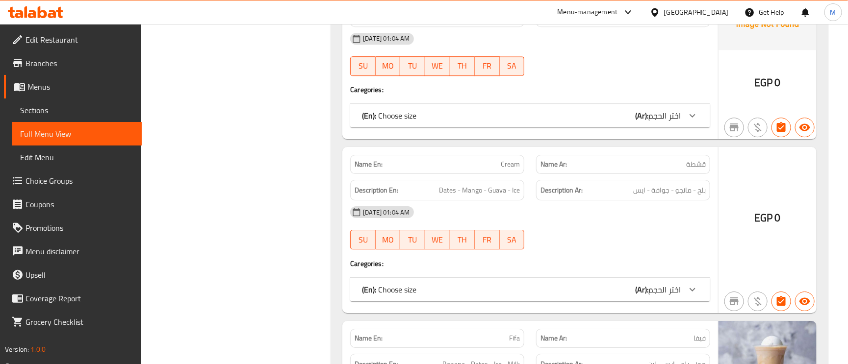
click at [502, 170] on span "Cream" at bounding box center [510, 164] width 19 height 10
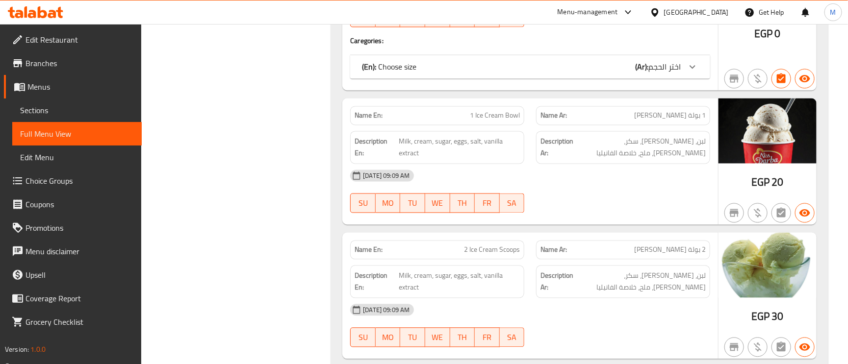
scroll to position [9836, 0]
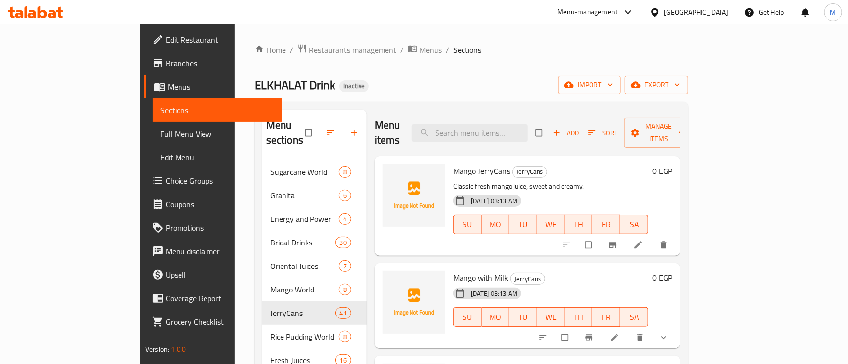
click at [688, 74] on div "Home / Restaurants management / Menus / Sections ELKHALAT Drink Inactive import…" at bounding box center [470, 355] width 433 height 623
click at [680, 81] on span "export" at bounding box center [656, 85] width 48 height 12
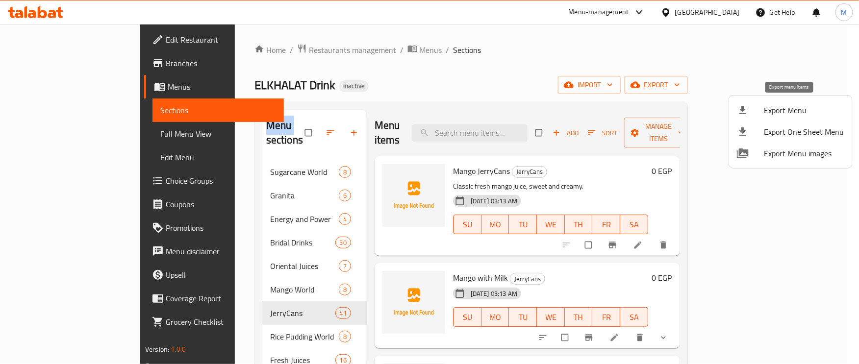
click at [777, 106] on span "Export Menu" at bounding box center [804, 110] width 80 height 12
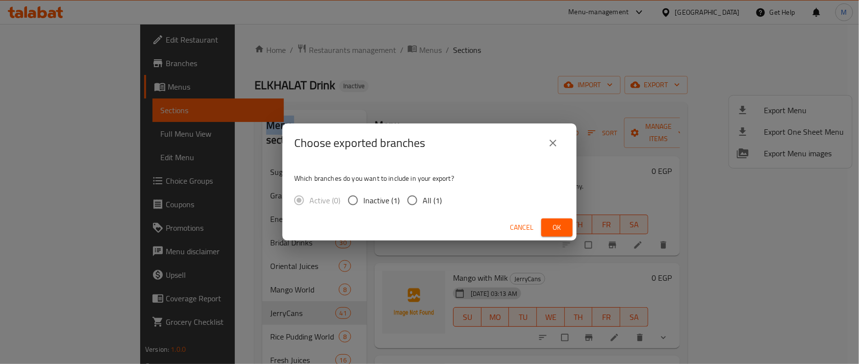
click at [417, 203] on input "All (1)" at bounding box center [412, 200] width 21 height 21
radio input "true"
click at [417, 203] on input "All (1)" at bounding box center [412, 200] width 21 height 21
click at [555, 227] on span "Ok" at bounding box center [557, 228] width 16 height 12
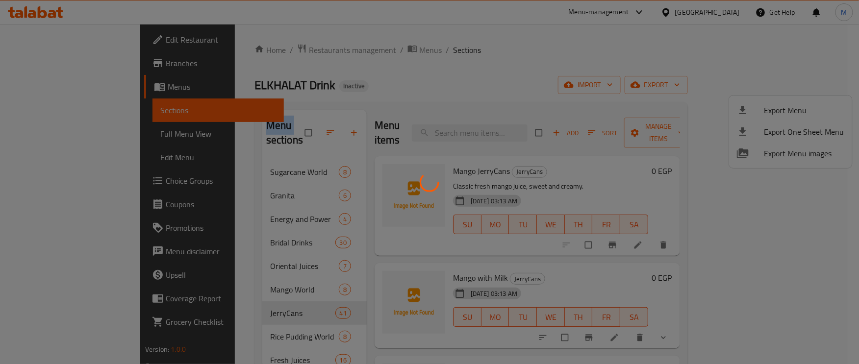
click at [555, 227] on span "Ok" at bounding box center [557, 228] width 16 height 12
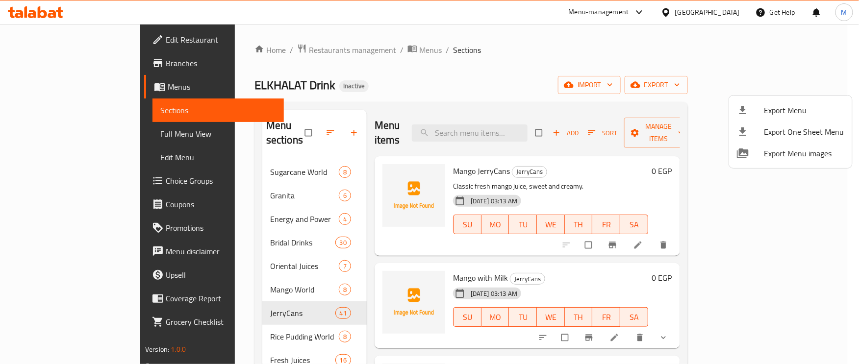
click at [453, 78] on div at bounding box center [429, 182] width 859 height 364
